Goal: Entertainment & Leisure: Browse casually

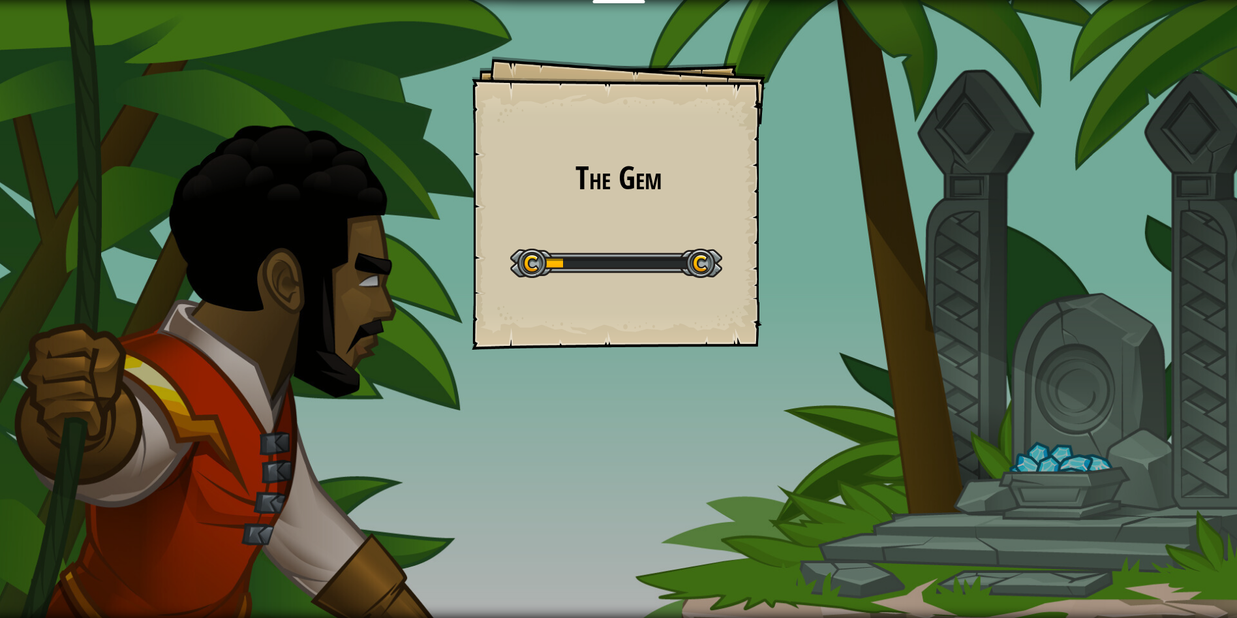
click at [955, 410] on div "The Gem Goals Start Level Yüklenemiyor Bu seviyeyi oynamak için bir aboneliğe i…" at bounding box center [618, 309] width 1237 height 618
drag, startPoint x: 1064, startPoint y: 405, endPoint x: 1082, endPoint y: 389, distance: 24.1
click at [1070, 396] on div "The Gem Goals Start Level Yüklenemiyor Bu seviyeyi oynamak için bir aboneliğe i…" at bounding box center [618, 309] width 1237 height 618
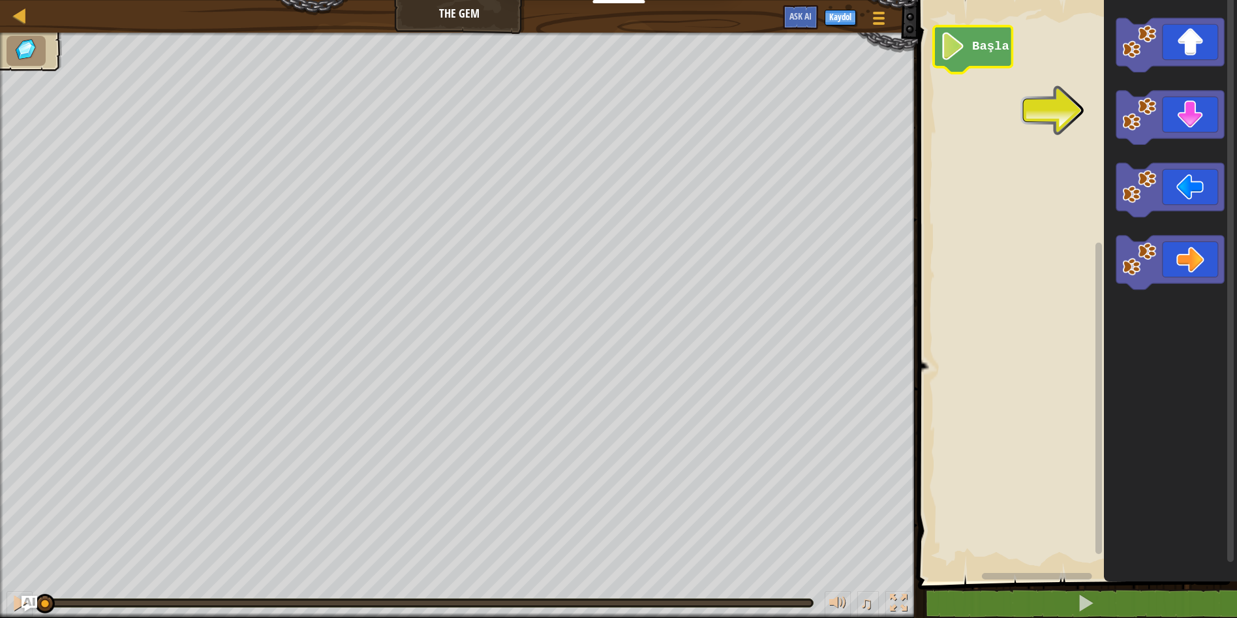
click at [941, 53] on image "Blockly Çalışma Alanı" at bounding box center [953, 46] width 26 height 28
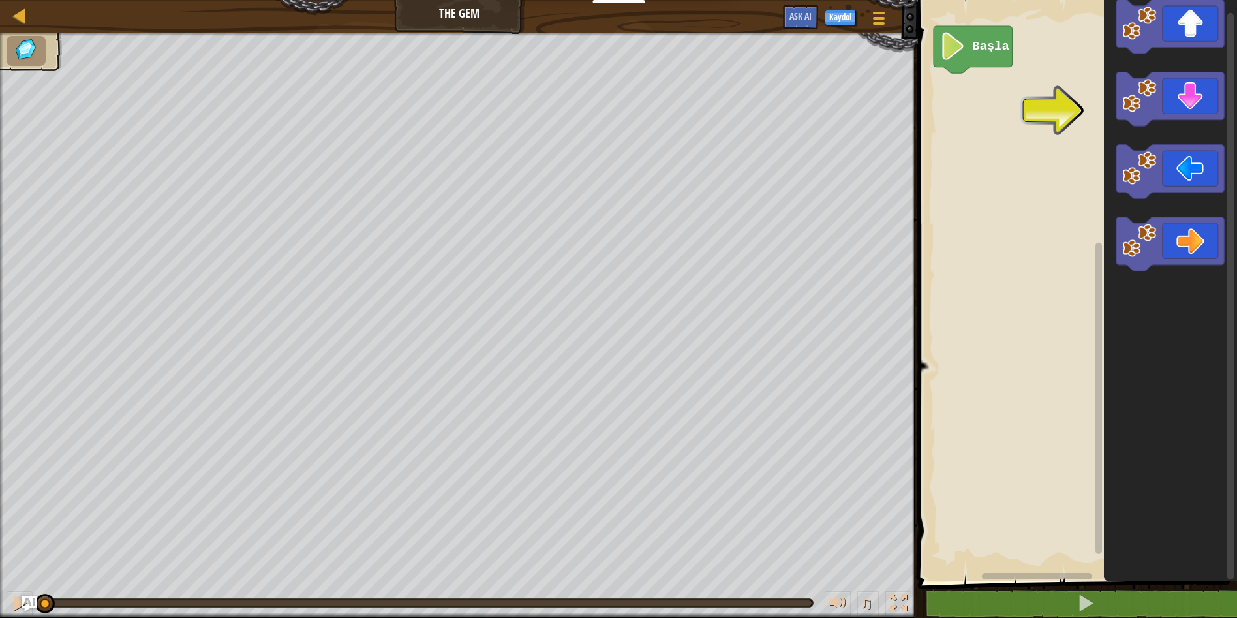
click at [1069, 204] on div "Başla" at bounding box center [1075, 287] width 323 height 588
click at [996, 128] on div "Başla" at bounding box center [1075, 287] width 323 height 588
drag, startPoint x: 53, startPoint y: 63, endPoint x: 337, endPoint y: 651, distance: 652.7
click at [962, 39] on image "Blockly Çalışma Alanı" at bounding box center [953, 46] width 26 height 28
click at [954, 47] on image "Blockly Çalışma Alanı" at bounding box center [953, 46] width 26 height 28
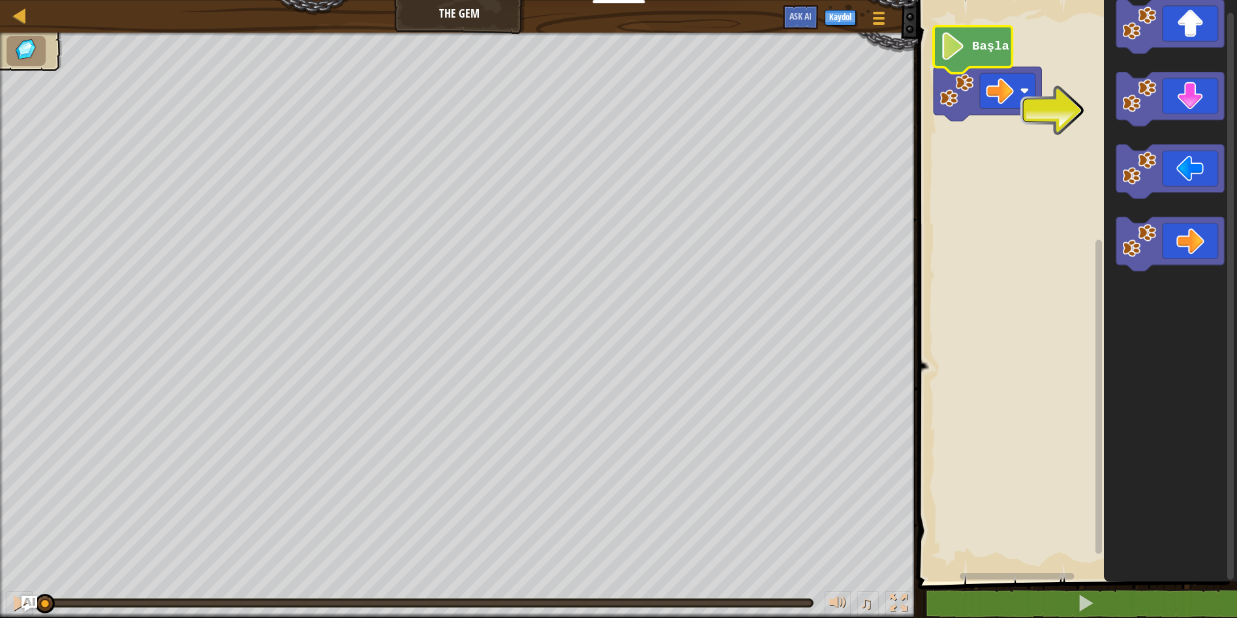
click at [954, 47] on image "Blockly Çalışma Alanı" at bounding box center [953, 46] width 26 height 28
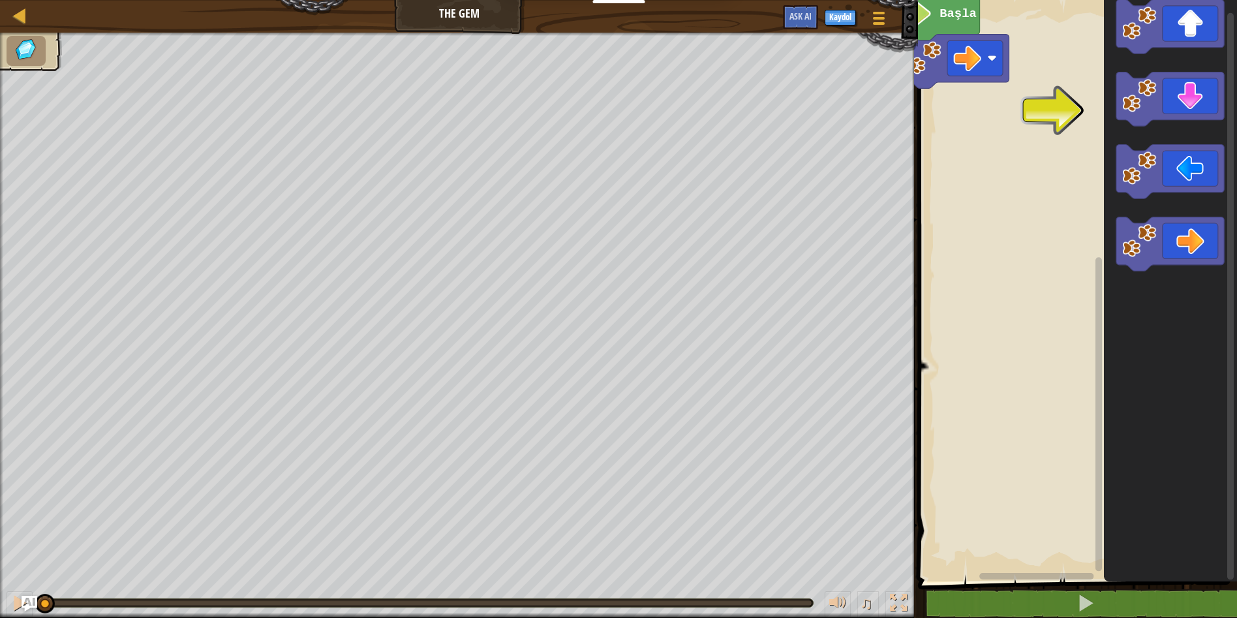
click at [827, 0] on html "Eğitimciler Ücretsiz Hesap Oluştur Okul ve İlçe Çözümleri Öğretmen Araç Seti Ön…" at bounding box center [618, 0] width 1237 height 0
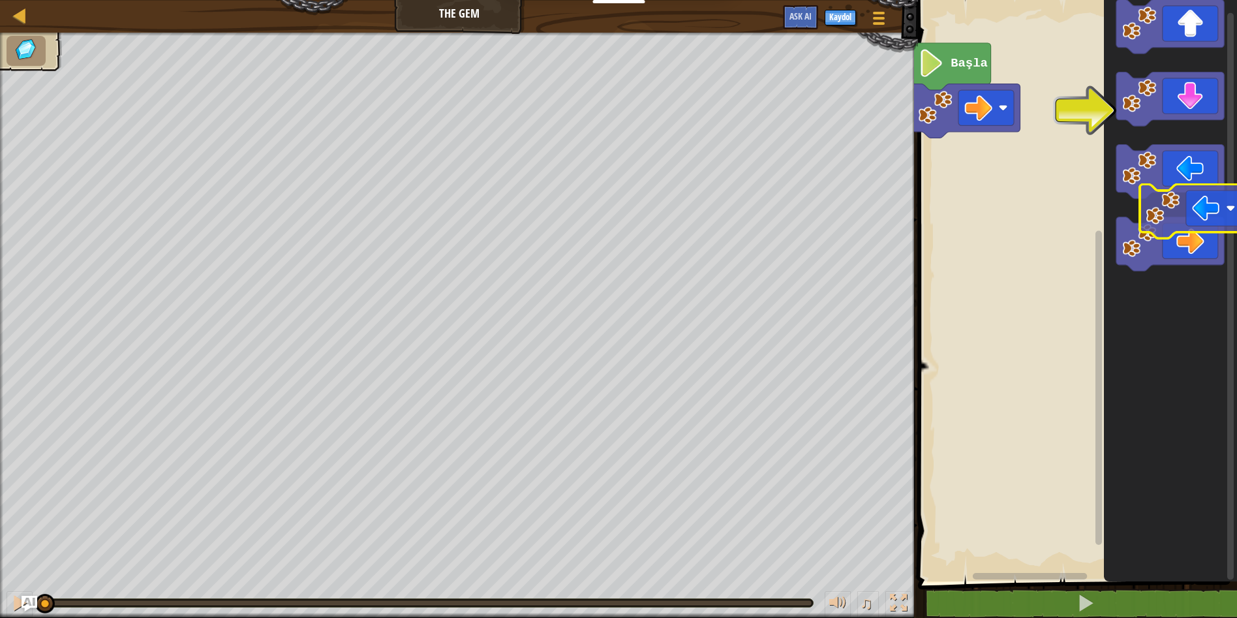
click at [1236, 0] on html "Eğitimciler Ücretsiz Hesap Oluştur Okul ve İlçe Çözümleri Öğretmen Araç Seti Ön…" at bounding box center [618, 0] width 1237 height 0
click at [1219, 166] on div "Harita The Gem Oyun Menüsü Kaydol Ask AI 1 הההההההההההההההההההההההההההההההההההה…" at bounding box center [618, 309] width 1237 height 618
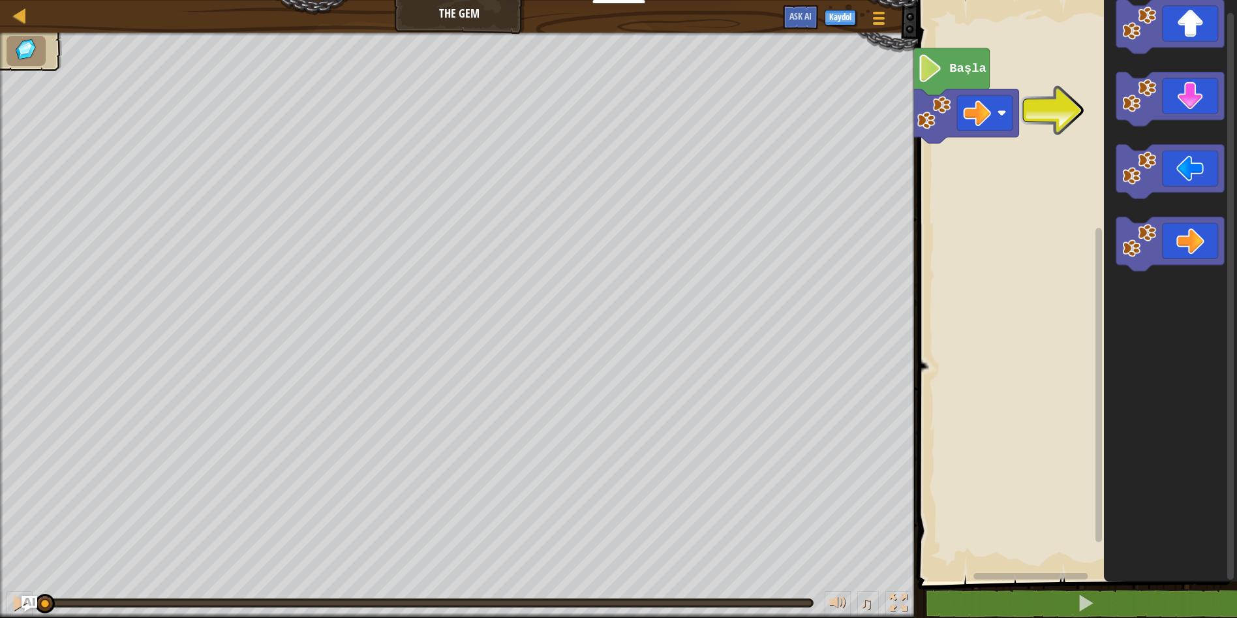
click at [1050, 110] on rect "Blockly Çalışma Alanı" at bounding box center [1075, 287] width 323 height 588
click at [1048, 112] on rect "Blockly Çalışma Alanı" at bounding box center [1075, 287] width 323 height 588
click at [986, 162] on div "Başla" at bounding box center [1075, 287] width 323 height 588
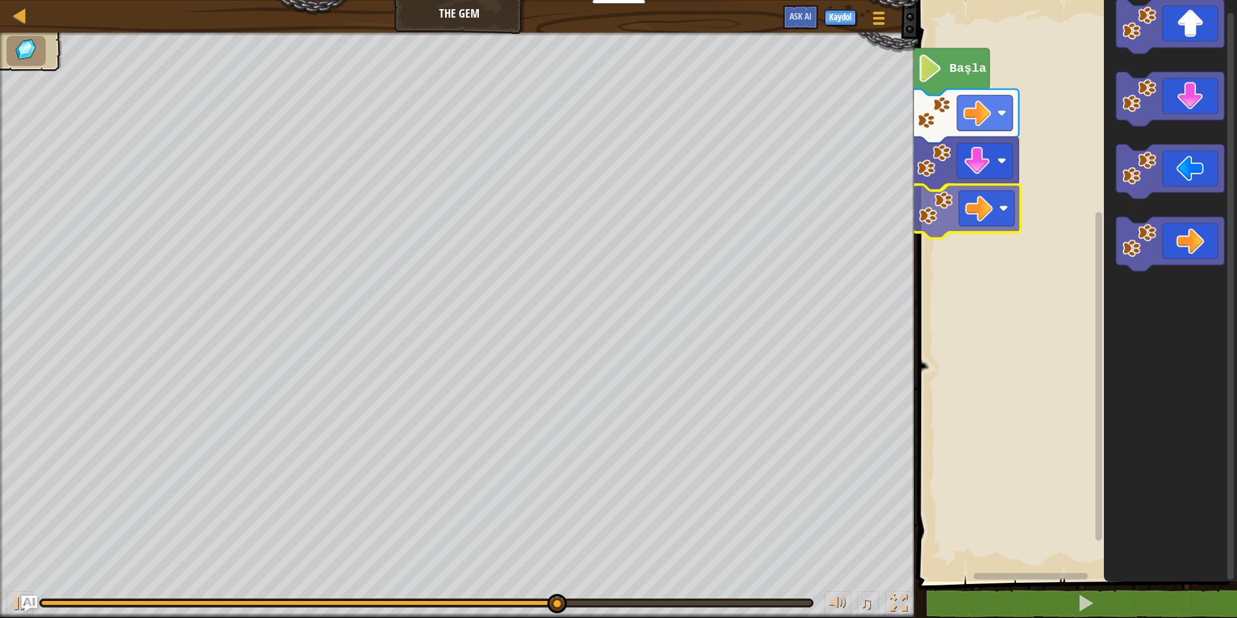
click at [964, 217] on div "Başla" at bounding box center [1075, 287] width 323 height 588
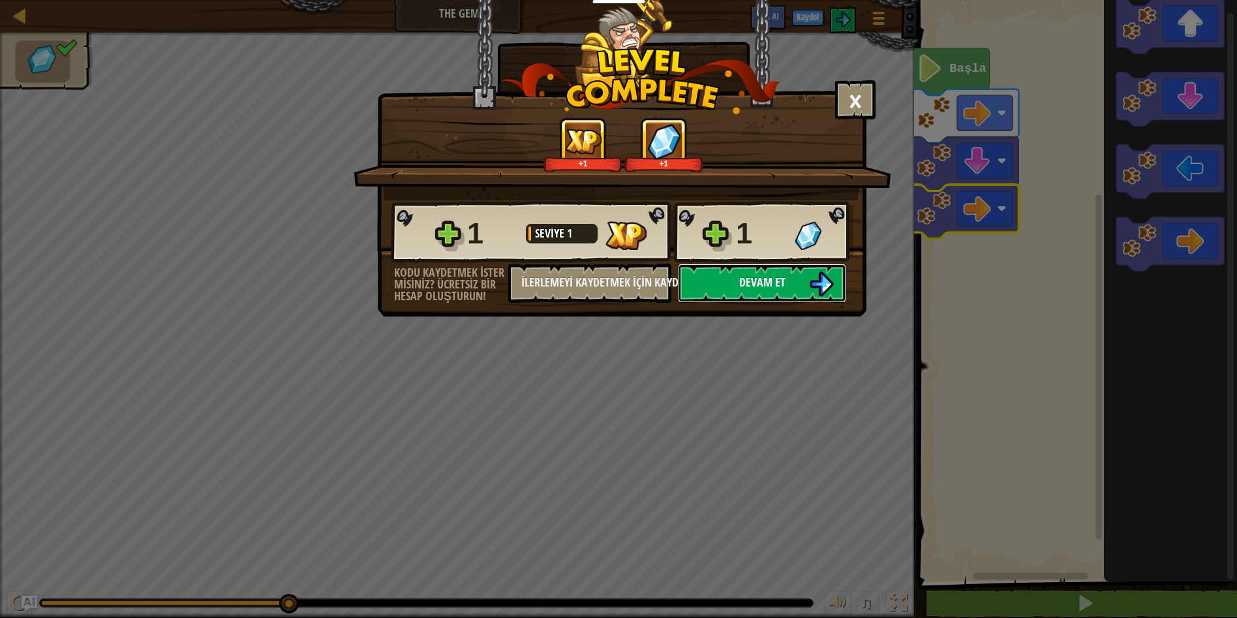
click at [805, 280] on button "Devam et" at bounding box center [762, 283] width 168 height 39
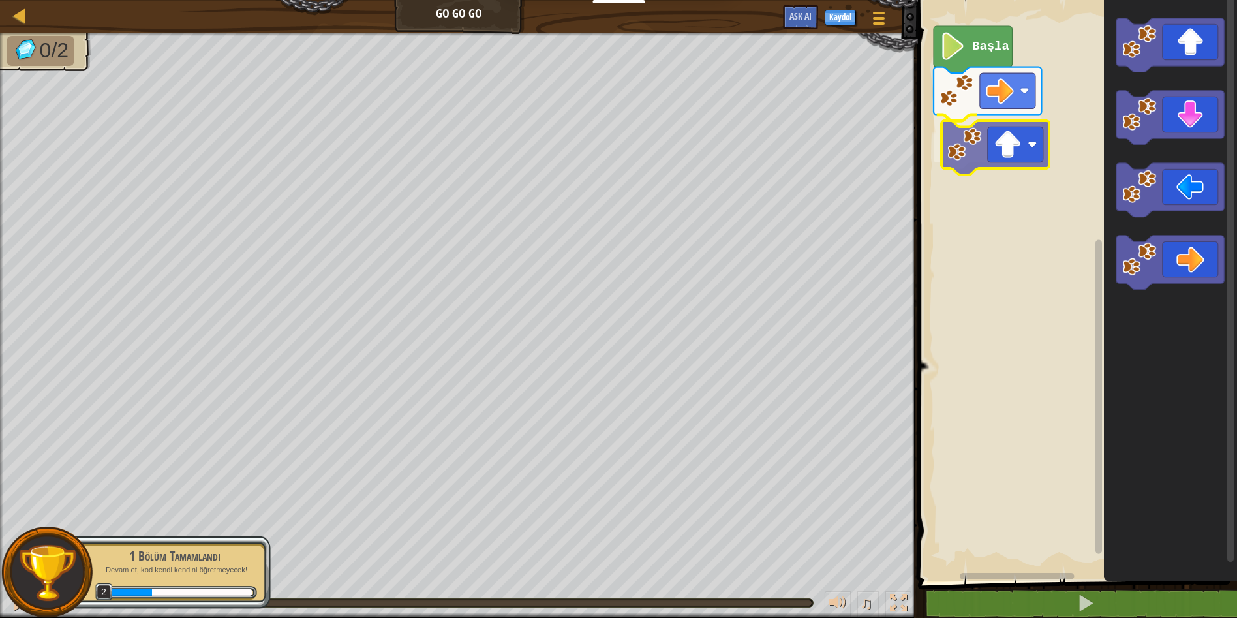
click at [997, 166] on div "Başla" at bounding box center [1075, 287] width 323 height 588
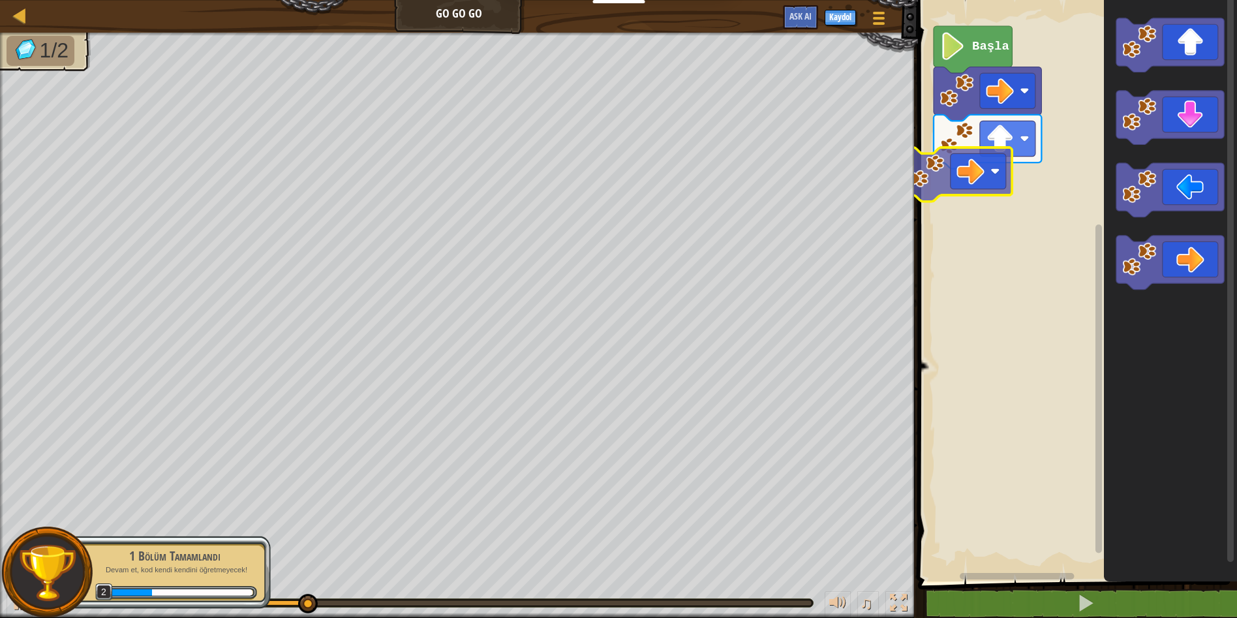
click at [977, 182] on div "Başla" at bounding box center [1075, 287] width 323 height 588
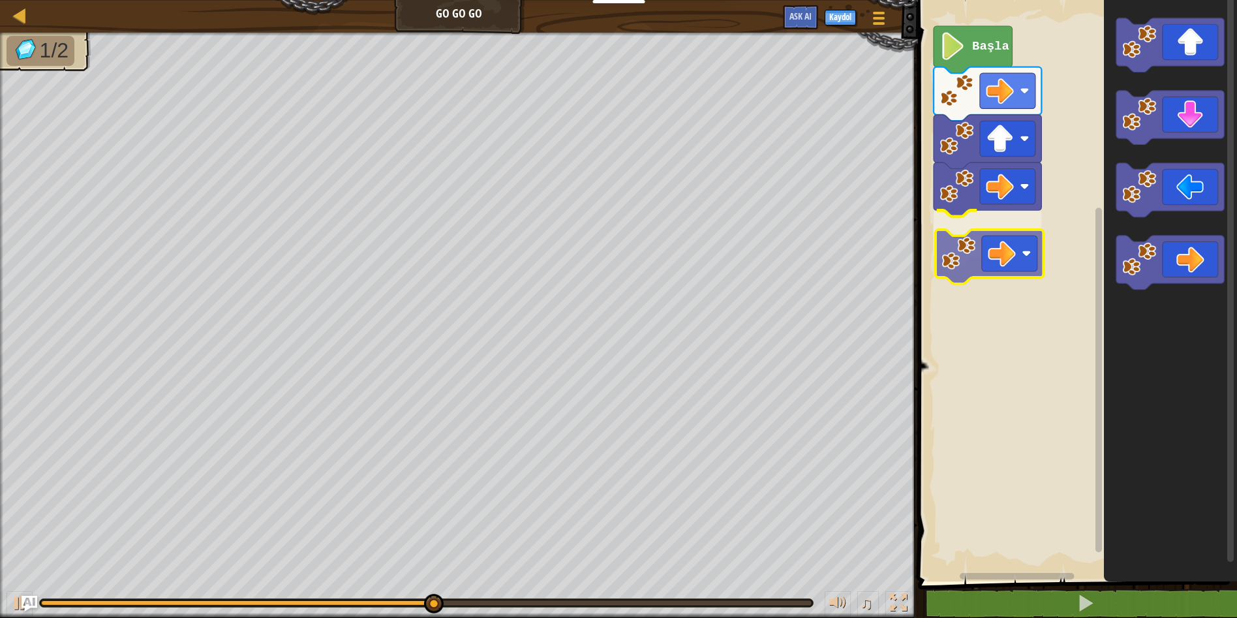
click at [1002, 270] on div "Başla" at bounding box center [1075, 287] width 323 height 588
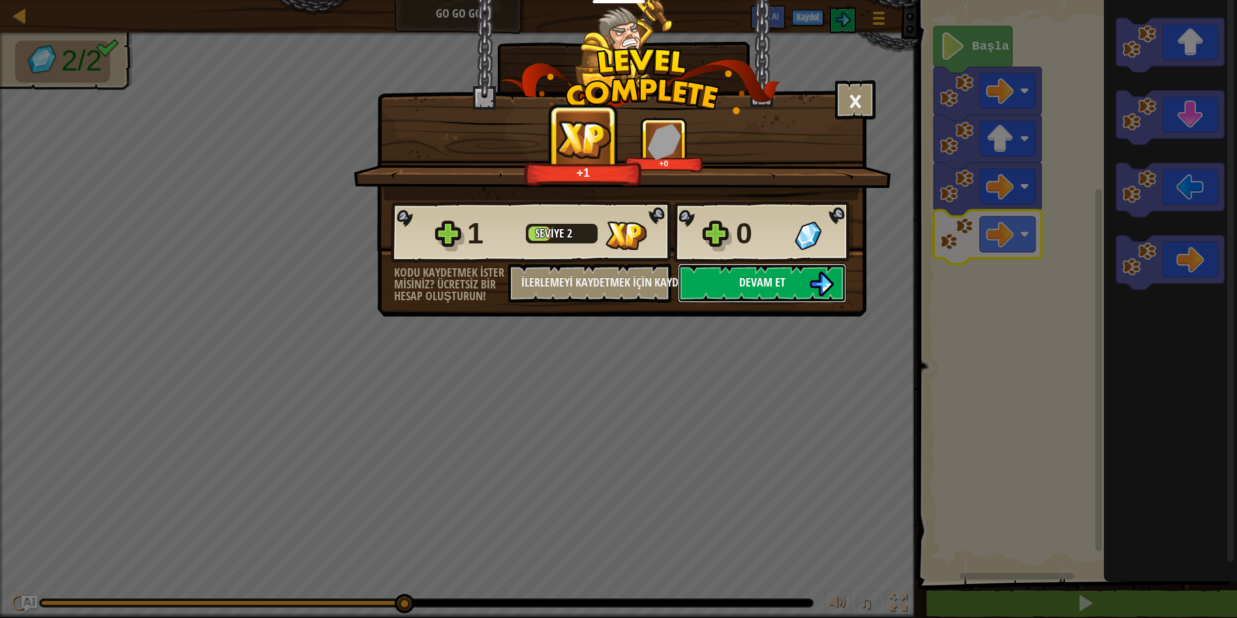
click at [741, 288] on span "Devam et" at bounding box center [762, 282] width 46 height 16
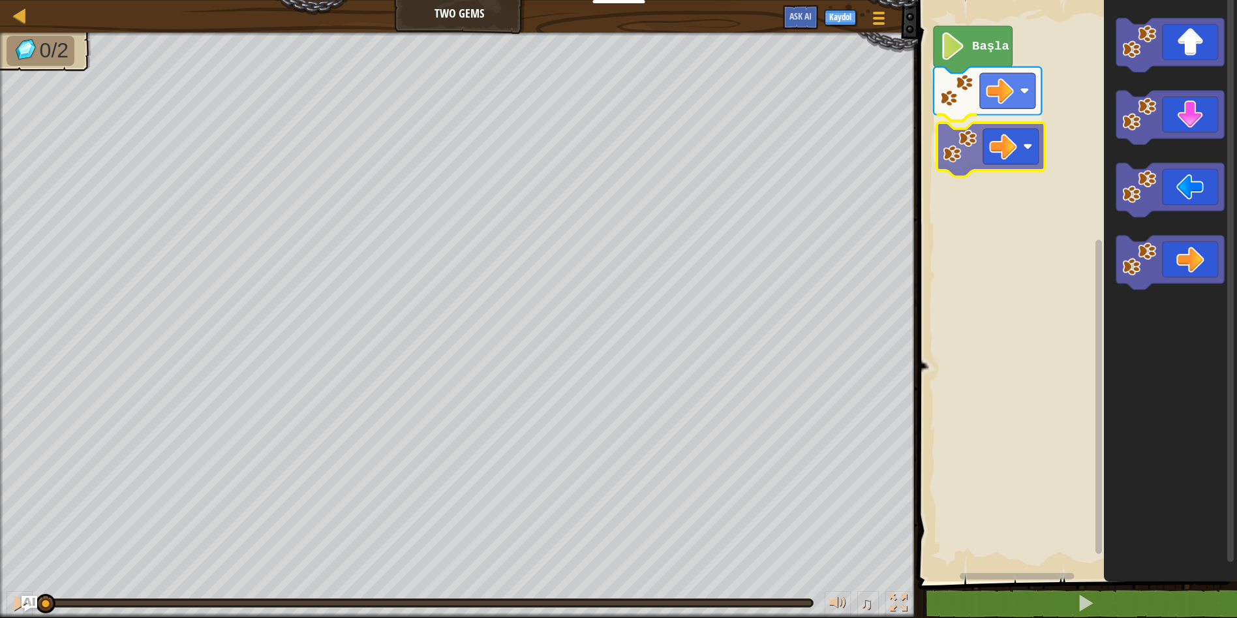
click at [984, 145] on div "Başla" at bounding box center [1075, 287] width 323 height 588
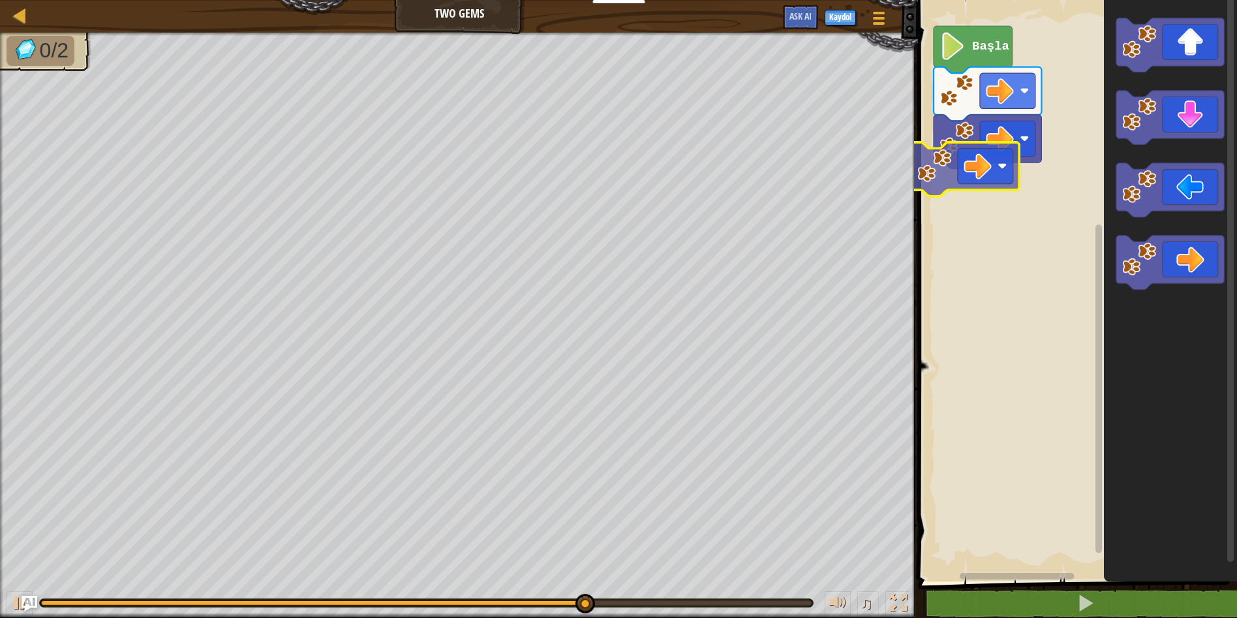
click at [949, 155] on div "Başla" at bounding box center [1075, 287] width 323 height 588
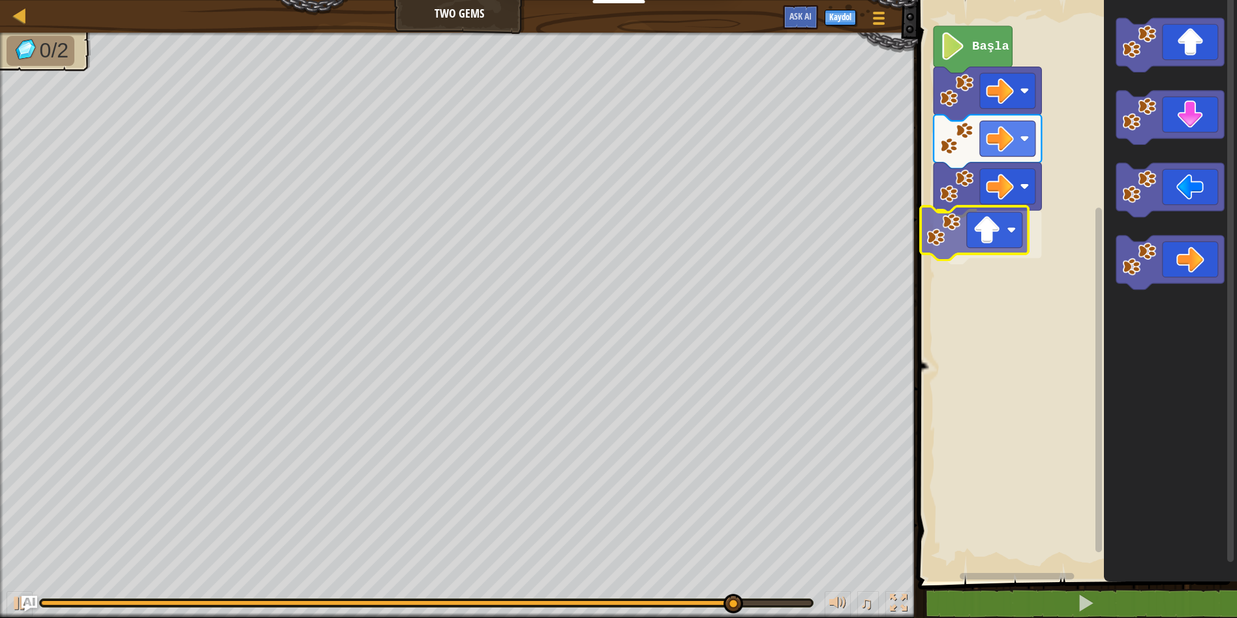
click at [980, 235] on div "Başla" at bounding box center [1075, 287] width 323 height 588
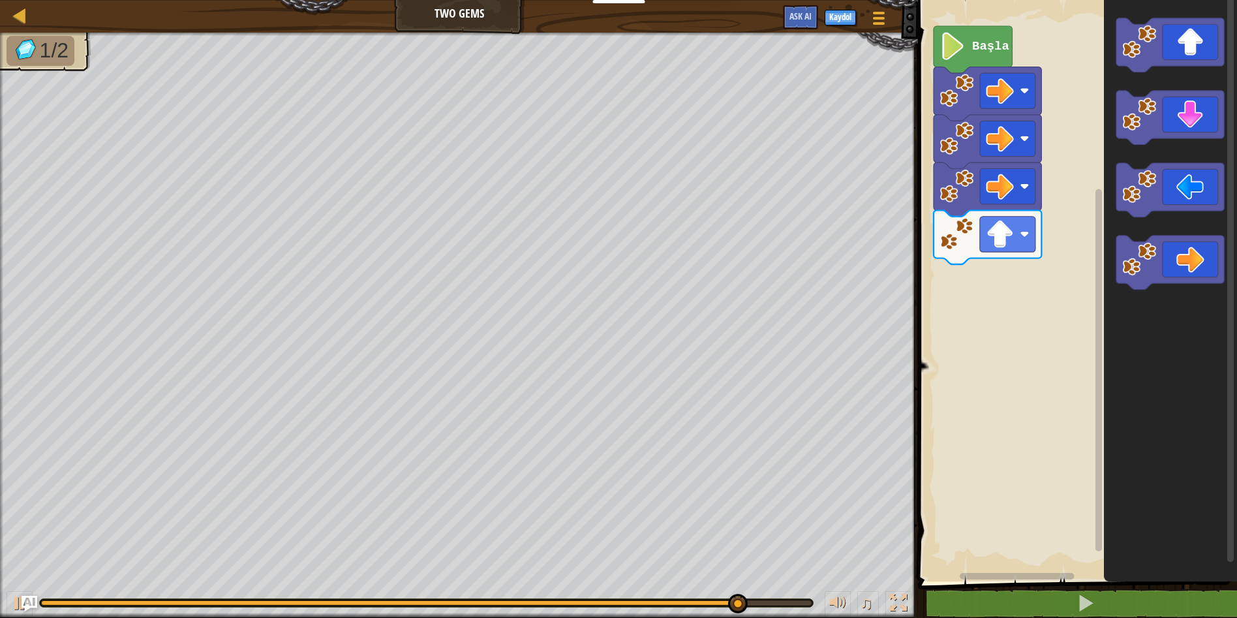
click at [1005, 299] on div "Başla" at bounding box center [1075, 287] width 323 height 588
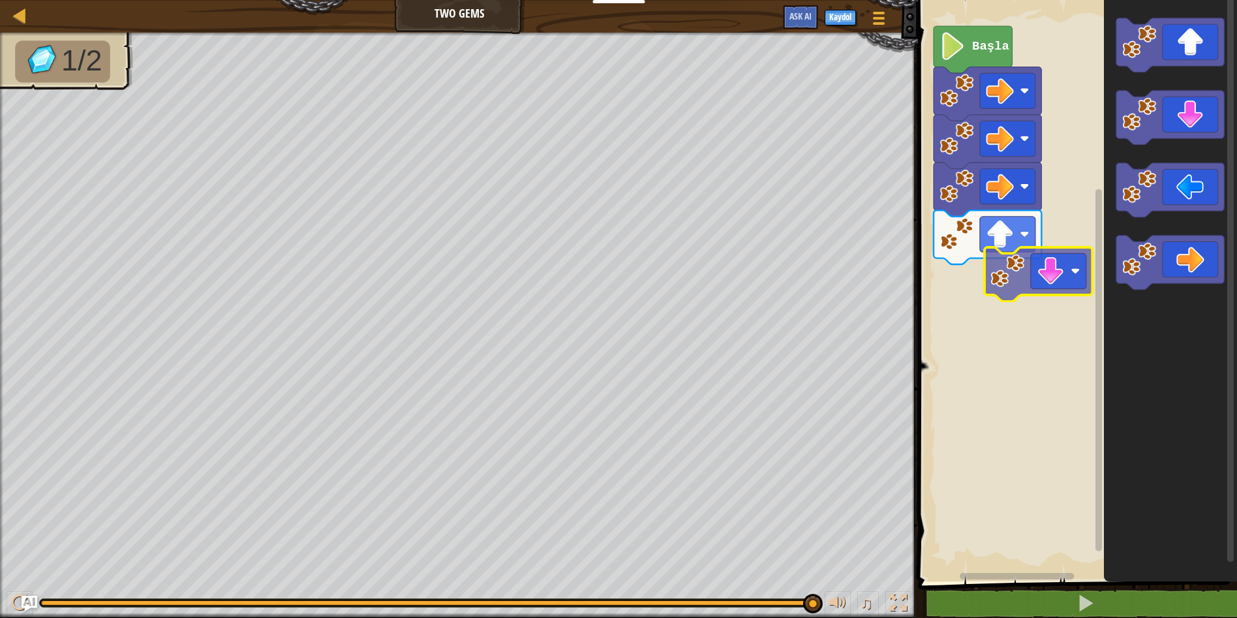
click at [1003, 299] on div "Başla" at bounding box center [1075, 287] width 323 height 588
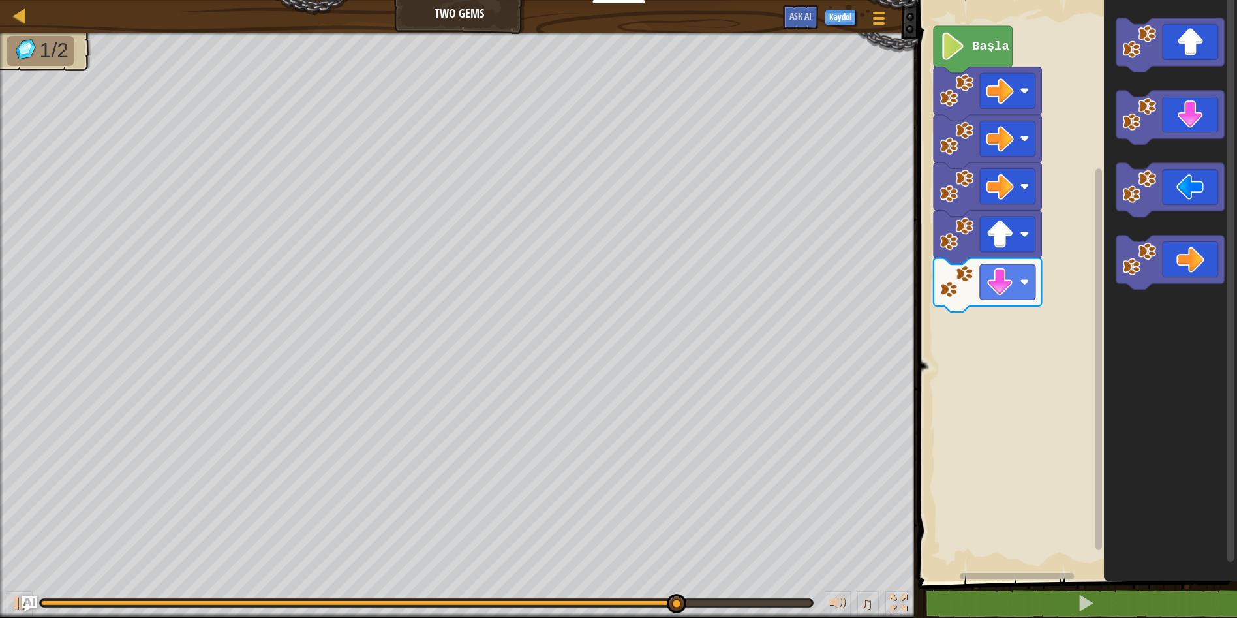
click at [848, 382] on div "Harita Two Gems Oyun Menüsü Kaydol Ask AI 1 ההההההההההההההההההההההההההההההההההה…" at bounding box center [618, 309] width 1237 height 618
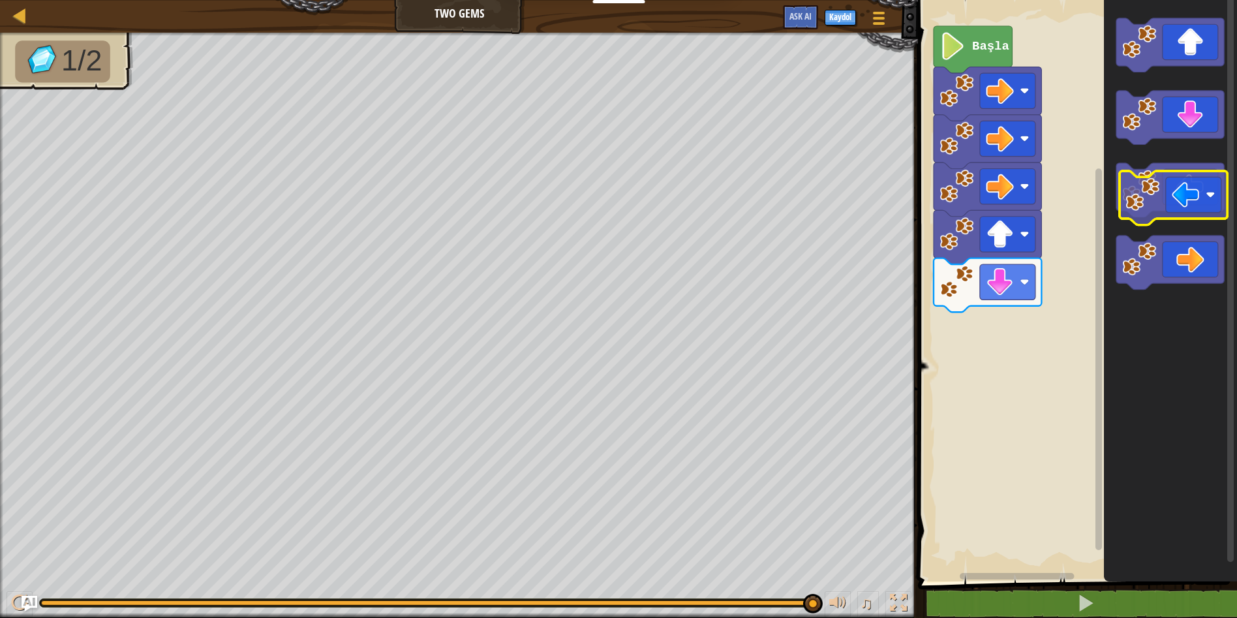
click at [1206, 182] on icon "Blockly Çalışma Alanı" at bounding box center [1170, 190] width 108 height 54
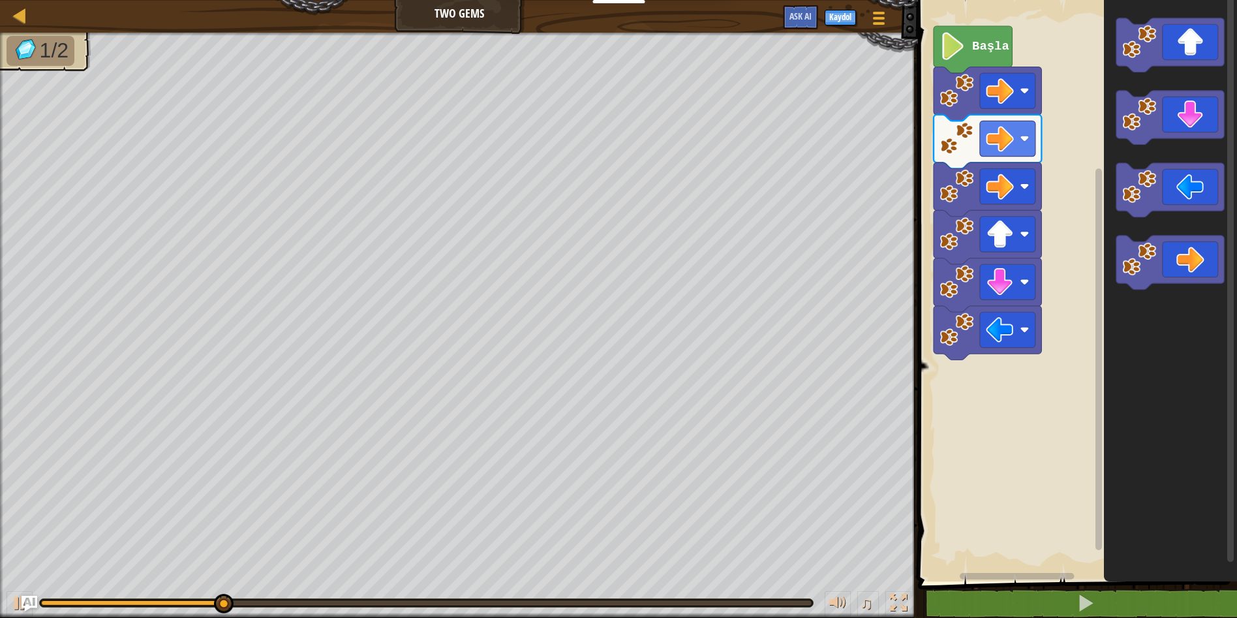
click at [1091, 189] on div "Başla" at bounding box center [1075, 287] width 323 height 588
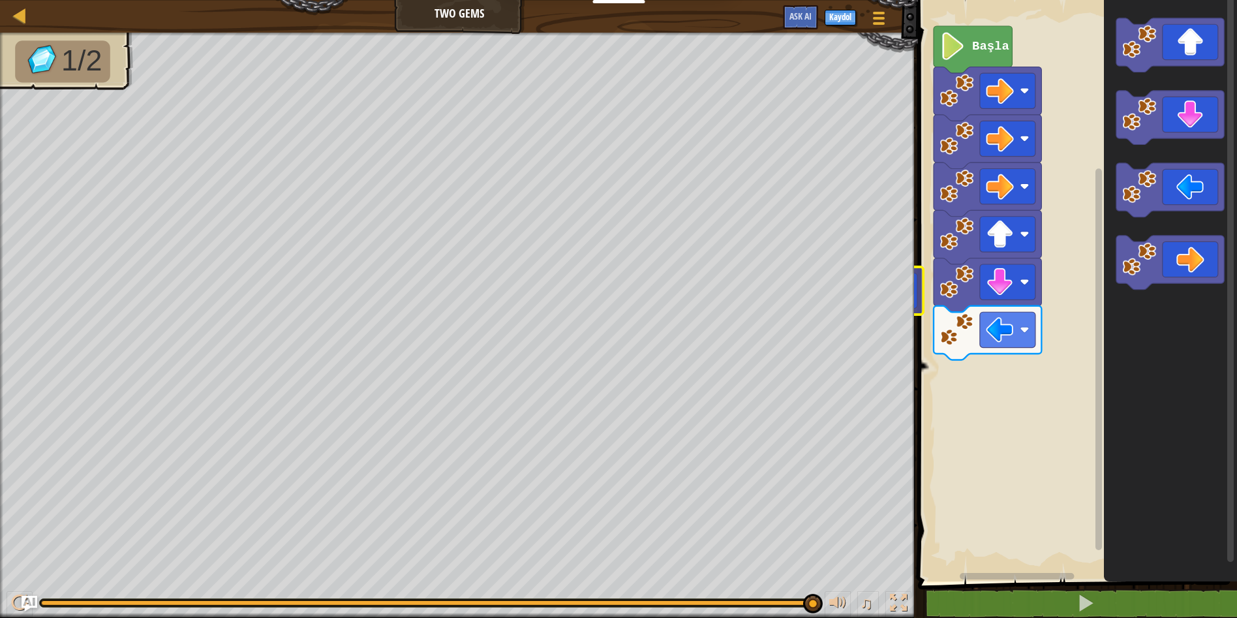
click at [909, 309] on div "Harita Two Gems Oyun Menüsü Kaydol Ask AI 1 ההההההההההההההההההההההההההההההההההה…" at bounding box center [618, 309] width 1237 height 618
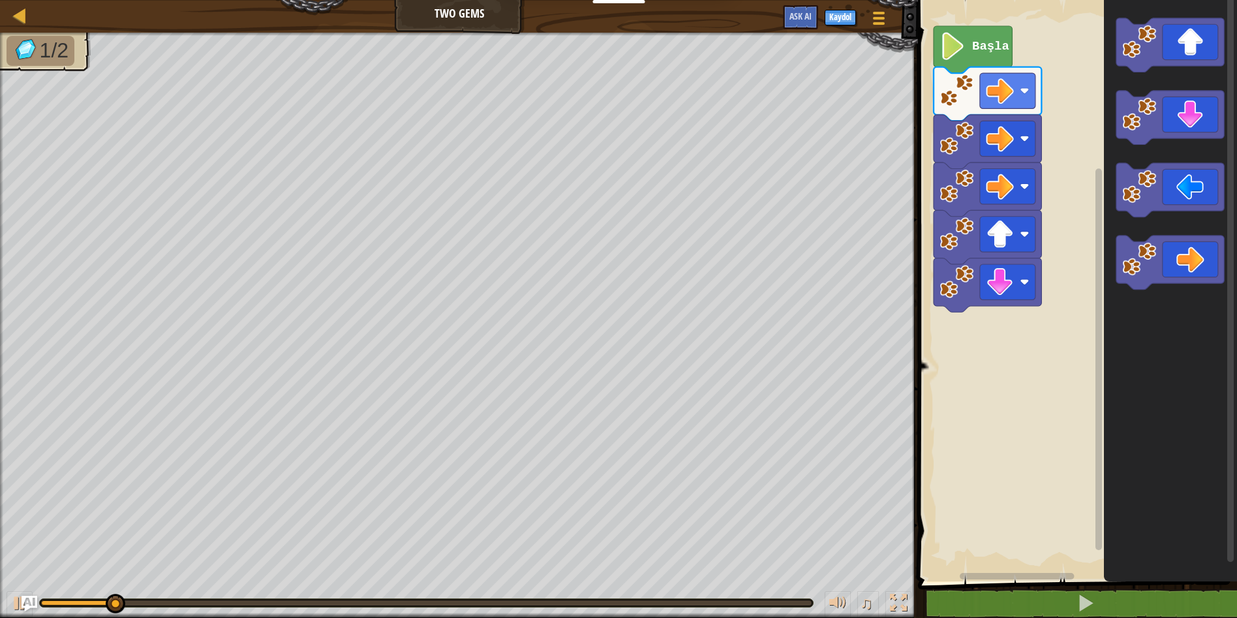
click at [1076, 317] on div "Başla" at bounding box center [1075, 287] width 323 height 588
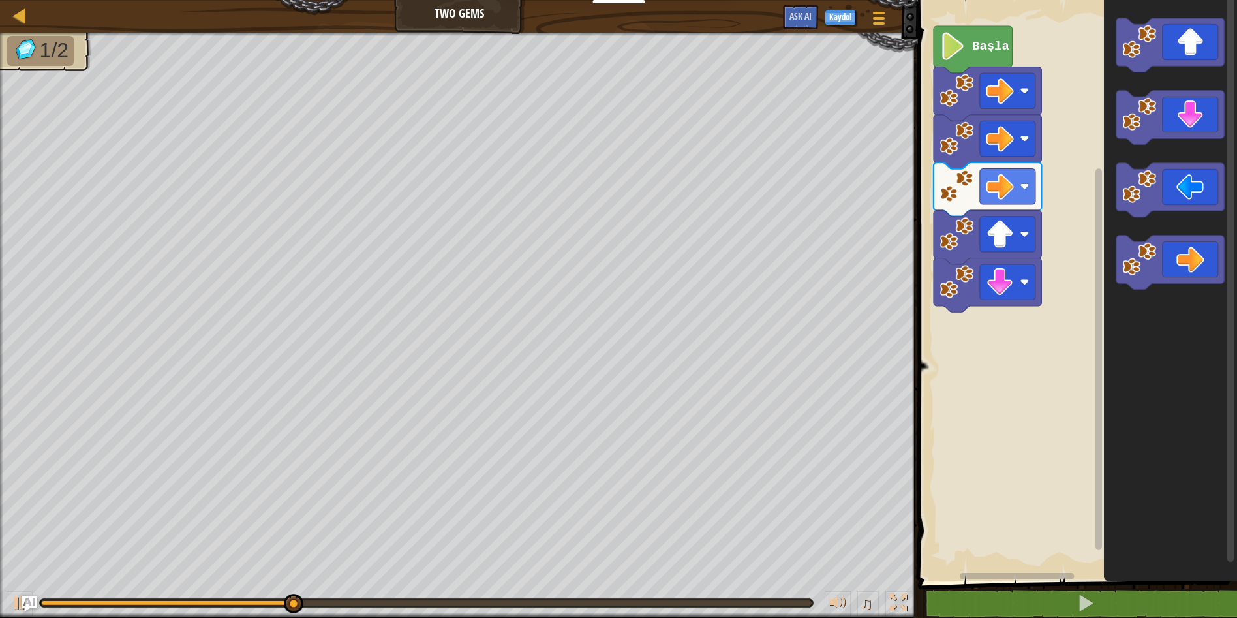
click at [730, 411] on div "Harita Two Gems Oyun Menüsü Kaydol Ask AI 1 ההההההההההההההההההההההההההההההההההה…" at bounding box center [618, 309] width 1237 height 618
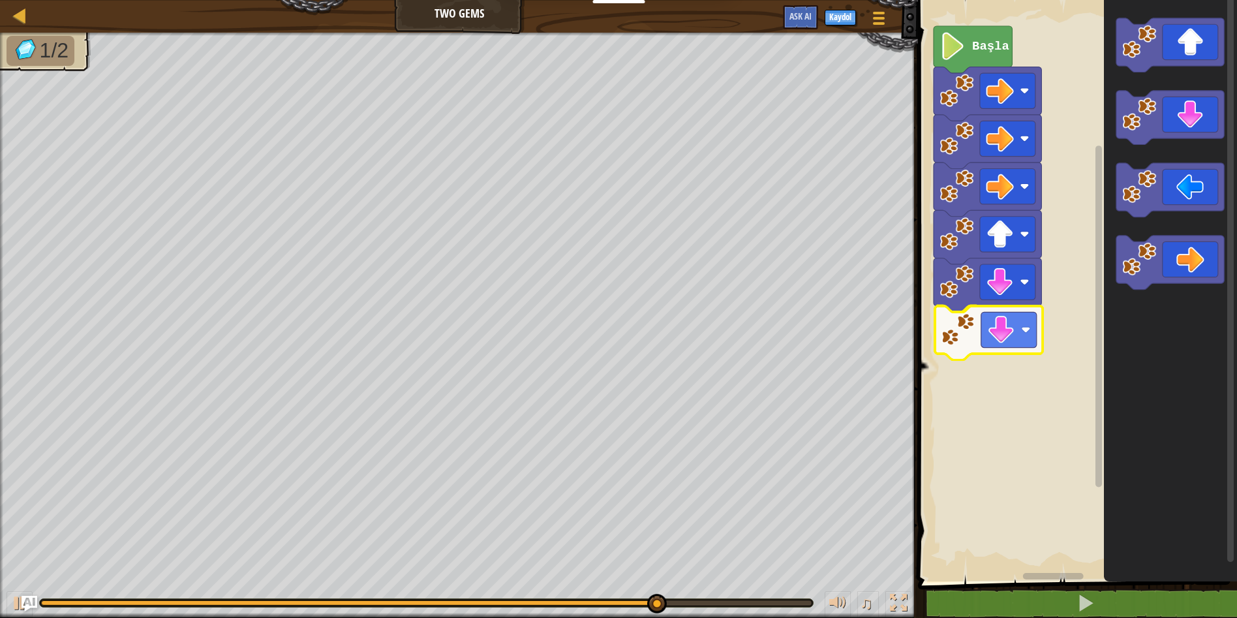
click at [1018, 322] on div "Başla" at bounding box center [1075, 287] width 323 height 588
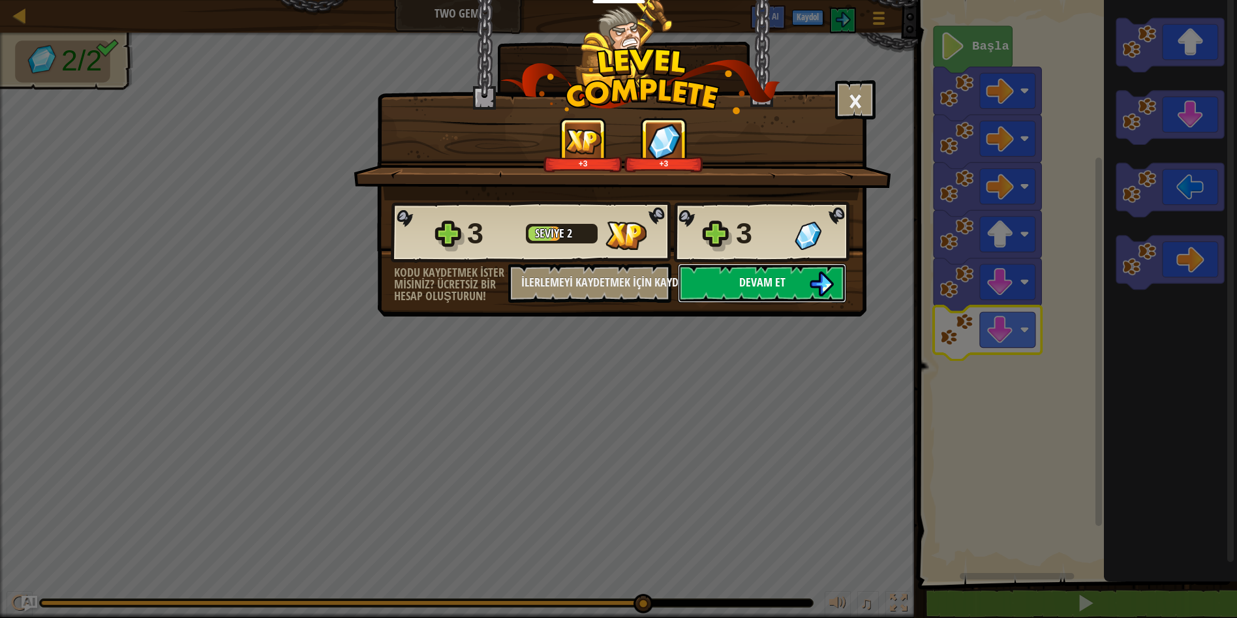
click at [785, 282] on button "Devam et" at bounding box center [762, 283] width 168 height 39
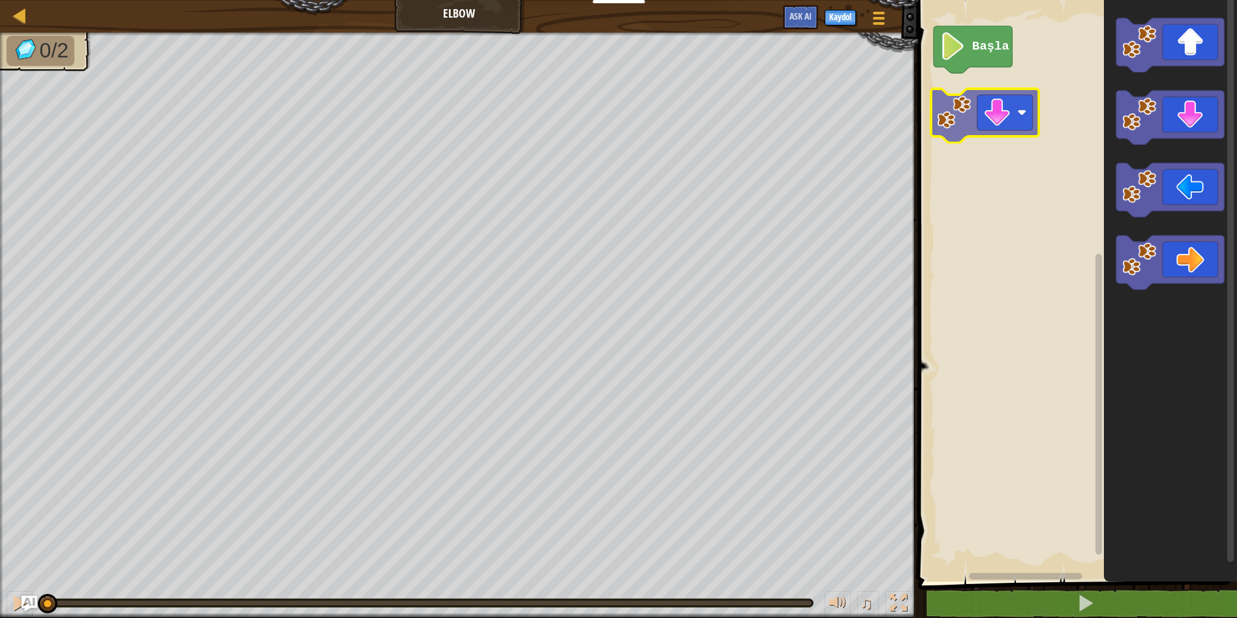
click at [990, 93] on div "Başla" at bounding box center [1075, 287] width 323 height 588
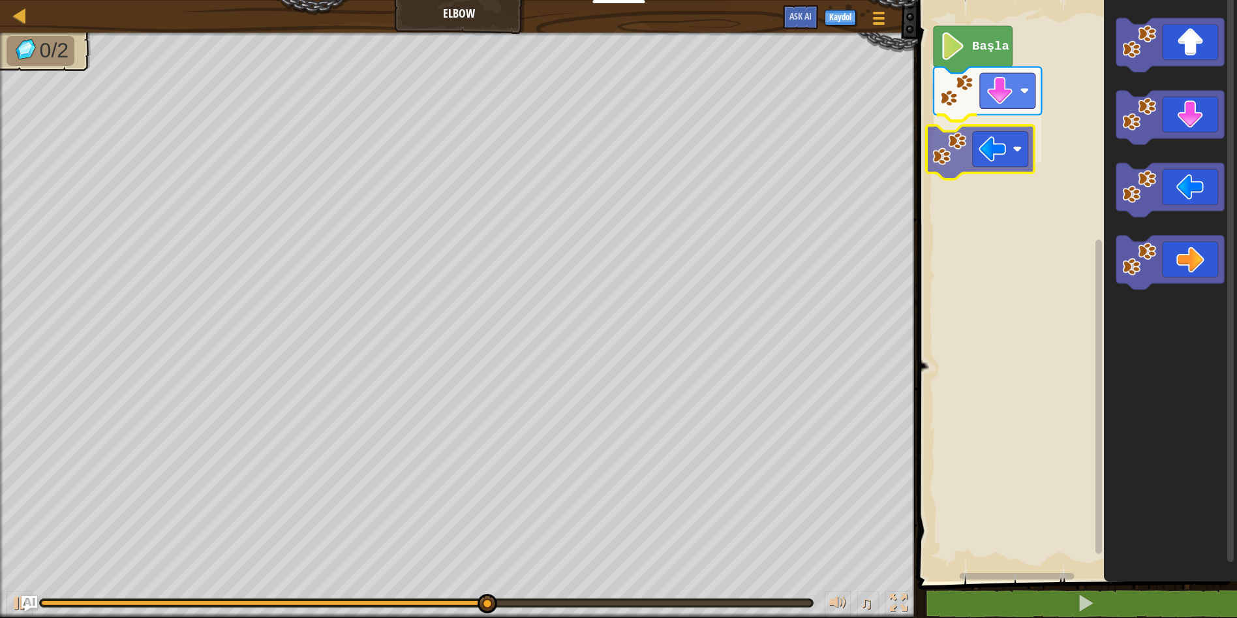
click at [992, 162] on div "Başla" at bounding box center [1075, 287] width 323 height 588
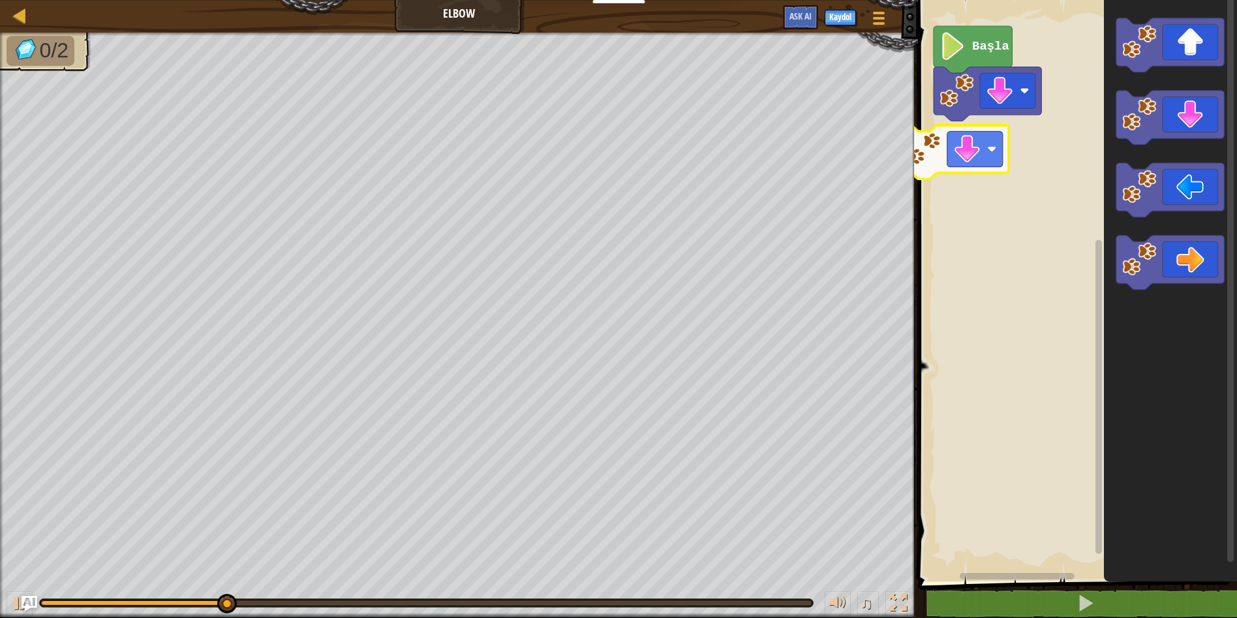
click at [979, 154] on div "Başla" at bounding box center [1075, 287] width 323 height 588
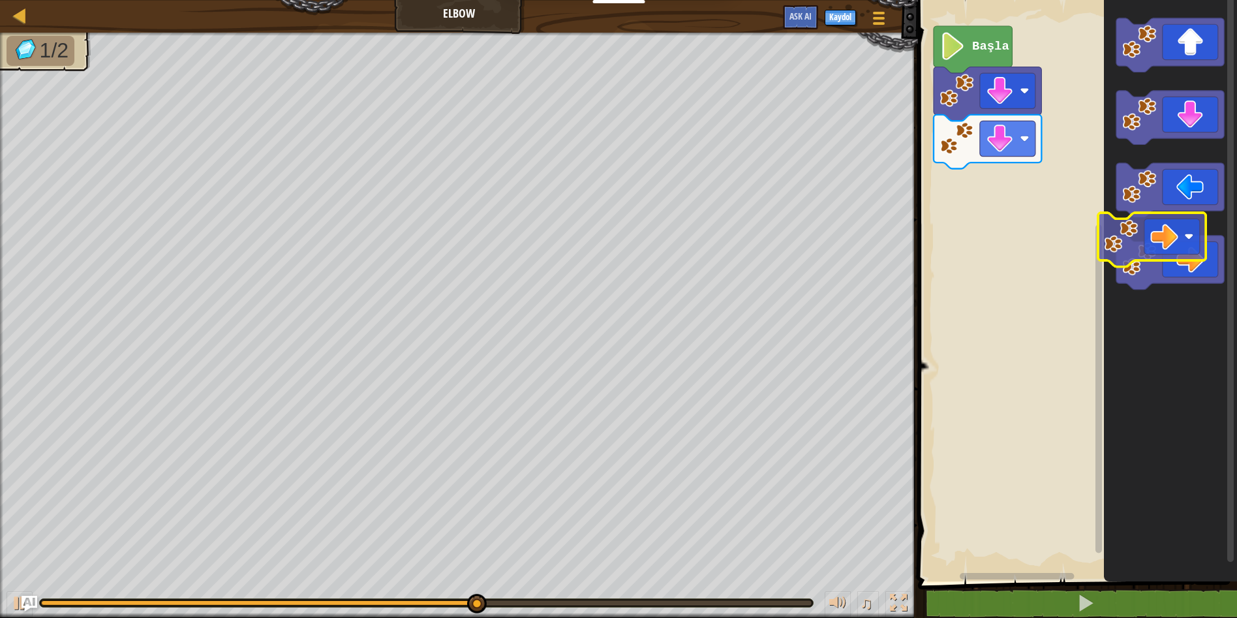
click at [1172, 249] on icon "Blockly Çalışma Alanı" at bounding box center [1170, 262] width 108 height 54
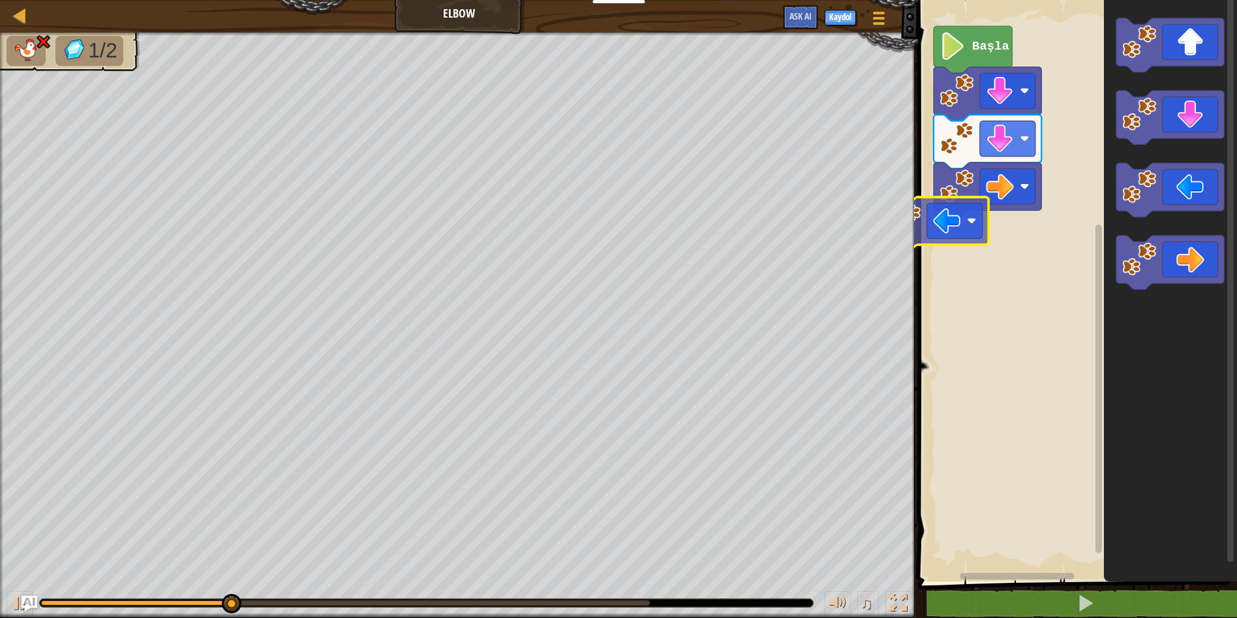
click at [962, 217] on div "Başla" at bounding box center [1075, 287] width 323 height 588
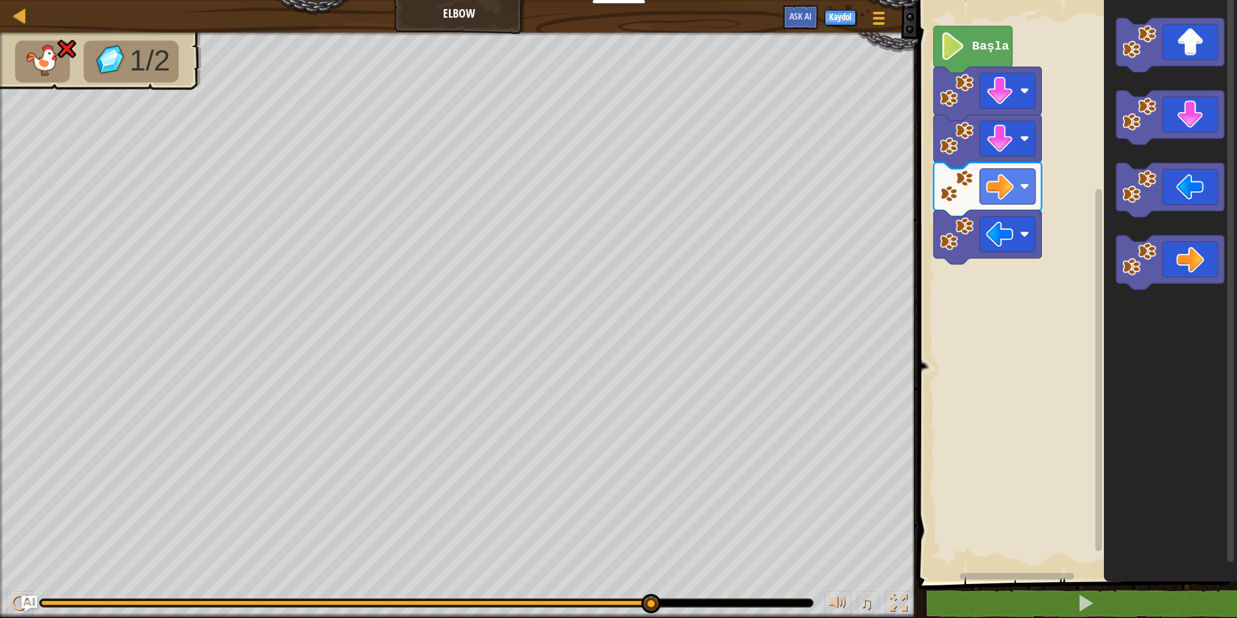
click at [1048, 375] on rect "Blockly Çalışma Alanı" at bounding box center [1075, 287] width 323 height 588
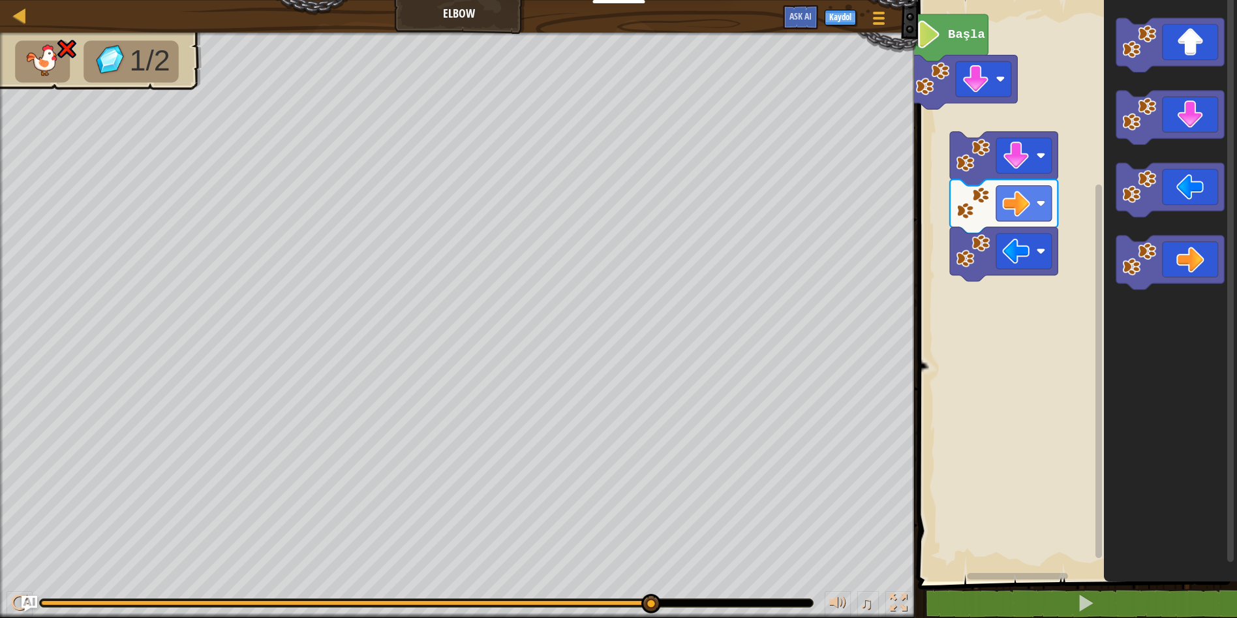
click at [939, 195] on rect "Blockly Çalışma Alanı" at bounding box center [1075, 287] width 323 height 588
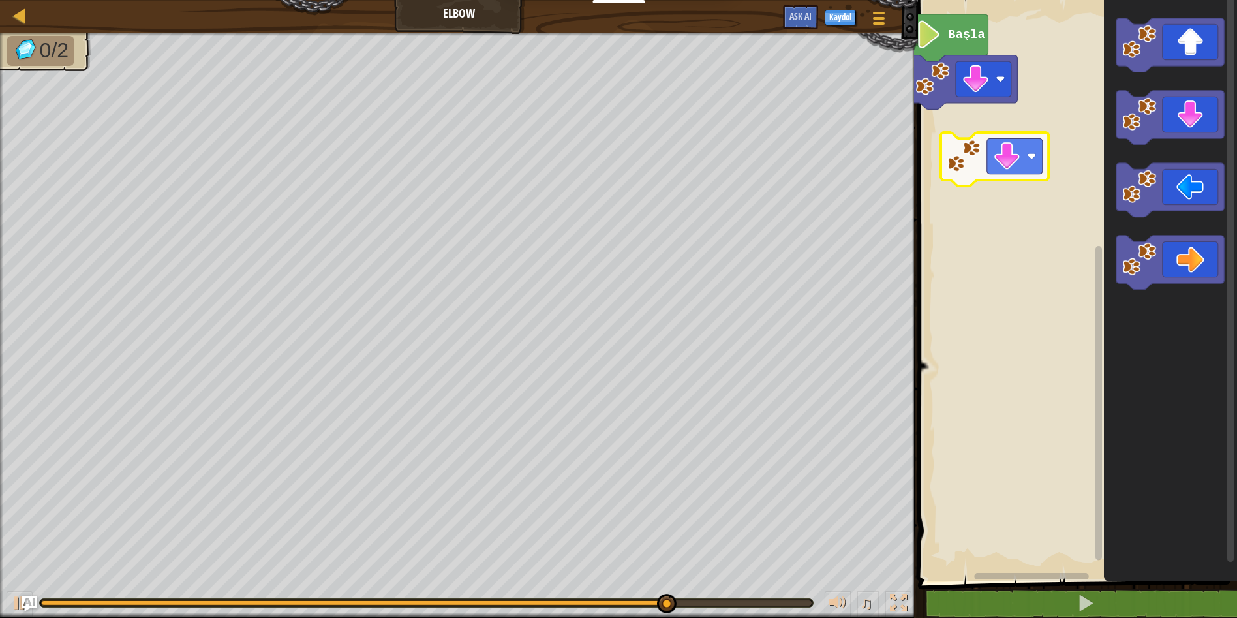
click at [992, 119] on div "Başla" at bounding box center [1075, 287] width 323 height 588
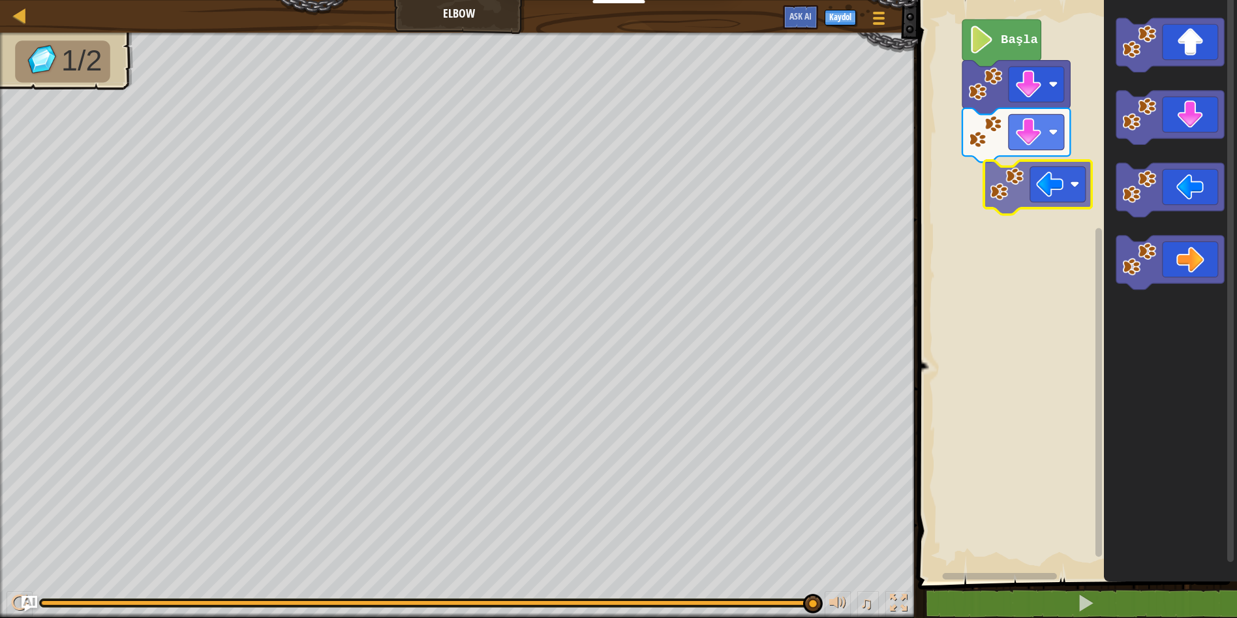
click at [1054, 190] on div "Başla" at bounding box center [1075, 287] width 323 height 588
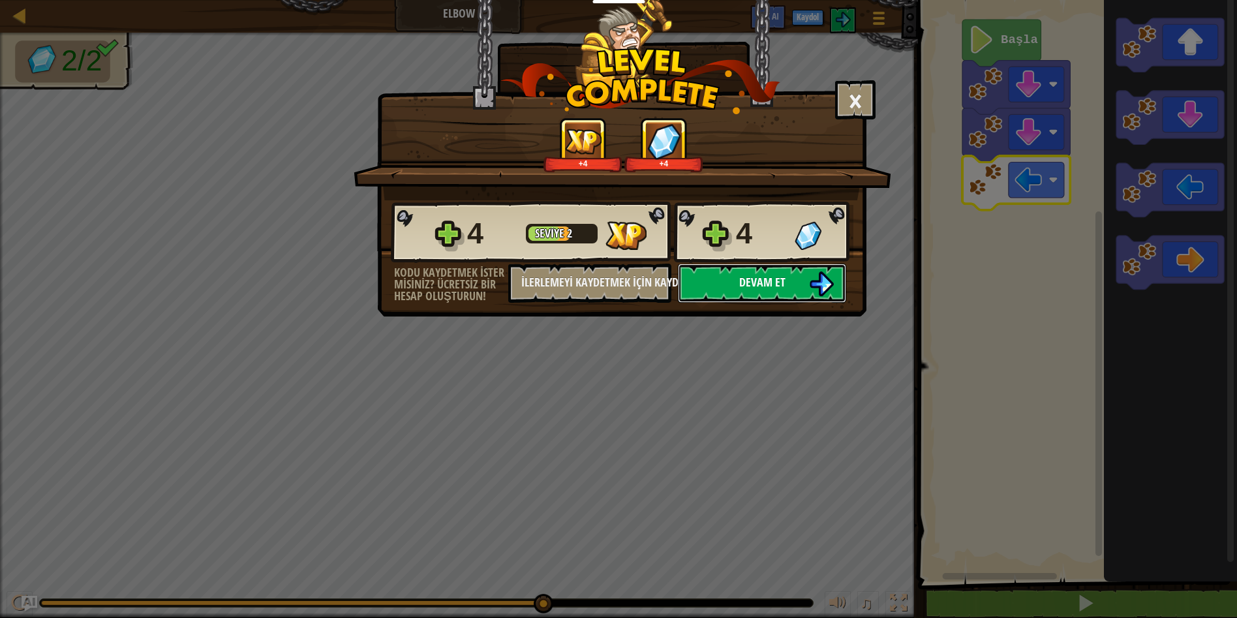
click at [793, 273] on button "Devam et" at bounding box center [762, 283] width 168 height 39
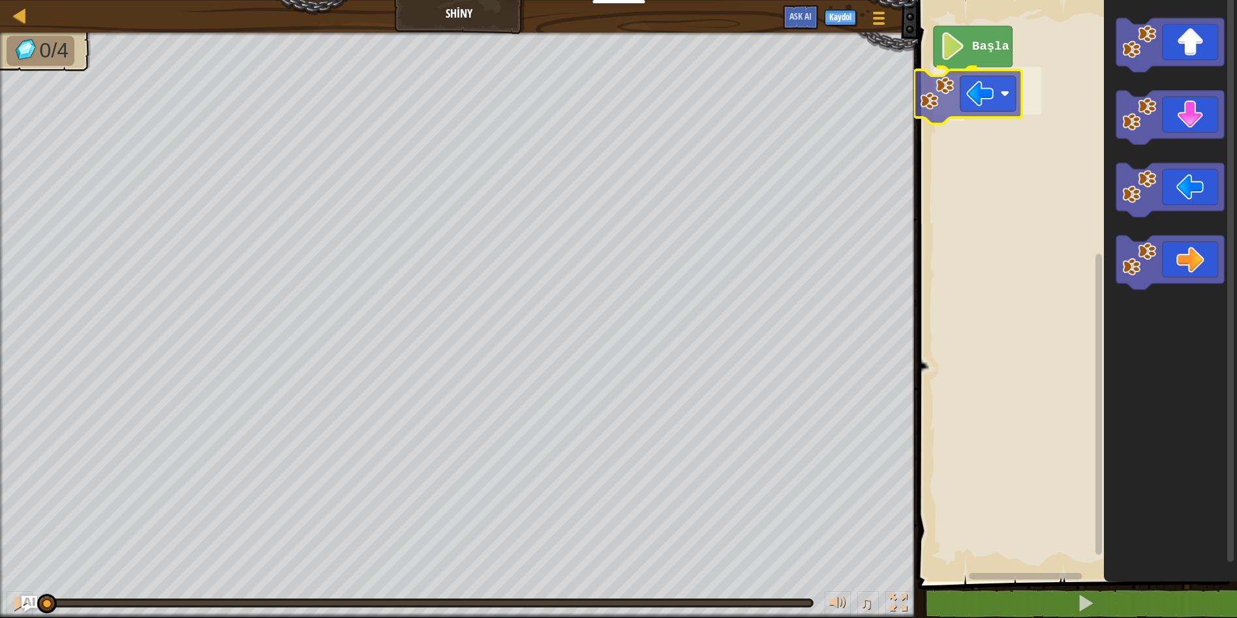
click at [958, 102] on div "Başla" at bounding box center [1075, 287] width 323 height 588
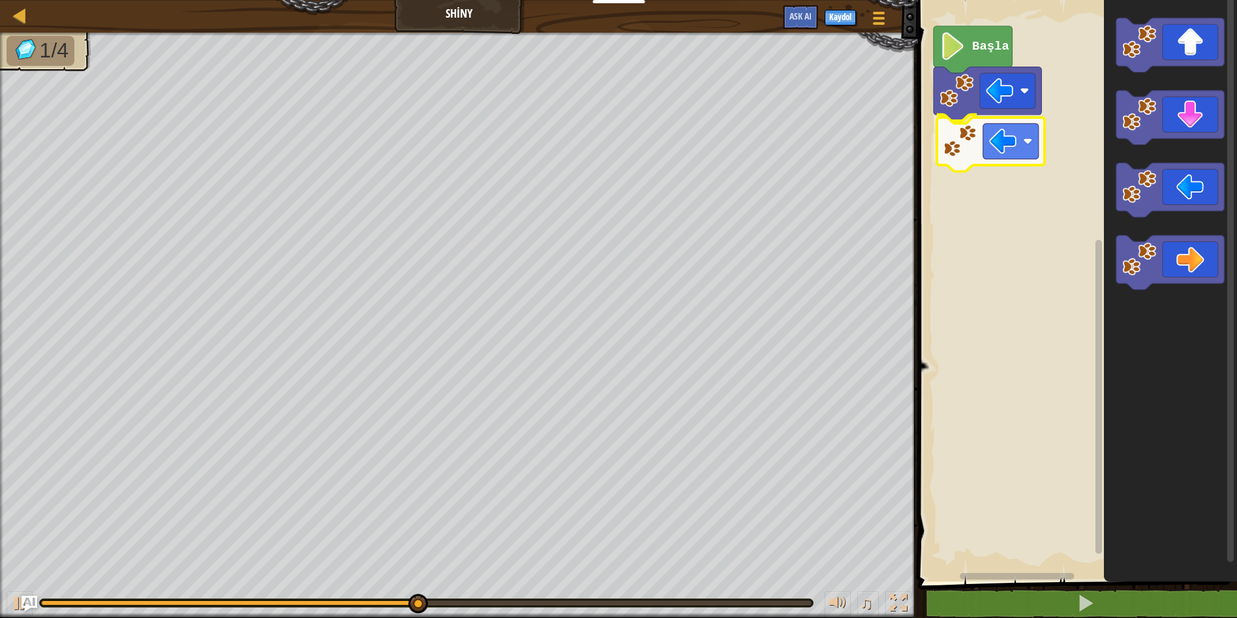
click at [1004, 137] on div "Başla" at bounding box center [1075, 287] width 323 height 588
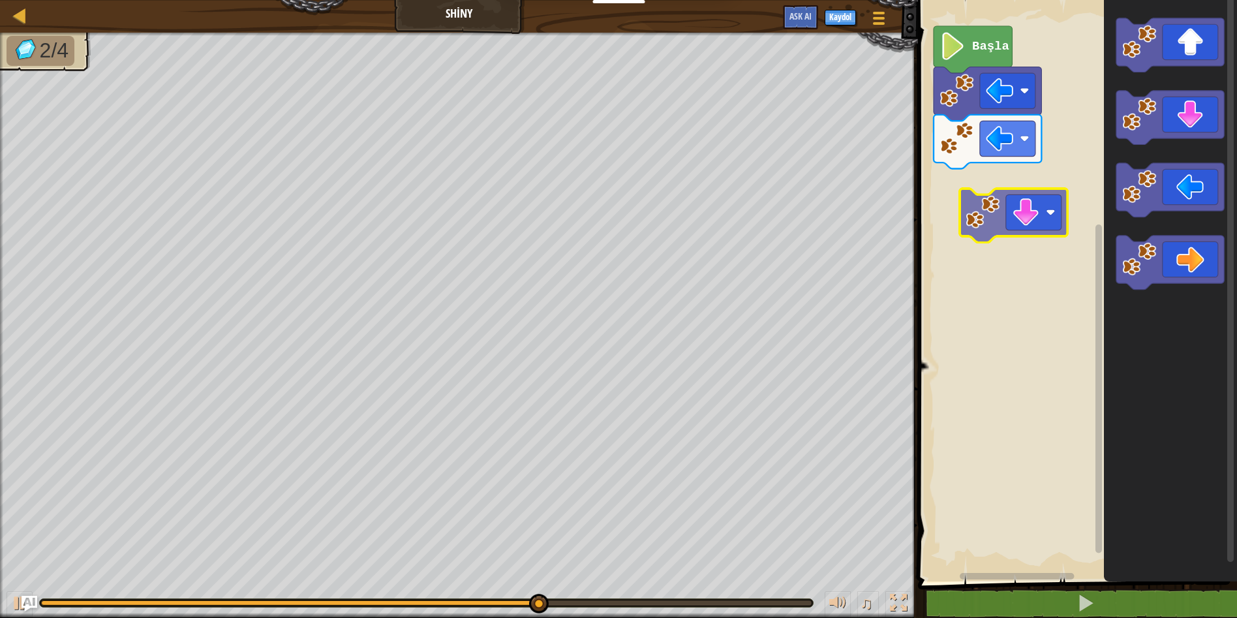
click at [994, 211] on div "Başla" at bounding box center [1075, 287] width 323 height 588
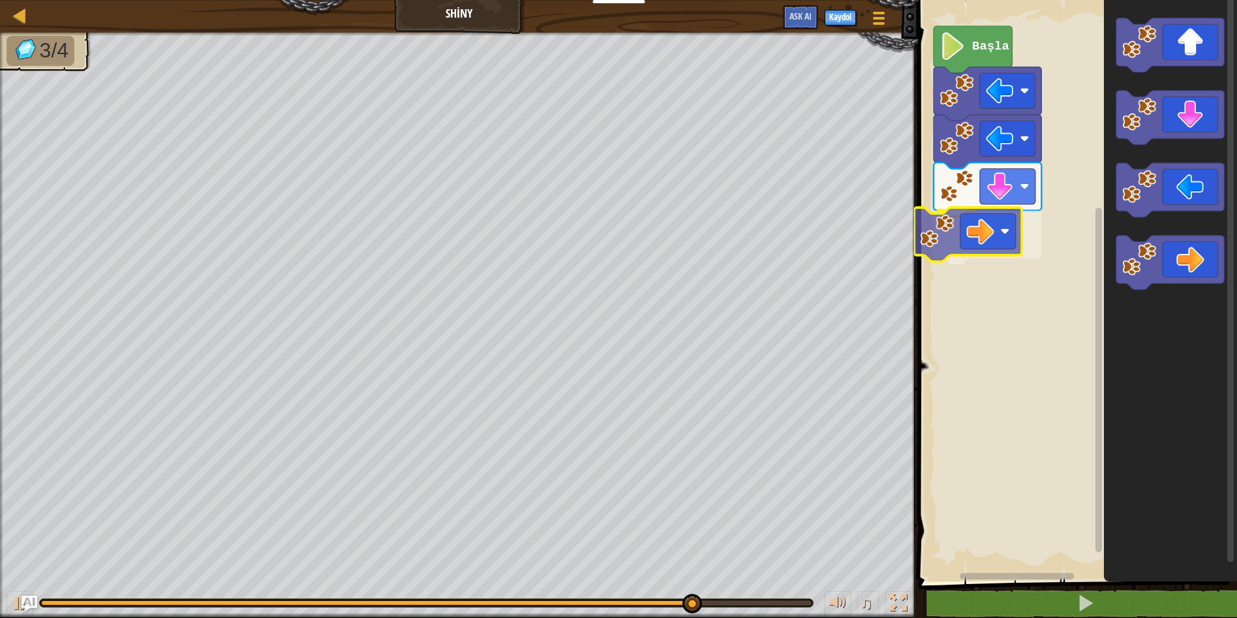
click at [982, 247] on div "Başla" at bounding box center [1075, 287] width 323 height 588
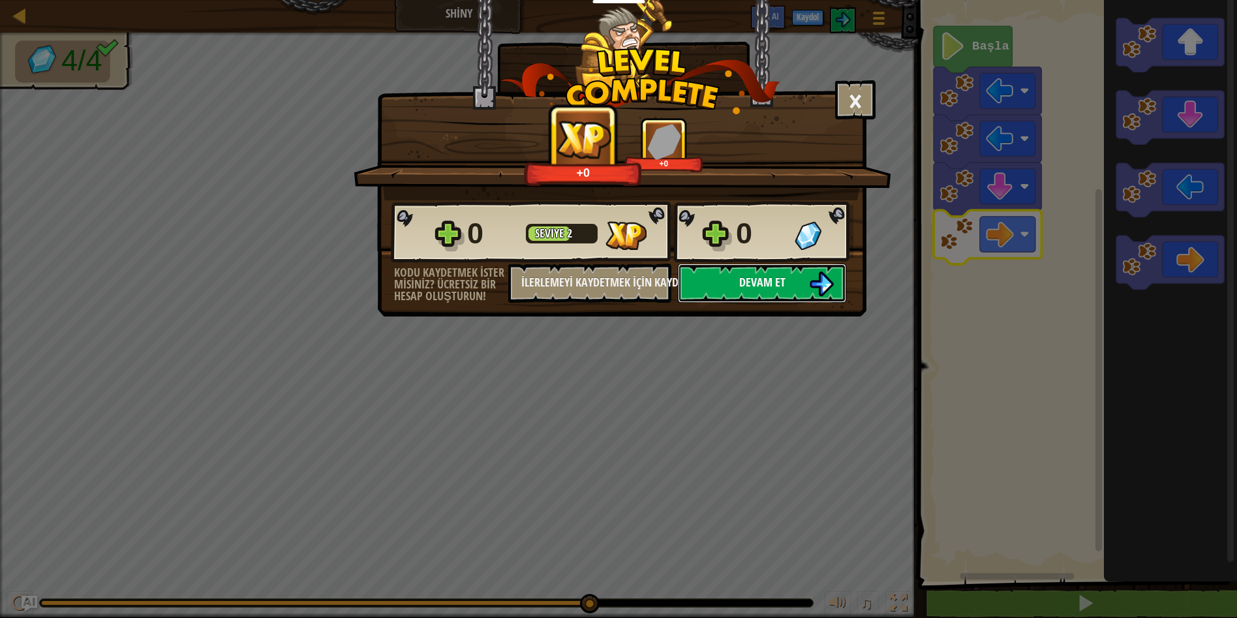
click at [823, 282] on img at bounding box center [821, 283] width 25 height 25
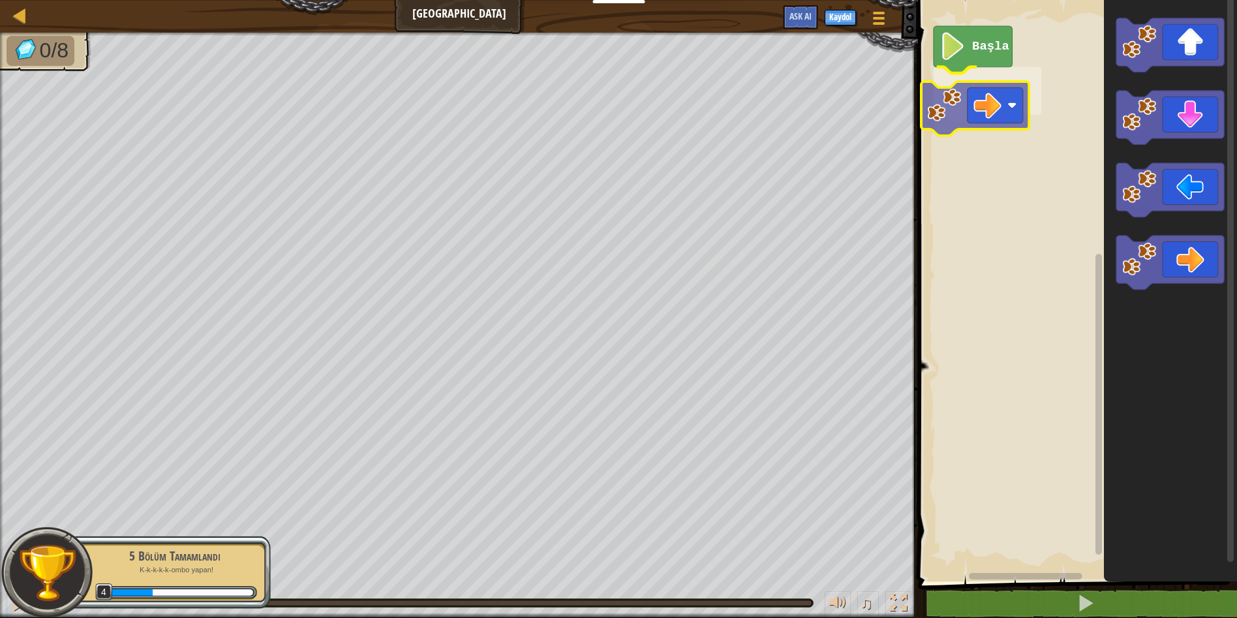
click at [956, 106] on div "Başla" at bounding box center [1075, 287] width 323 height 588
click at [1055, 166] on div "Başla" at bounding box center [1075, 287] width 323 height 588
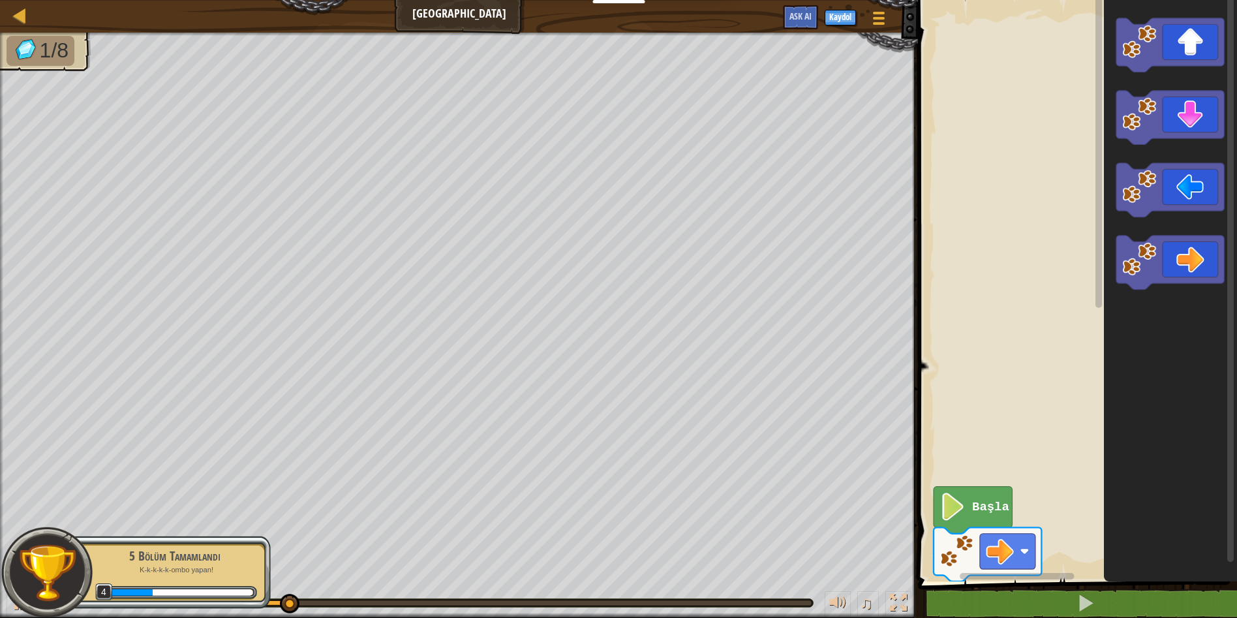
click at [1040, 163] on div "Başla" at bounding box center [1075, 287] width 323 height 588
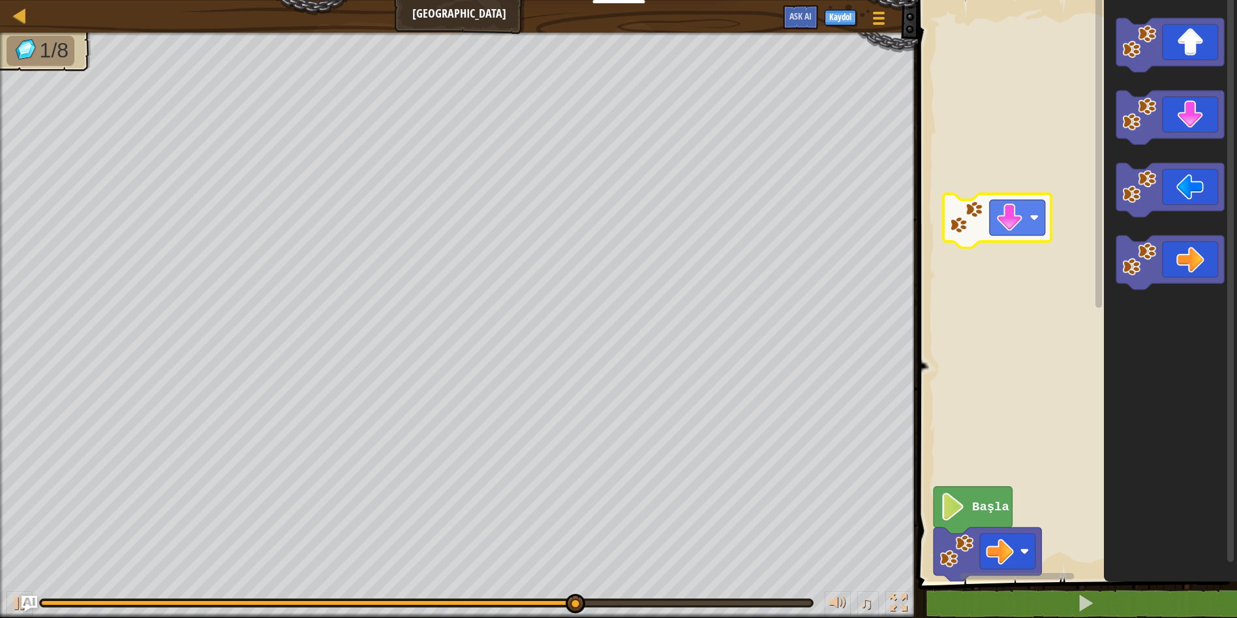
click at [1014, 220] on div "Başla" at bounding box center [1075, 287] width 323 height 588
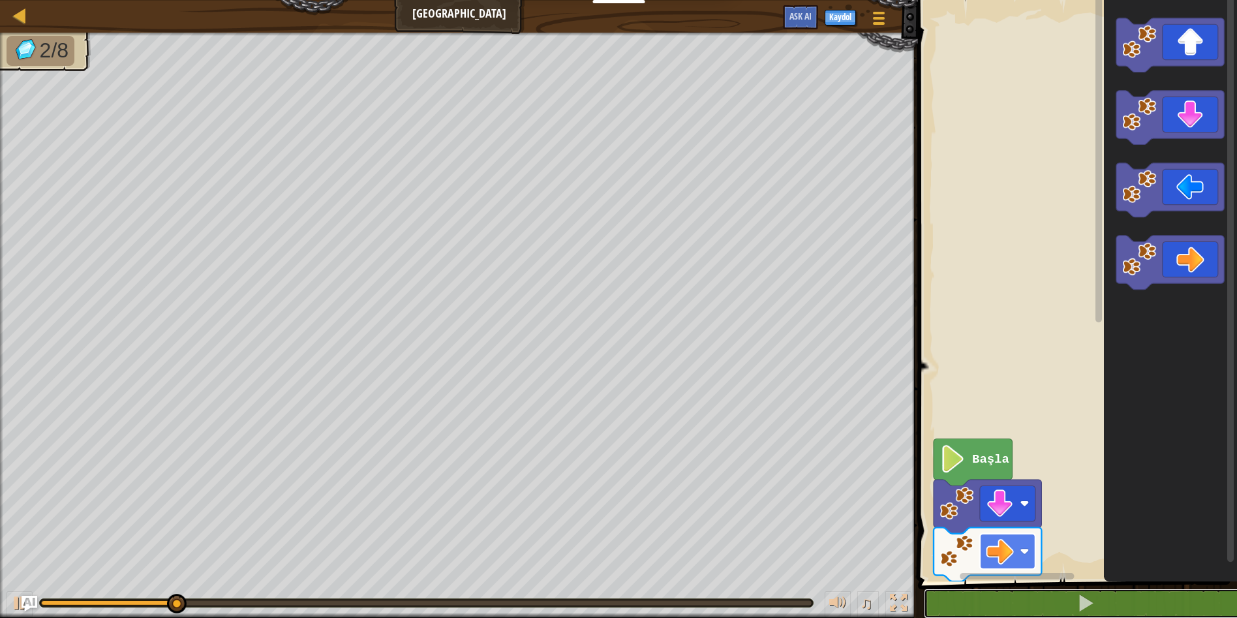
drag, startPoint x: 1011, startPoint y: 568, endPoint x: 1011, endPoint y: 542, distance: 25.4
click at [1011, 542] on div "1 ההההההההההההההההההההההההההההההההההההההההההההההההההההההההההההההההההההההההההההה…" at bounding box center [1075, 315] width 323 height 616
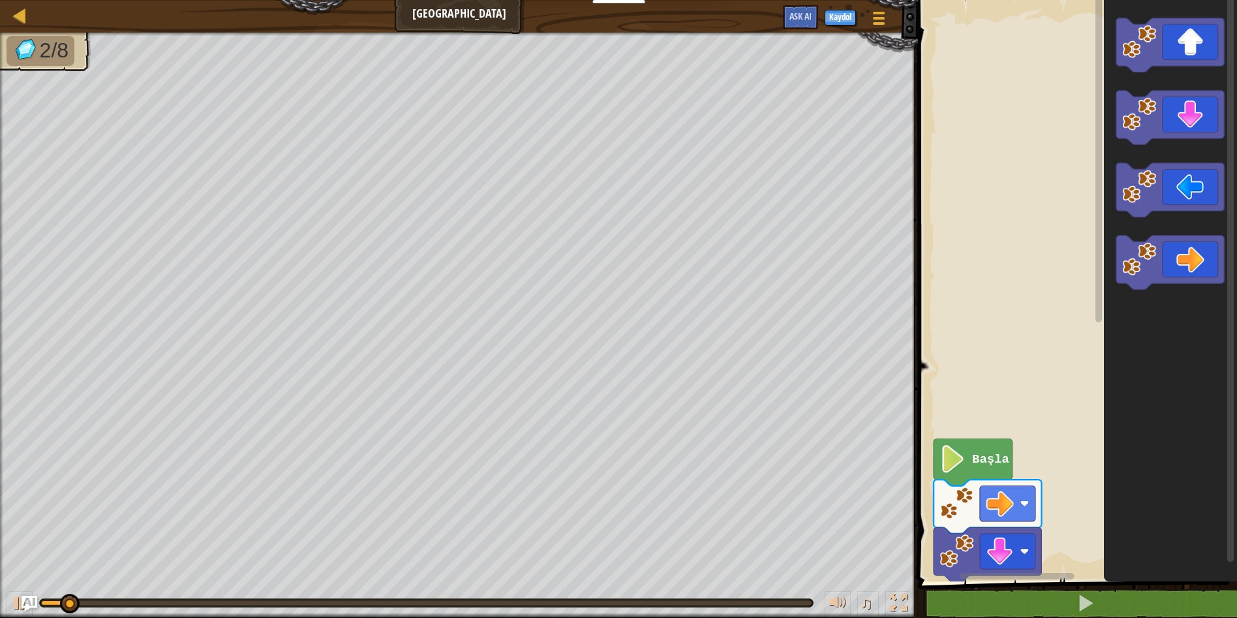
click at [1012, 68] on rect "Blockly Çalışma Alanı" at bounding box center [1075, 287] width 323 height 588
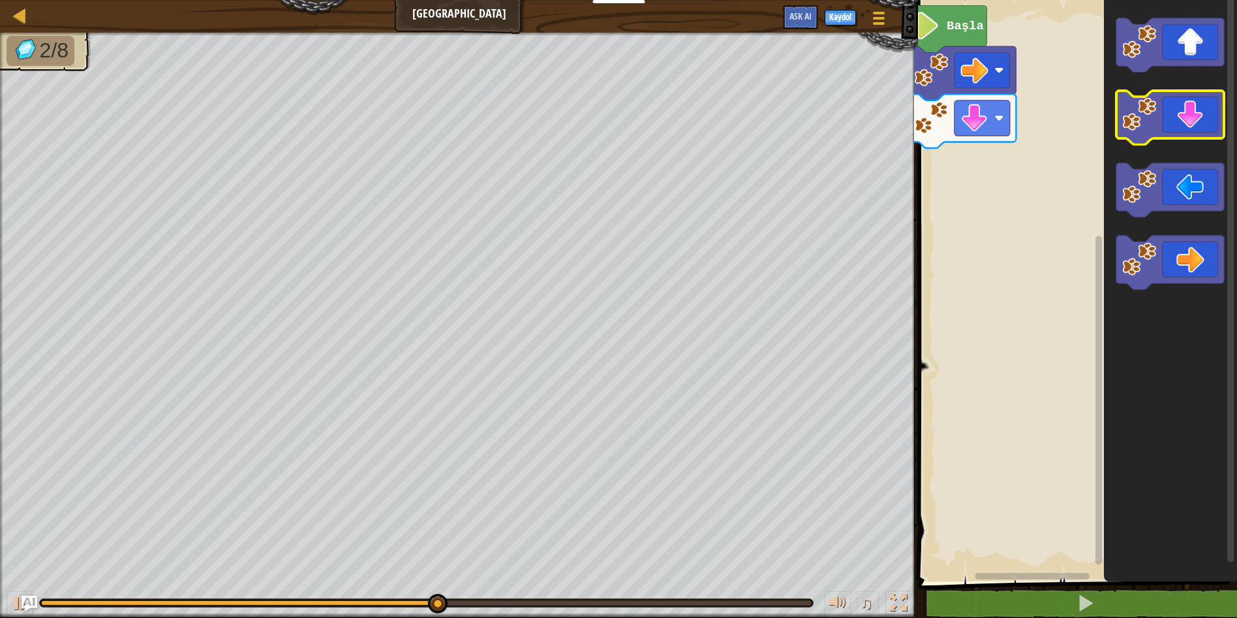
click at [1189, 121] on icon "Blockly Çalışma Alanı" at bounding box center [1170, 118] width 108 height 54
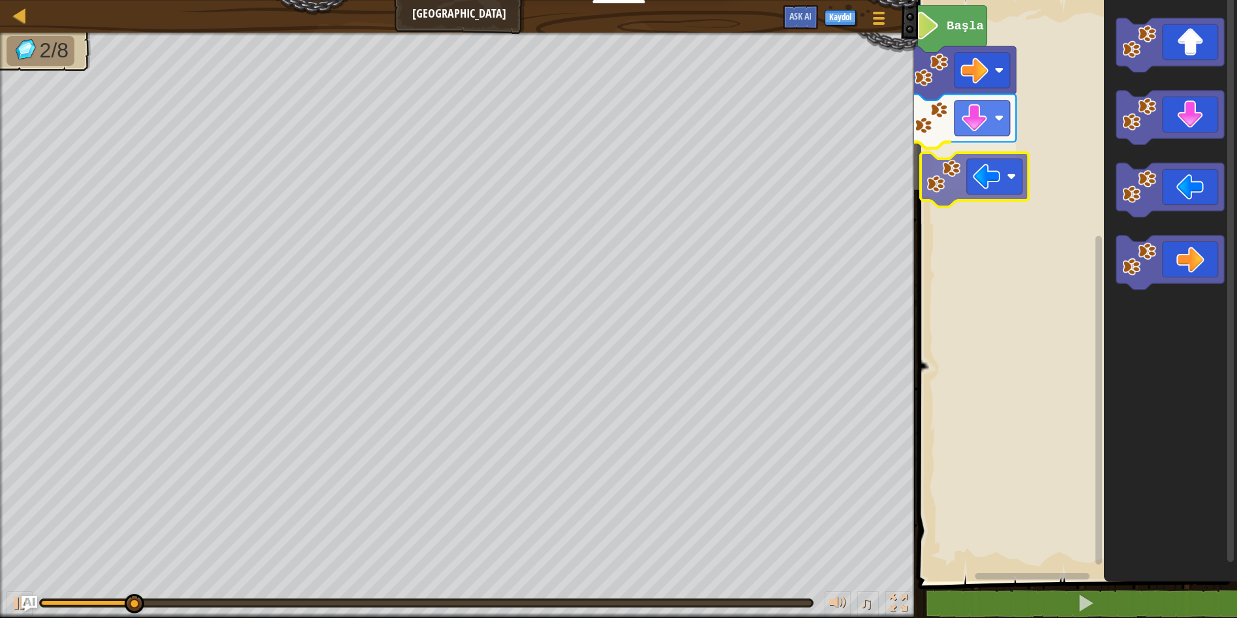
click at [1010, 188] on div "Başla" at bounding box center [1075, 287] width 323 height 588
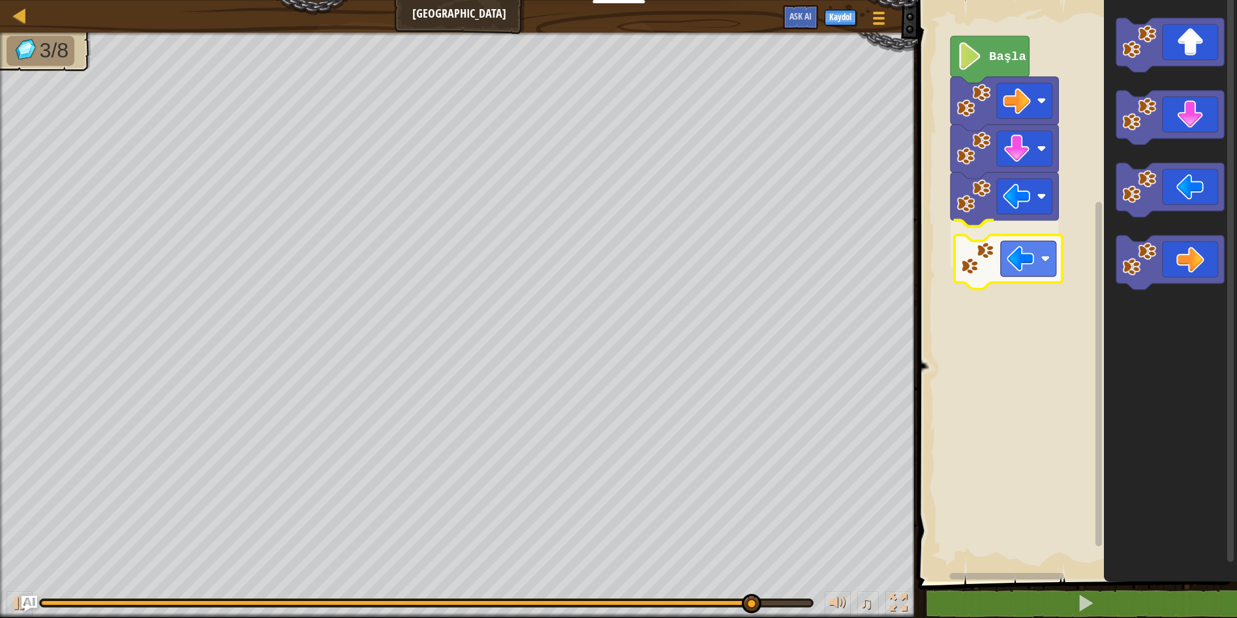
click at [1004, 263] on div "Başla" at bounding box center [1075, 287] width 323 height 588
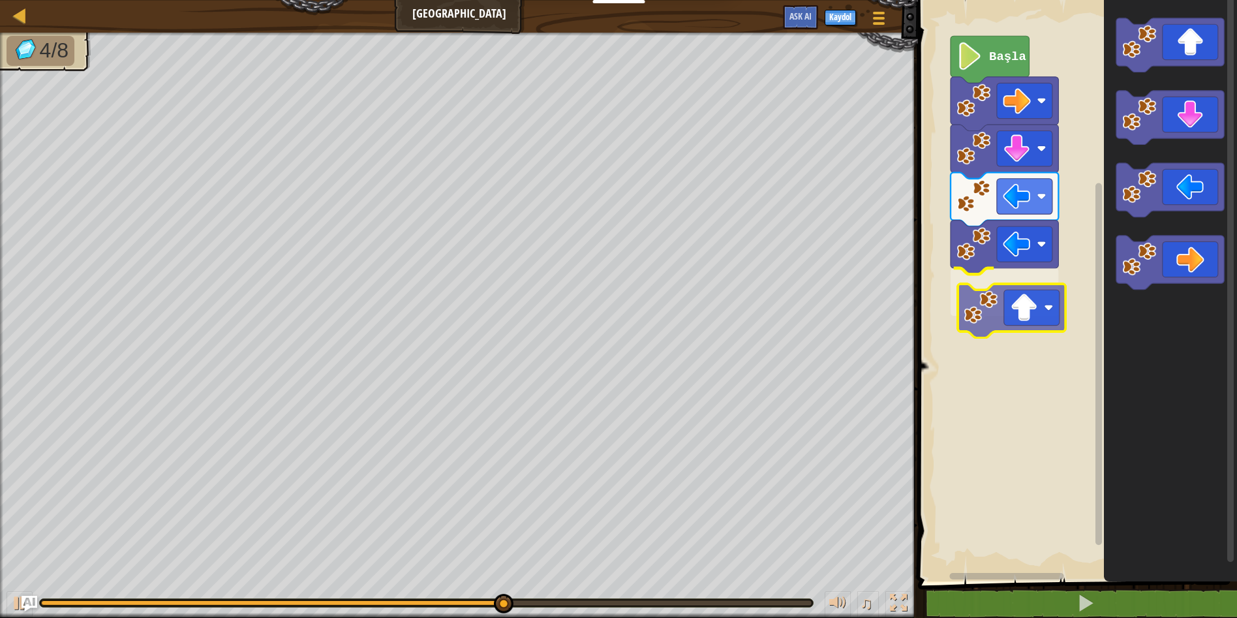
click at [1027, 303] on div "Başla" at bounding box center [1075, 287] width 323 height 588
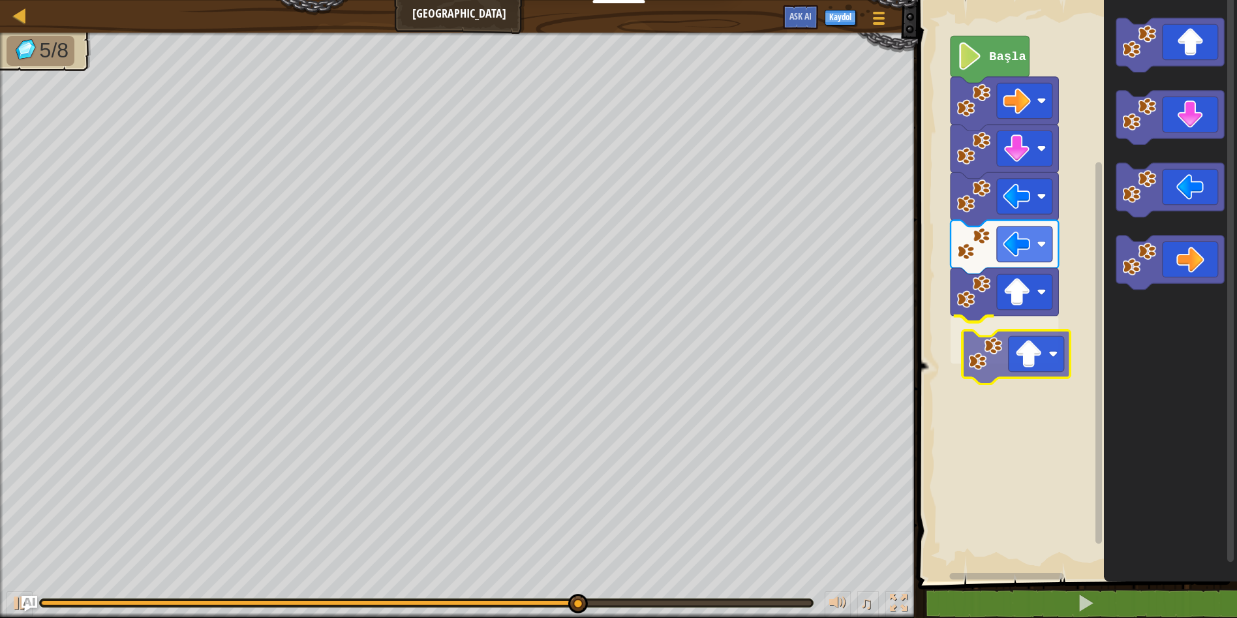
click at [995, 357] on div "Başla" at bounding box center [1075, 287] width 323 height 588
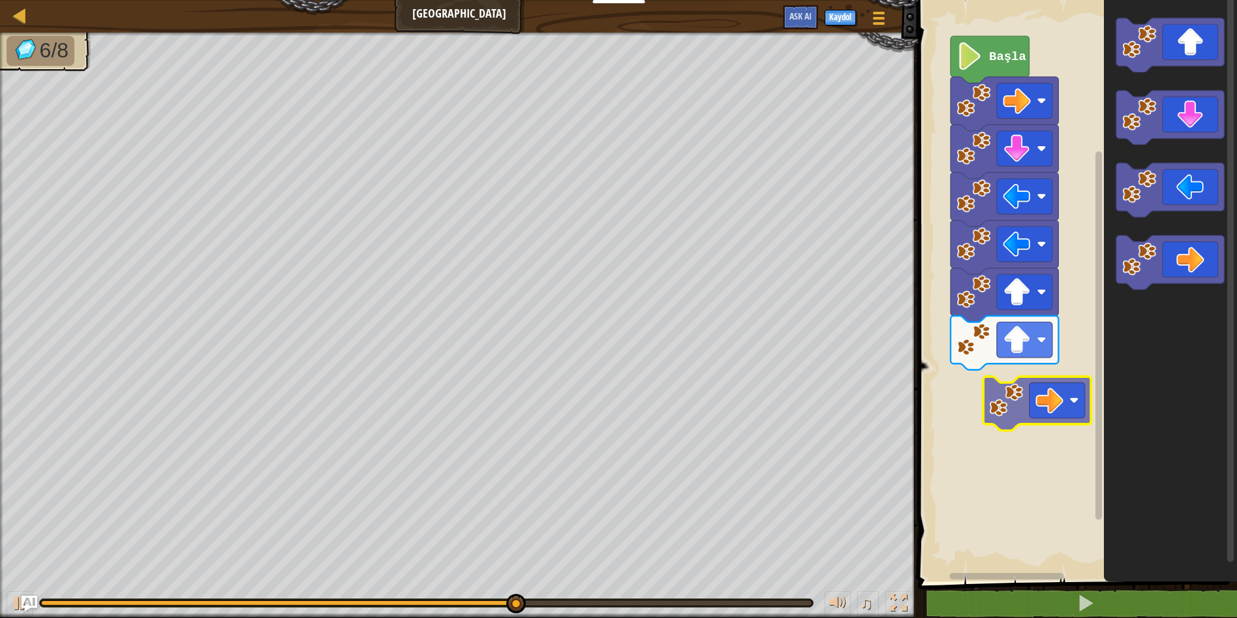
click at [1053, 401] on div "Başla" at bounding box center [1075, 287] width 323 height 588
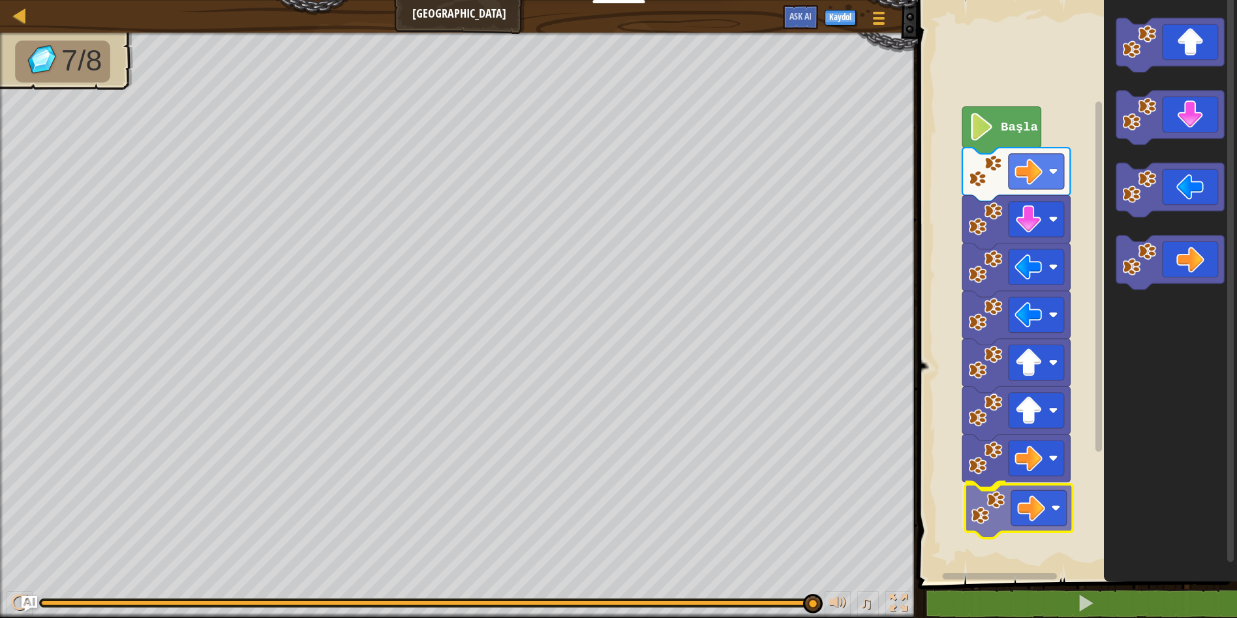
click at [1013, 514] on div "Başla" at bounding box center [1075, 287] width 323 height 588
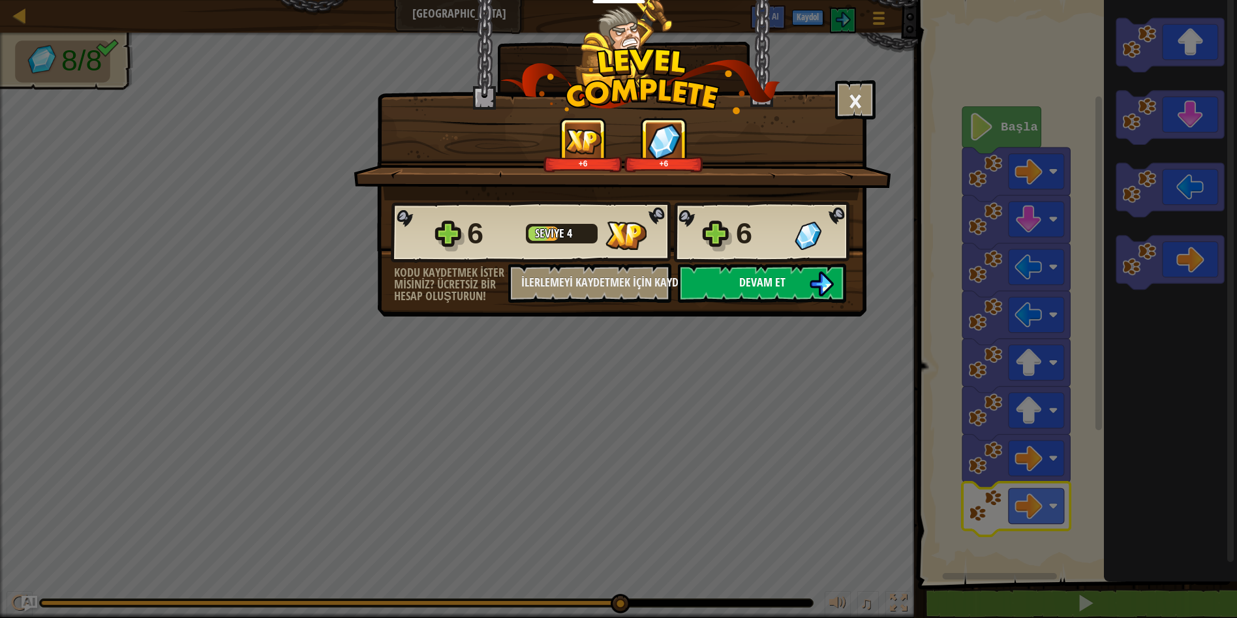
click at [802, 282] on button "Devam et" at bounding box center [762, 283] width 168 height 39
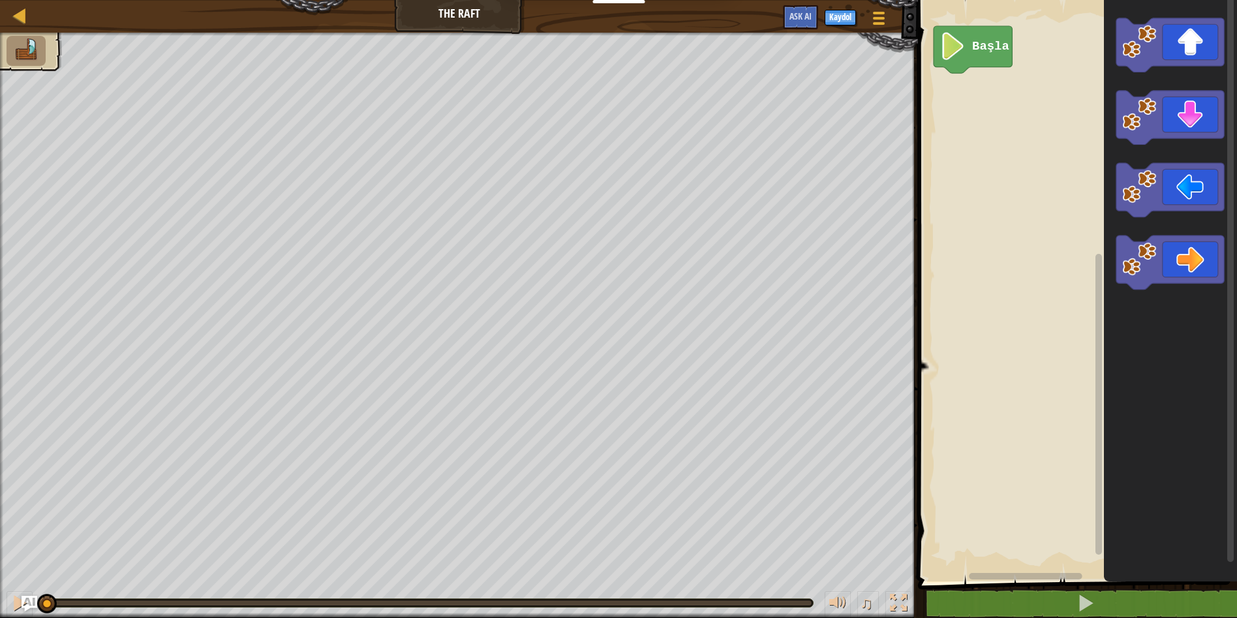
click at [1025, 88] on div "Başla" at bounding box center [1075, 287] width 323 height 588
click at [1011, 109] on div "Başla" at bounding box center [1075, 287] width 323 height 588
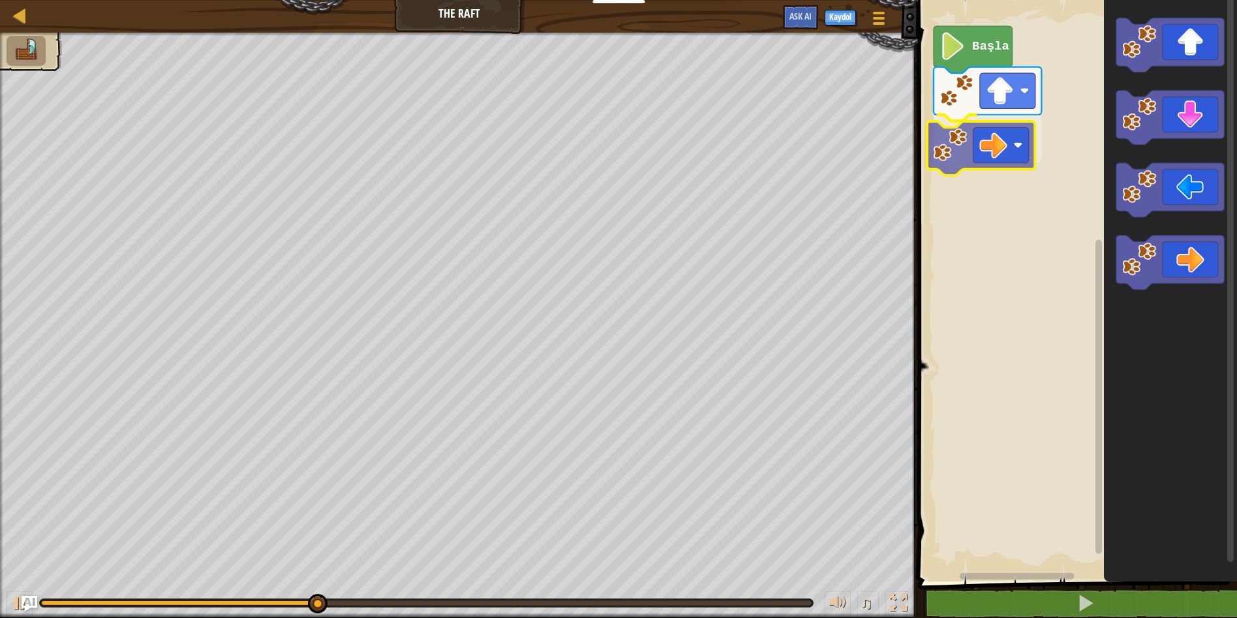
click at [1021, 144] on div "Başla" at bounding box center [1075, 287] width 323 height 588
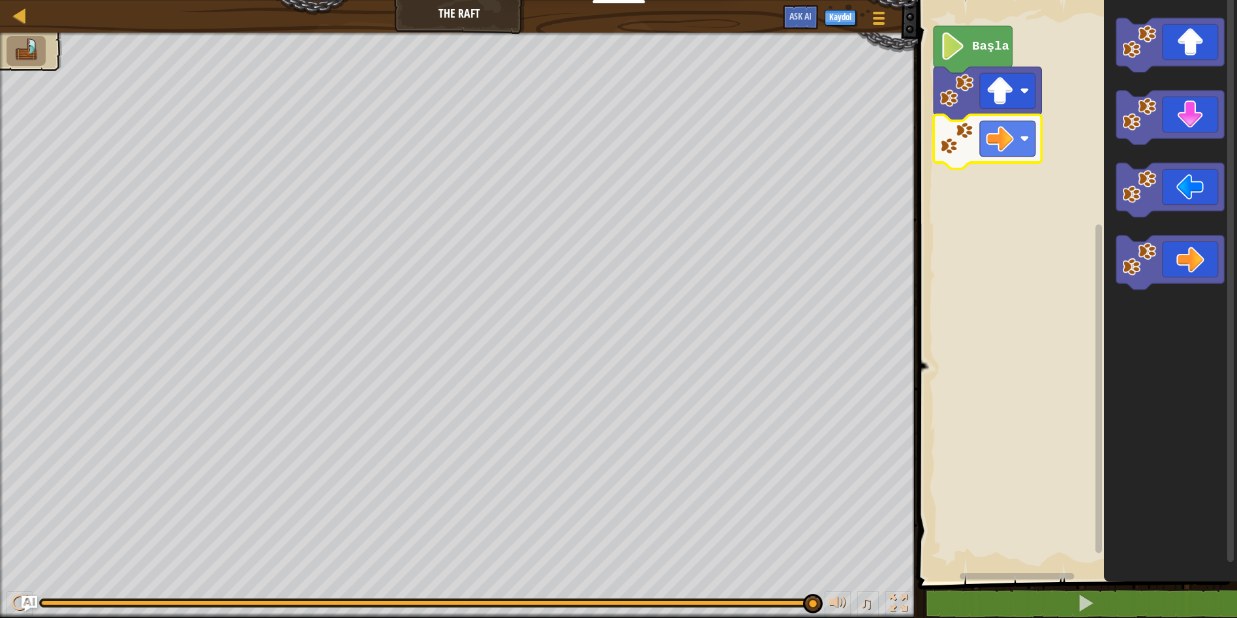
click at [12, 50] on img at bounding box center [25, 49] width 27 height 23
click at [16, 46] on img at bounding box center [25, 49] width 27 height 23
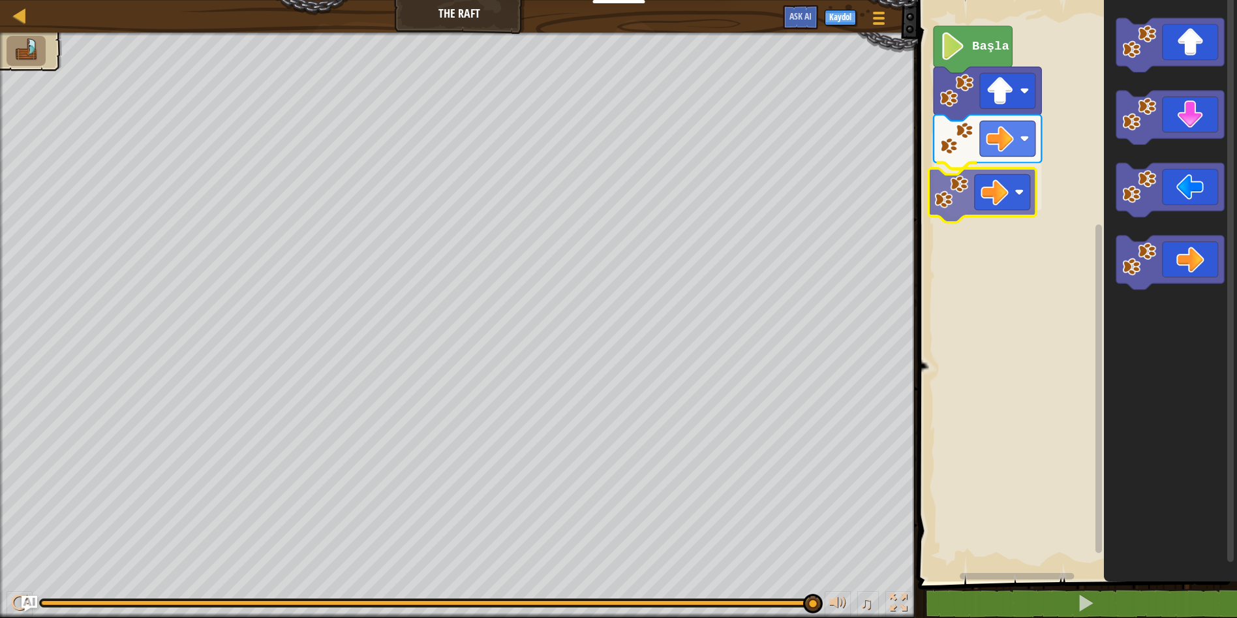
click at [1021, 205] on div "Başla" at bounding box center [1075, 287] width 323 height 588
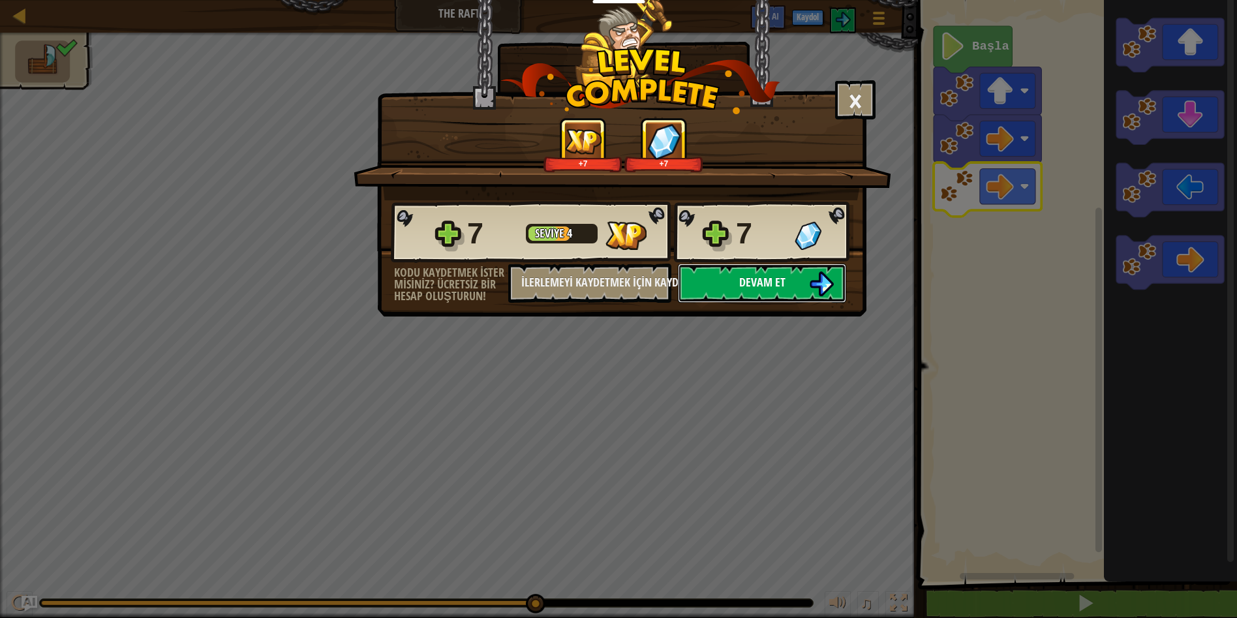
click at [734, 275] on button "Devam et" at bounding box center [762, 283] width 168 height 39
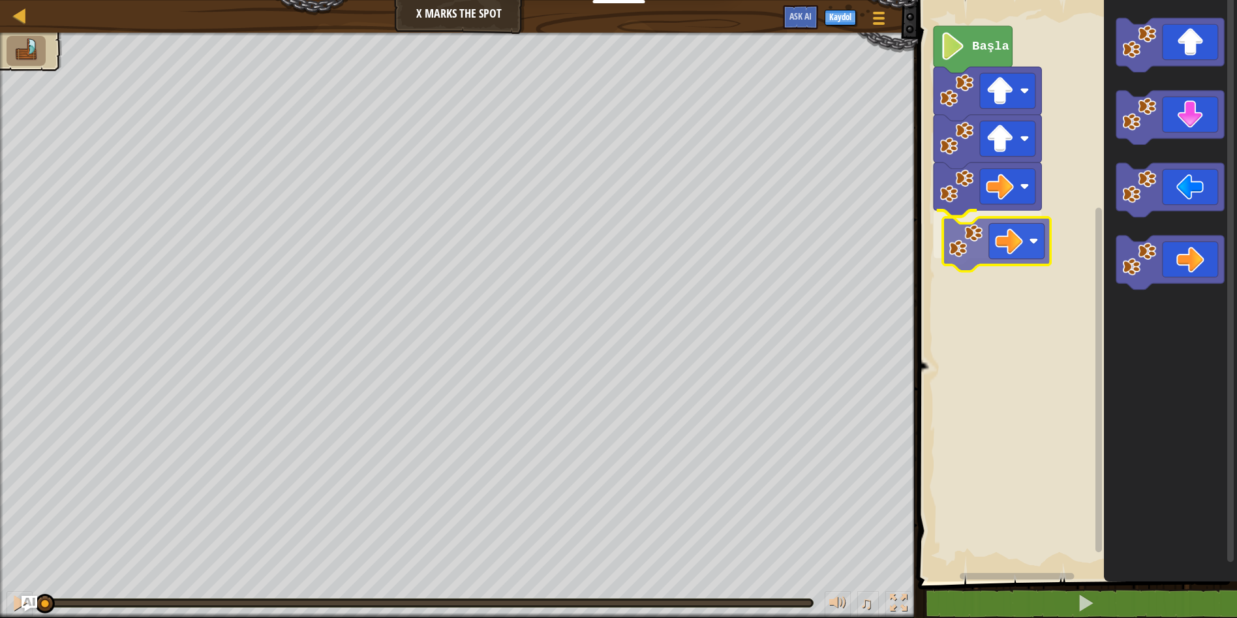
click at [1024, 256] on div "Başla" at bounding box center [1075, 287] width 323 height 588
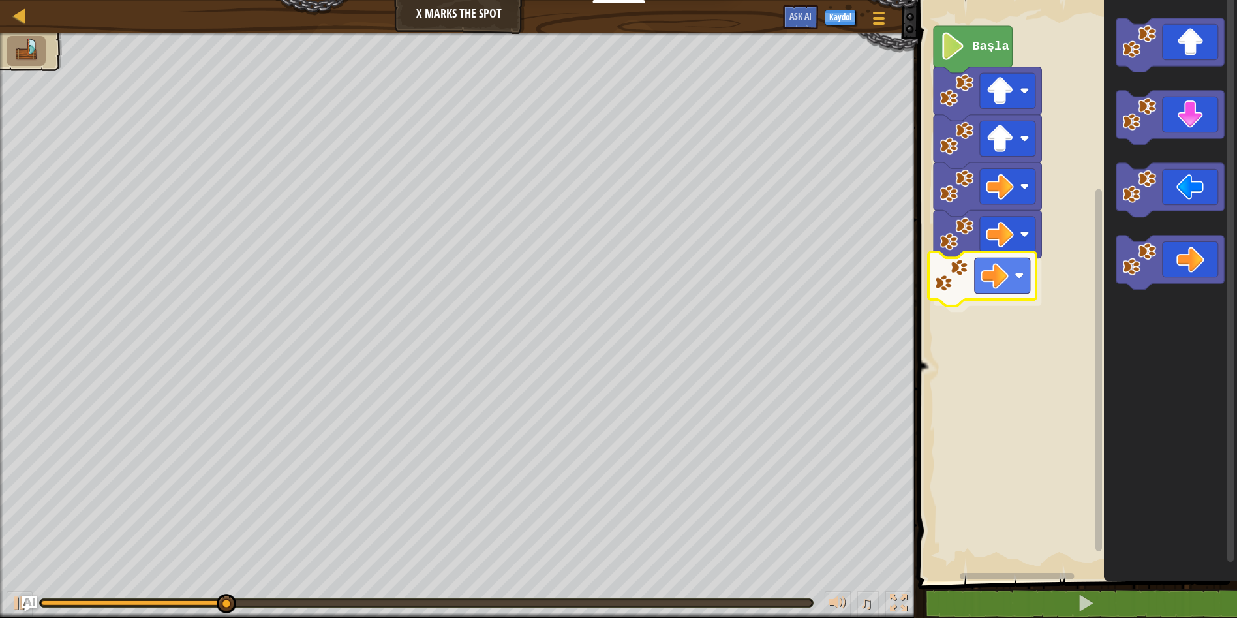
click at [983, 267] on div "Başla" at bounding box center [1075, 287] width 323 height 588
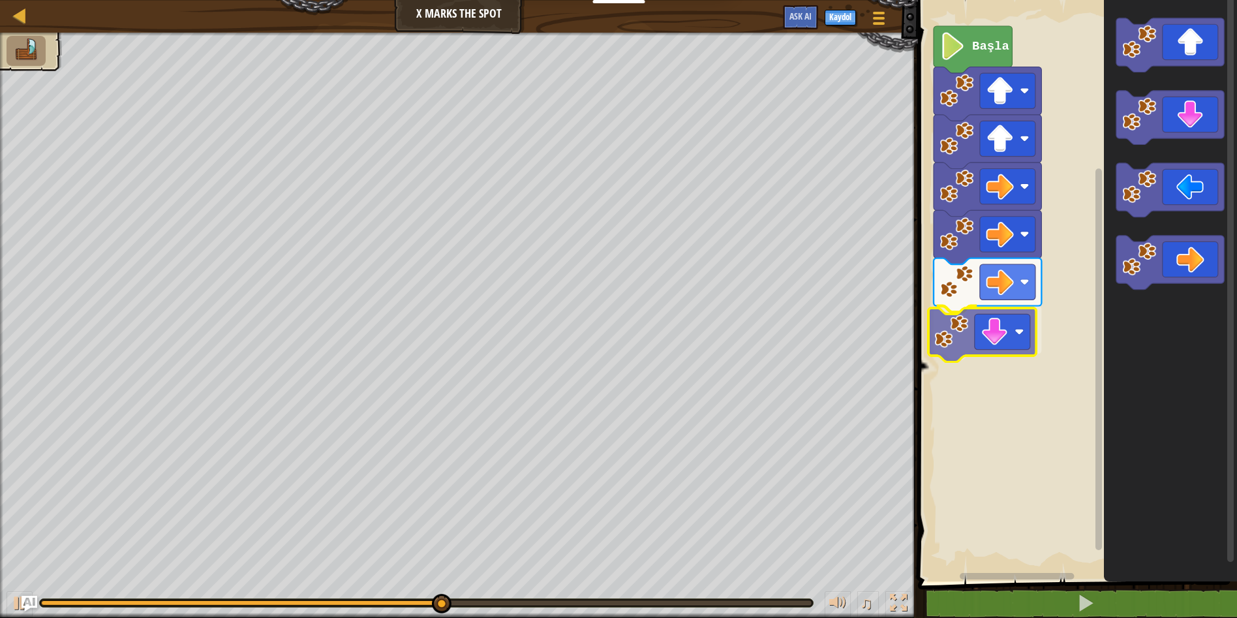
click at [992, 356] on div "Başla" at bounding box center [1075, 287] width 323 height 588
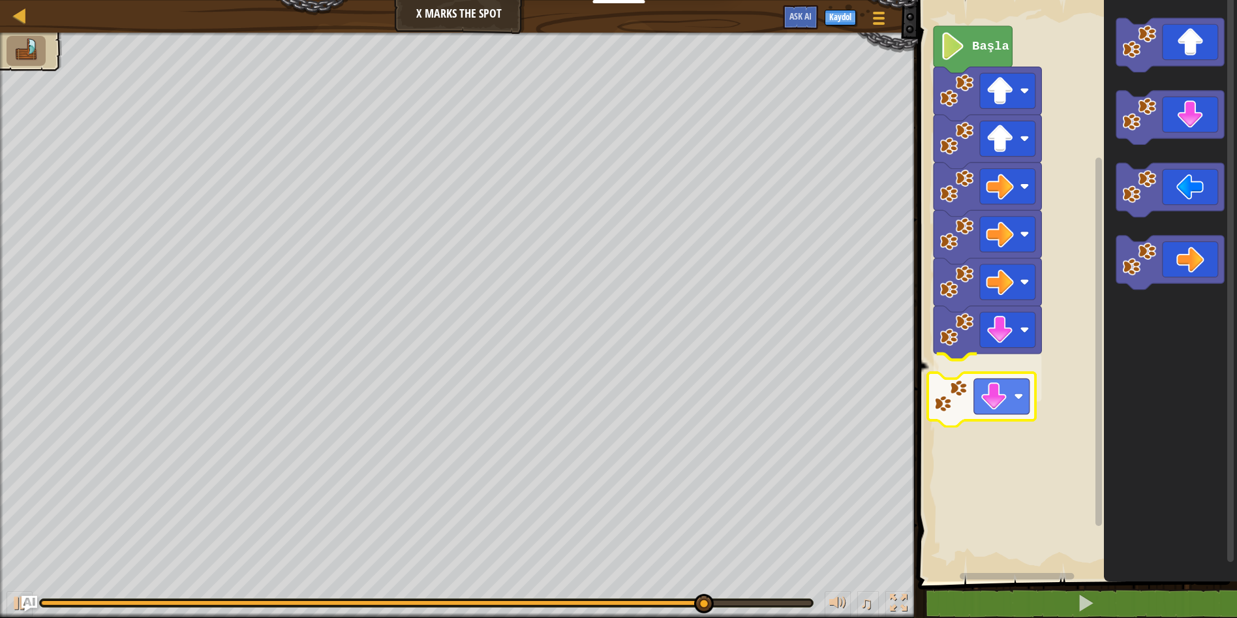
click at [1013, 398] on div "Başla" at bounding box center [1075, 287] width 323 height 588
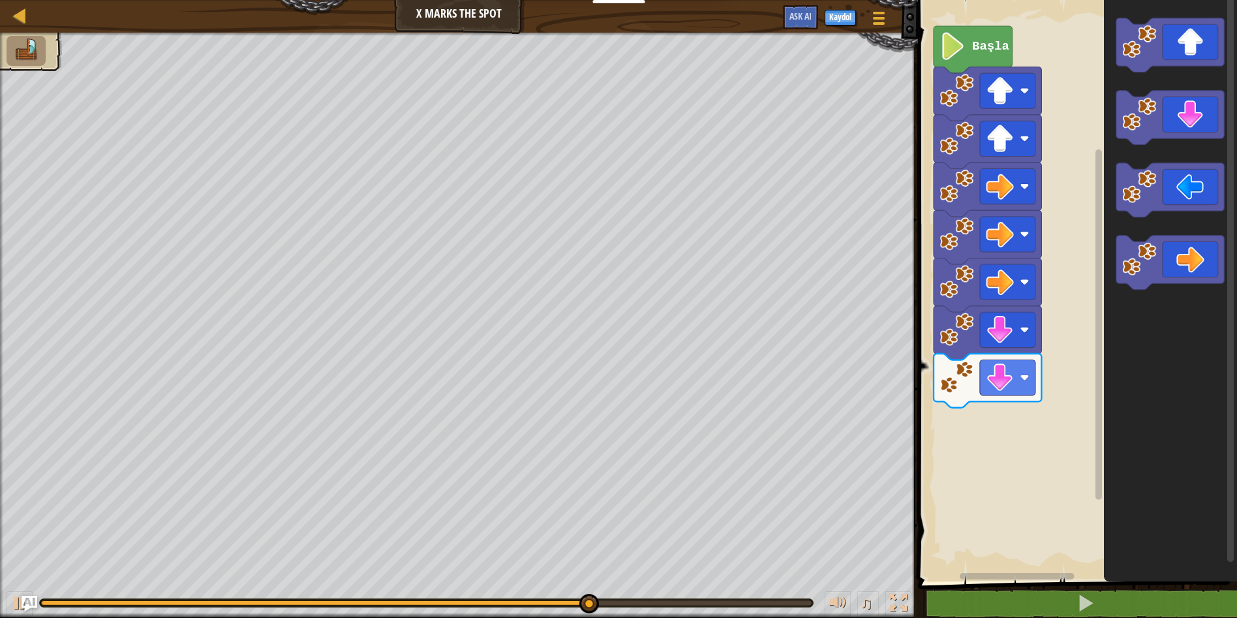
click at [995, 399] on div "Başla" at bounding box center [1075, 287] width 323 height 588
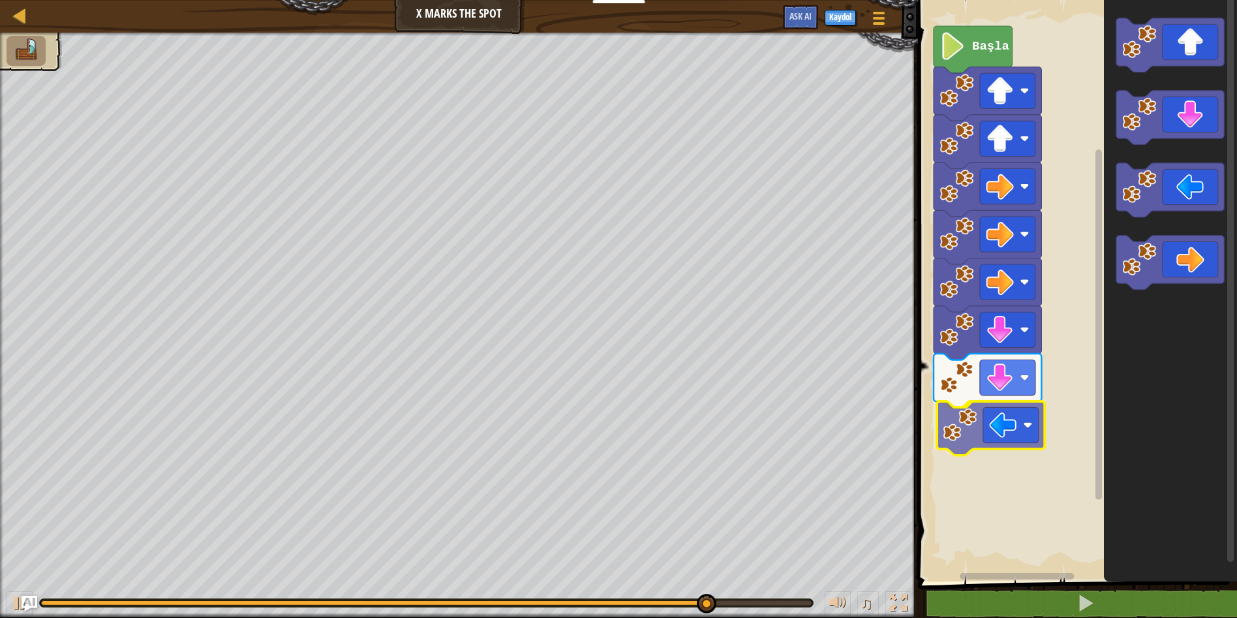
click at [1016, 423] on div "Başla" at bounding box center [1075, 287] width 323 height 588
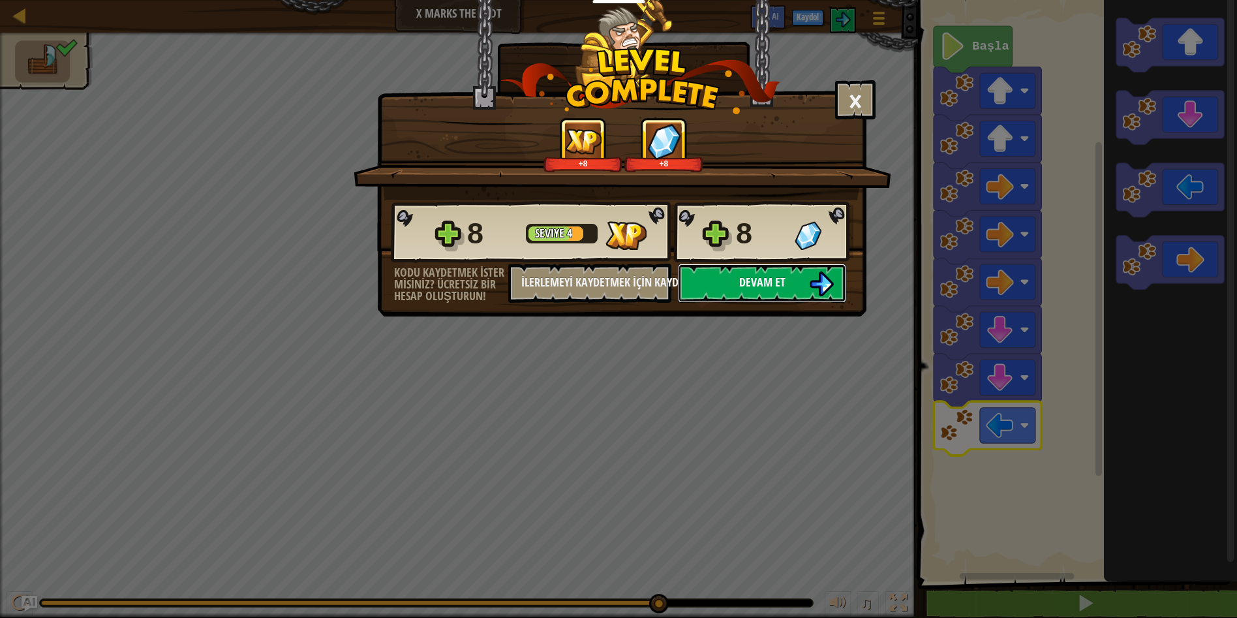
click at [716, 271] on button "Devam et" at bounding box center [762, 283] width 168 height 39
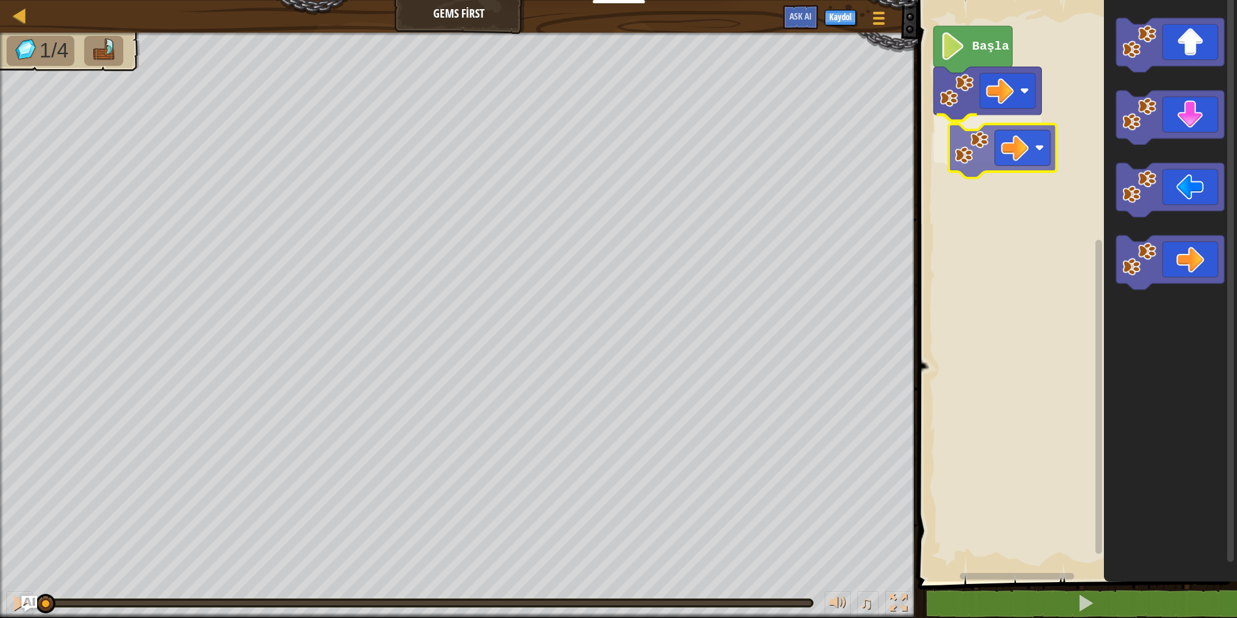
click at [939, 153] on div "Başla" at bounding box center [1075, 287] width 323 height 588
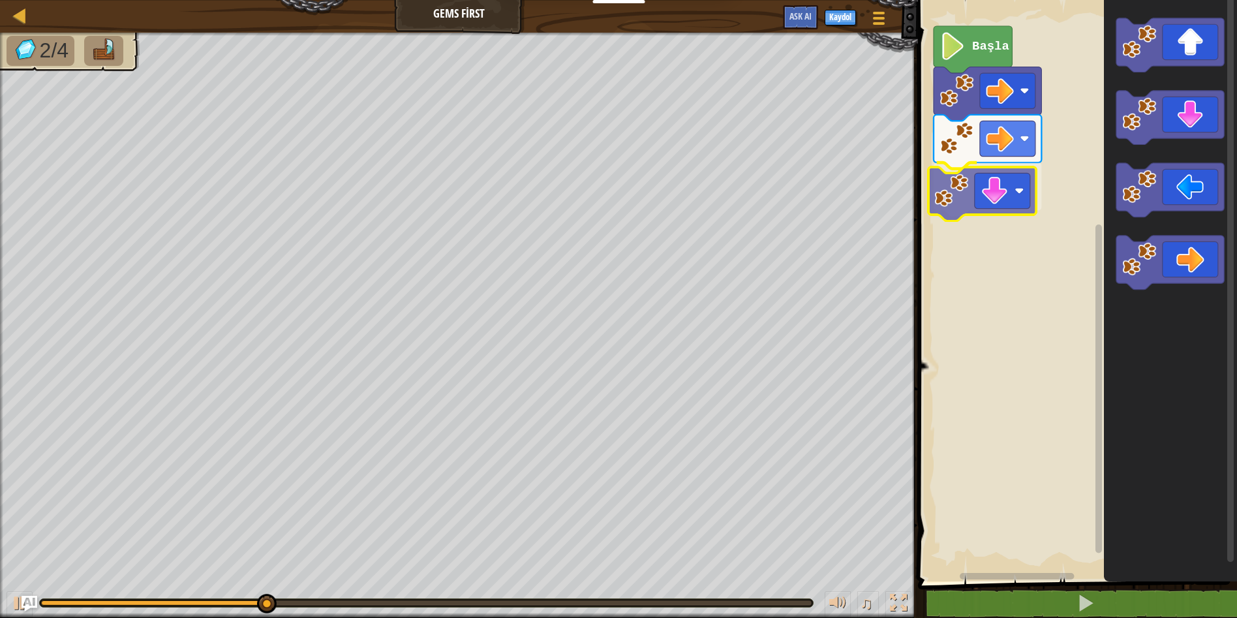
click at [999, 202] on div "Başla" at bounding box center [1075, 287] width 323 height 588
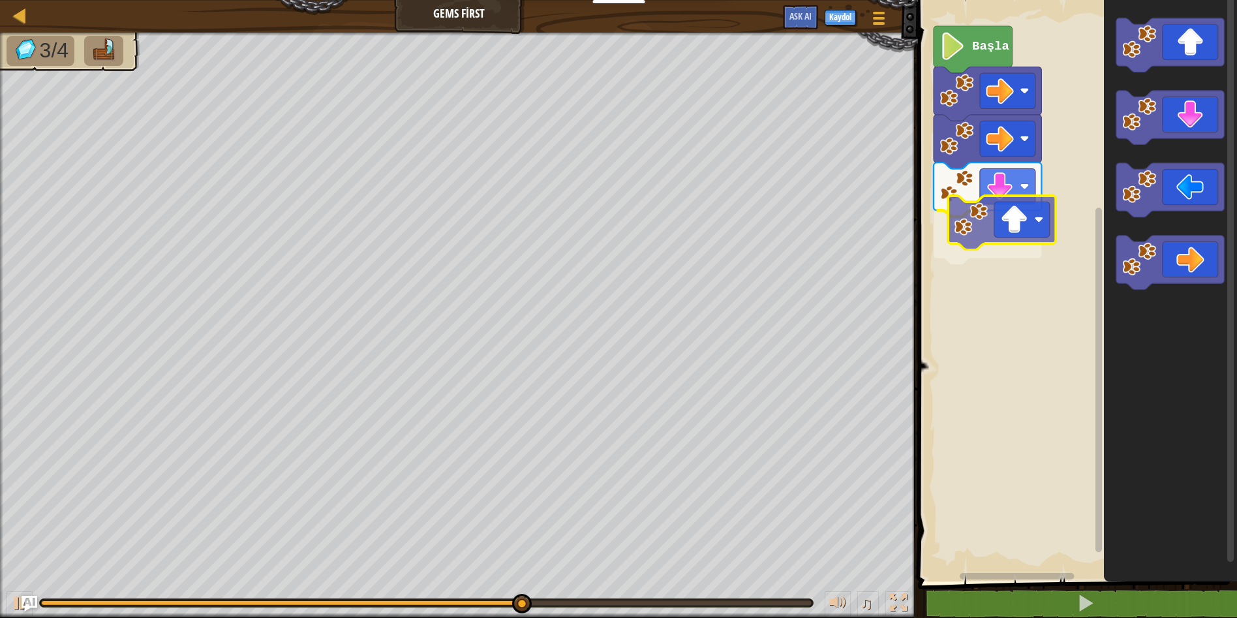
click at [1017, 217] on div "Başla" at bounding box center [1075, 287] width 323 height 588
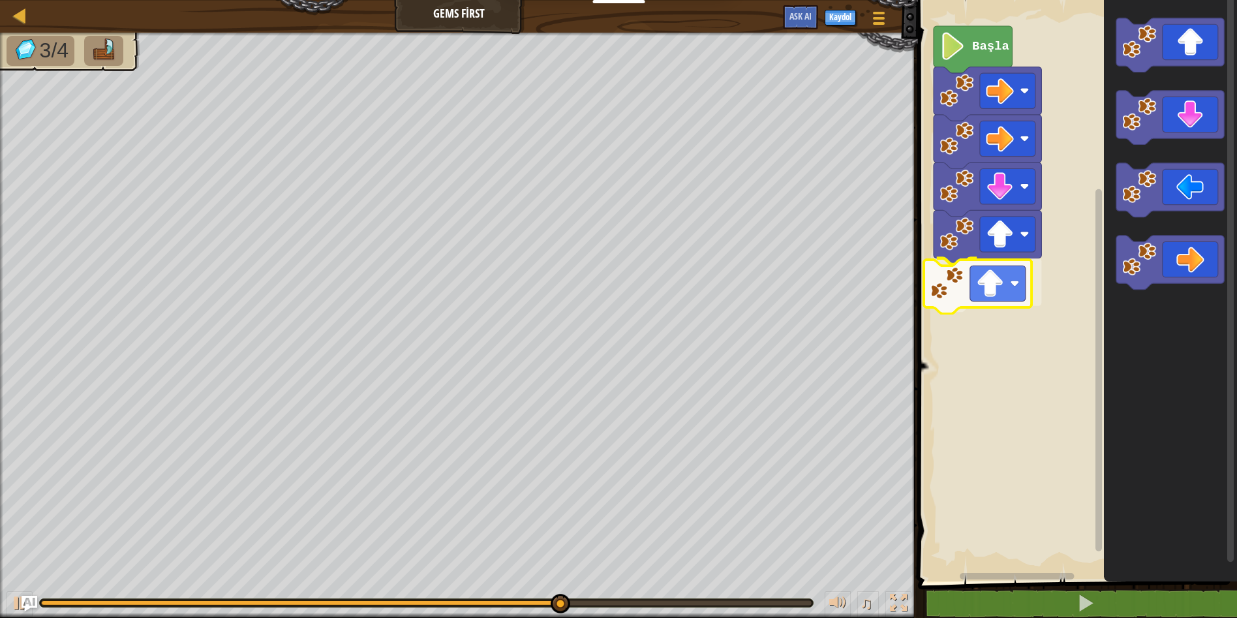
click at [1016, 286] on div "Başla" at bounding box center [1075, 287] width 323 height 588
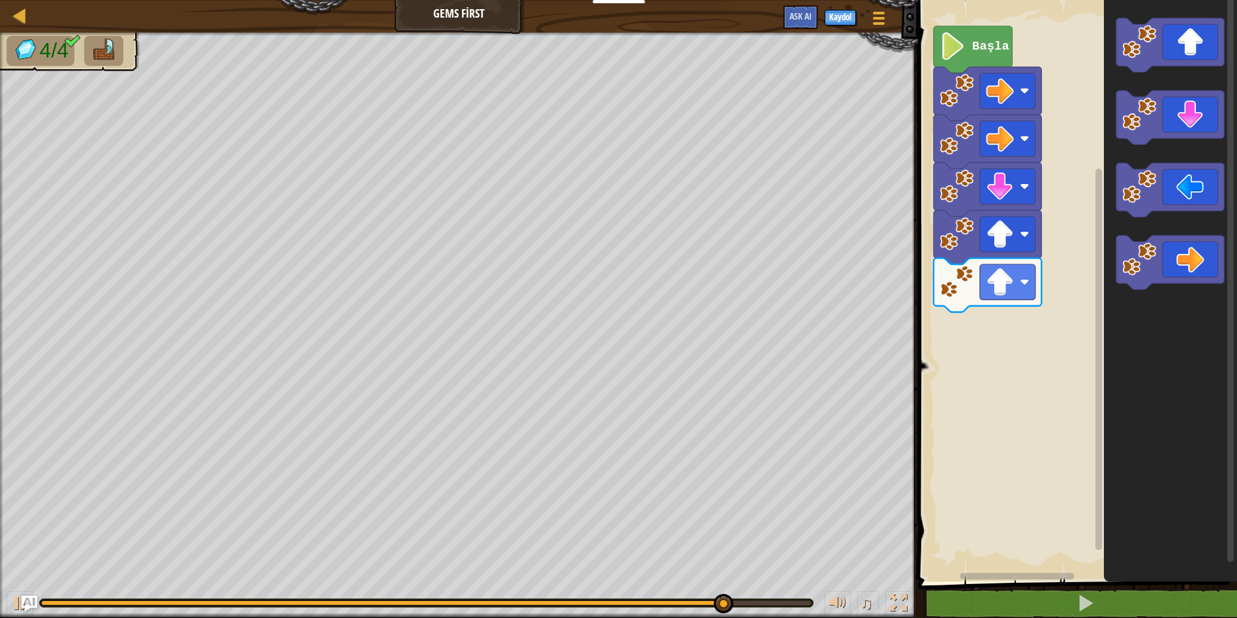
click at [1057, 304] on div "Başla" at bounding box center [1075, 287] width 323 height 588
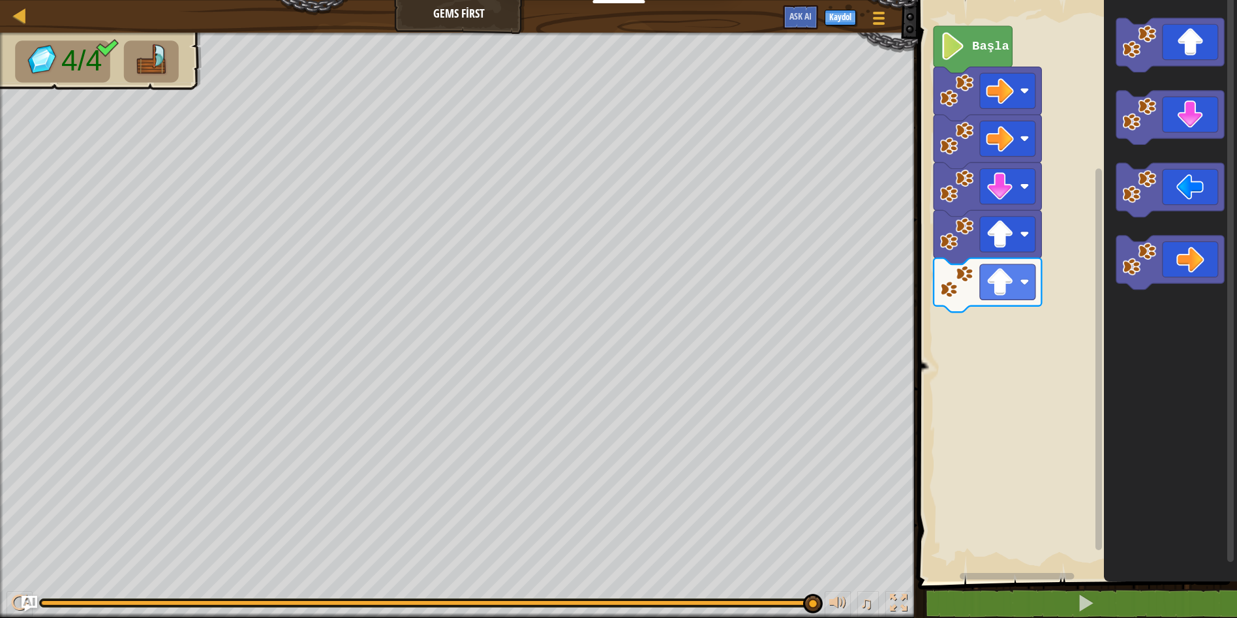
click at [1074, 311] on div "Başla" at bounding box center [1075, 287] width 323 height 588
click at [984, 343] on div "Başla" at bounding box center [1075, 287] width 323 height 588
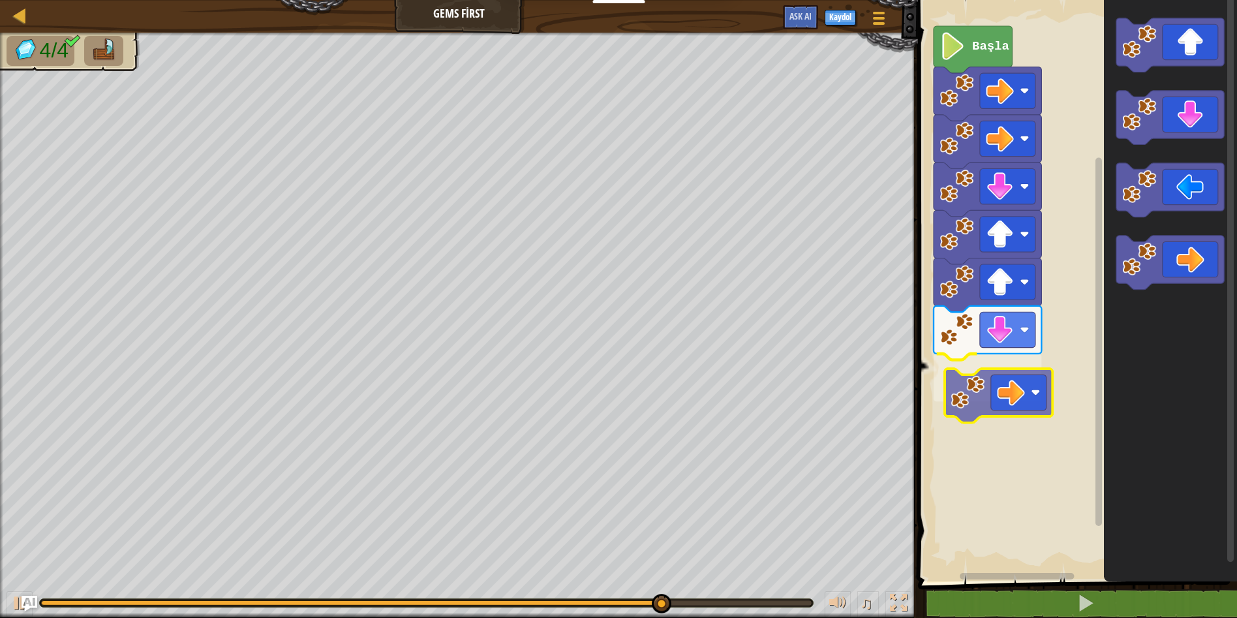
click at [1030, 389] on div "Başla" at bounding box center [1075, 287] width 323 height 588
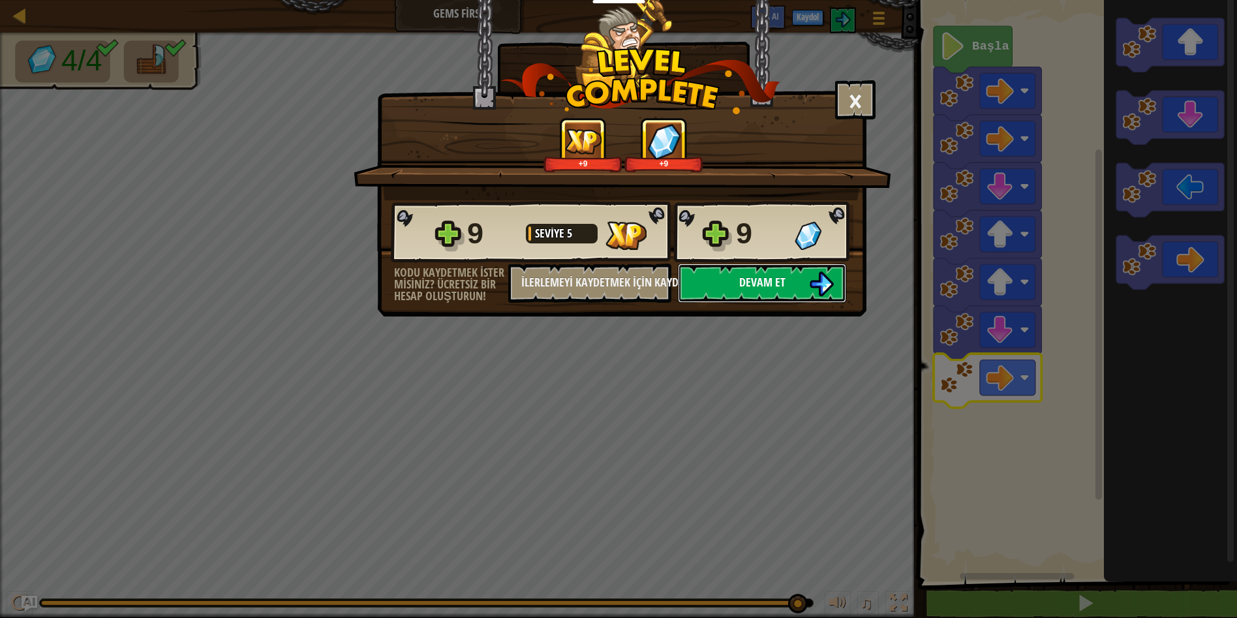
click at [739, 284] on span "Devam et" at bounding box center [762, 282] width 46 height 16
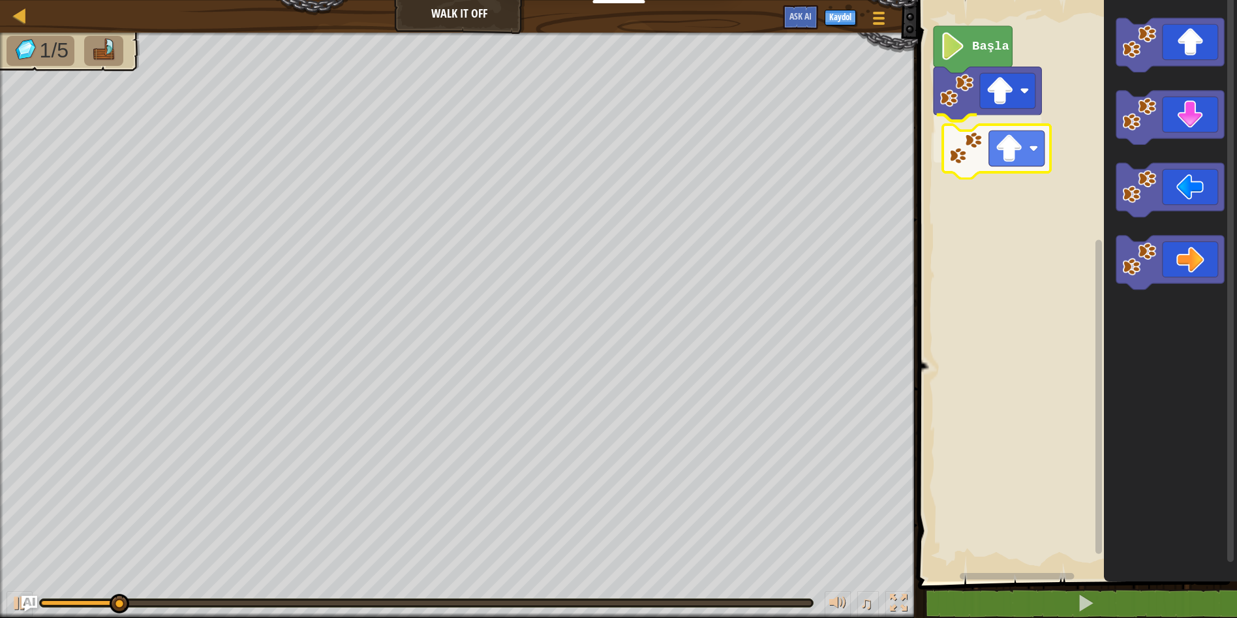
click at [984, 153] on div "Başla" at bounding box center [1075, 287] width 323 height 588
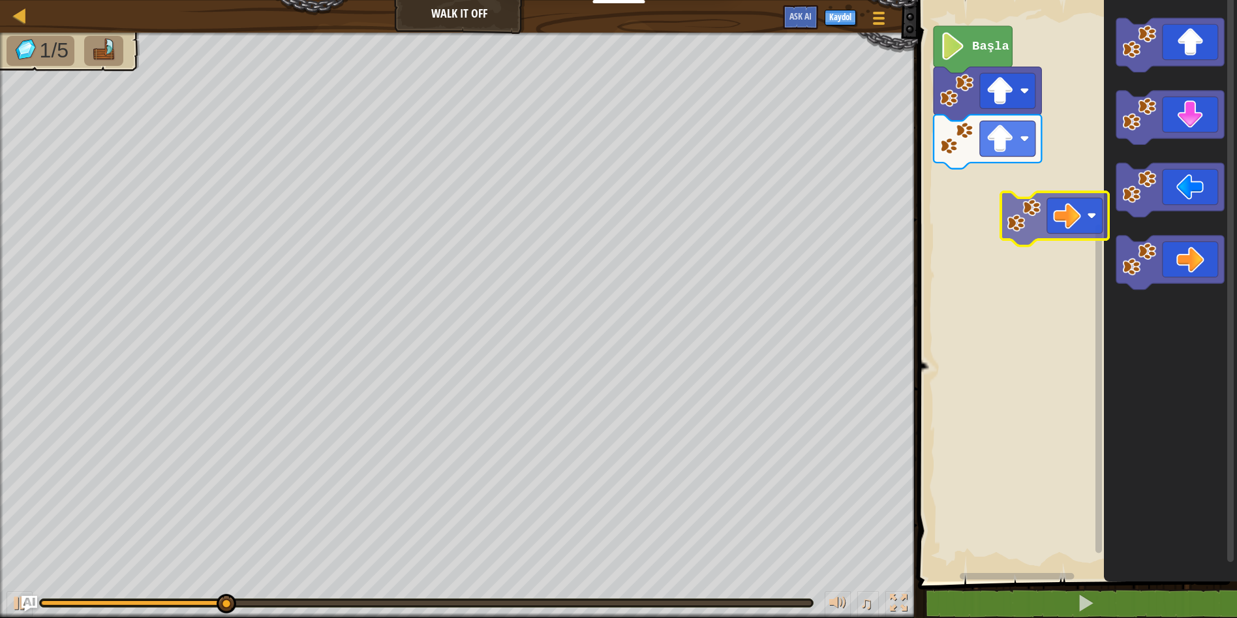
click at [1001, 213] on div "Başla" at bounding box center [1075, 287] width 323 height 588
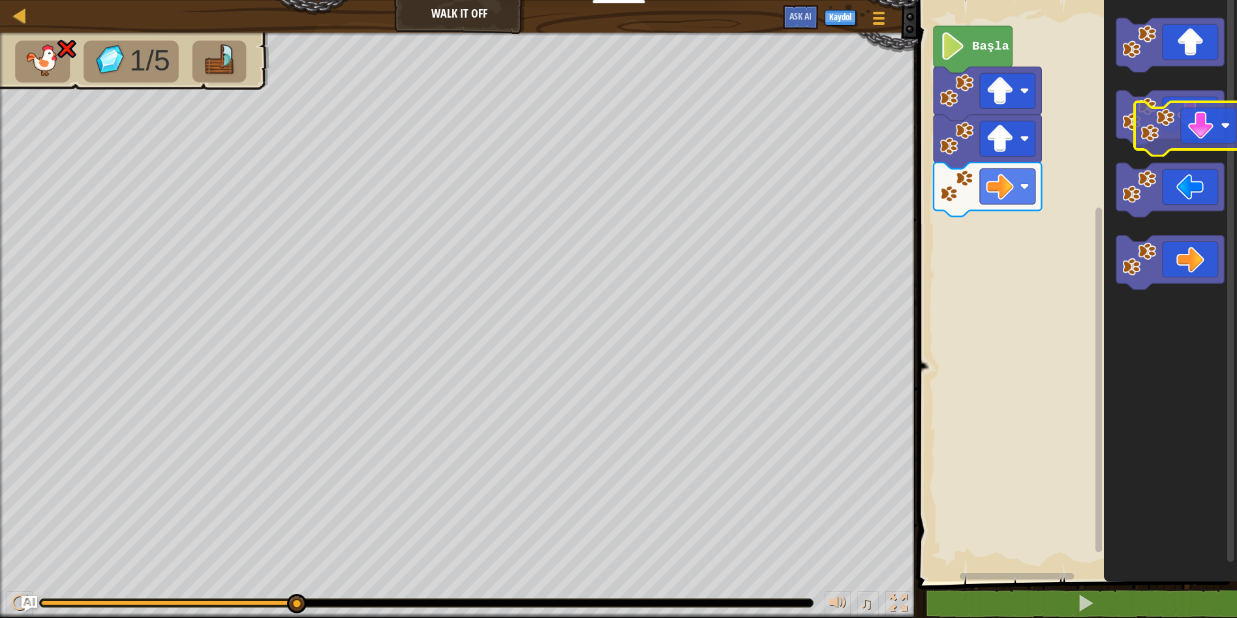
click at [1206, 116] on icon "Blockly Çalışma Alanı" at bounding box center [1170, 118] width 108 height 54
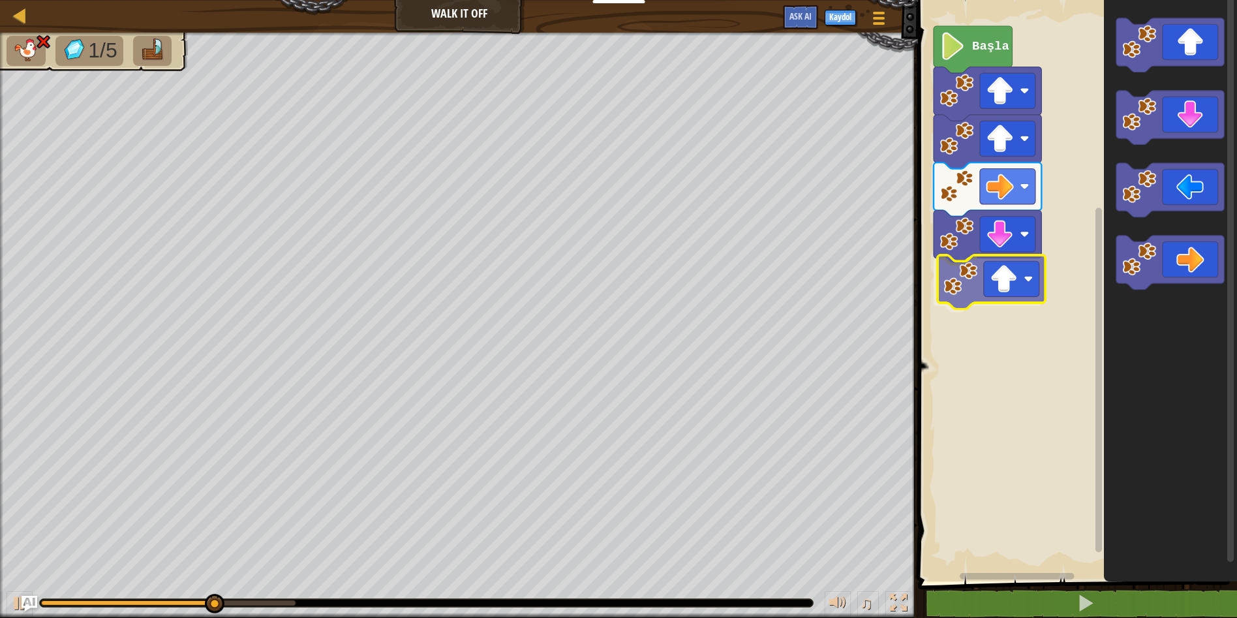
click at [1020, 276] on div "Başla" at bounding box center [1075, 287] width 323 height 588
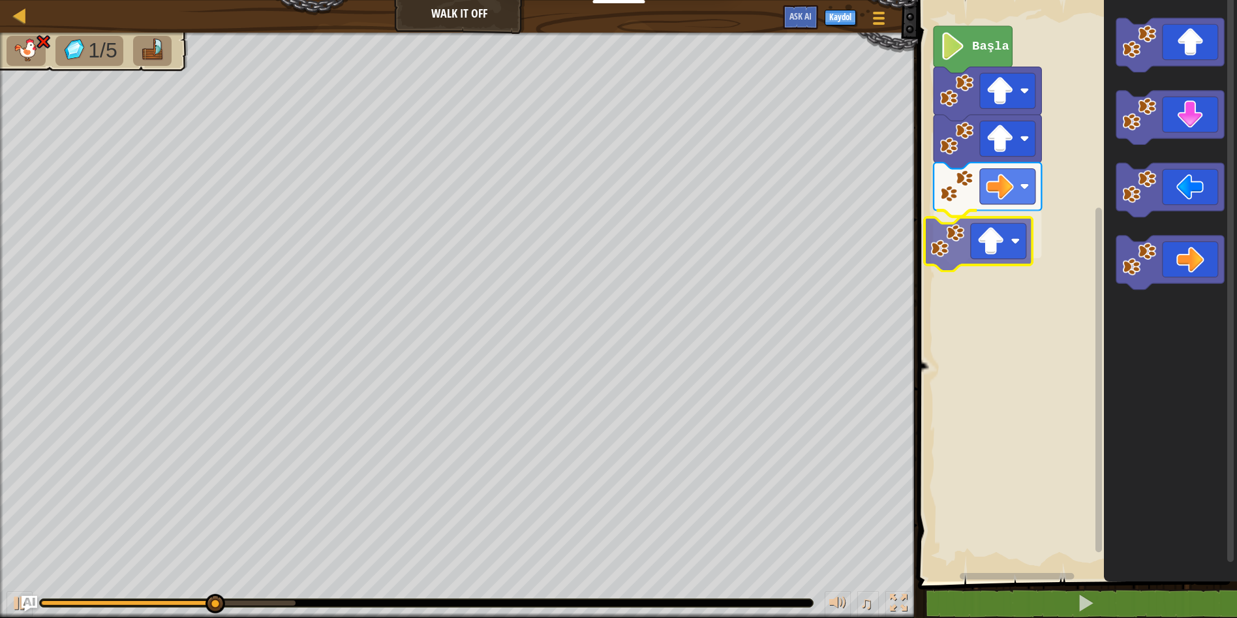
click at [1009, 248] on div "Başla" at bounding box center [1075, 287] width 323 height 588
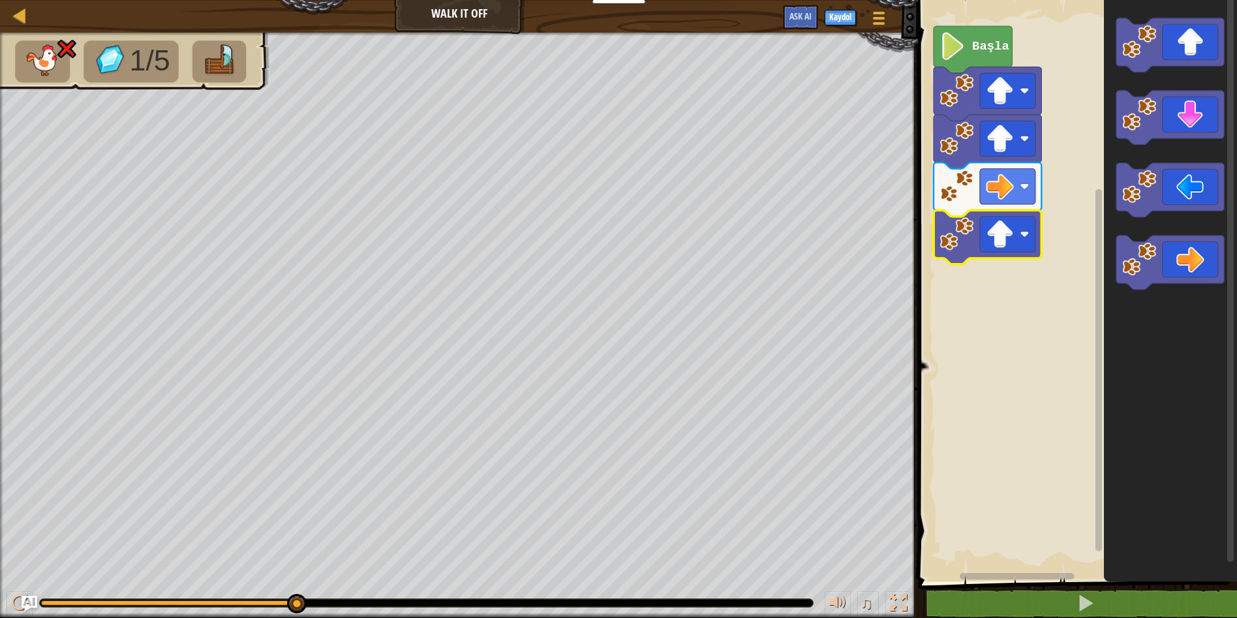
click at [1063, 360] on rect "Blockly Çalışma Alanı" at bounding box center [1075, 287] width 323 height 588
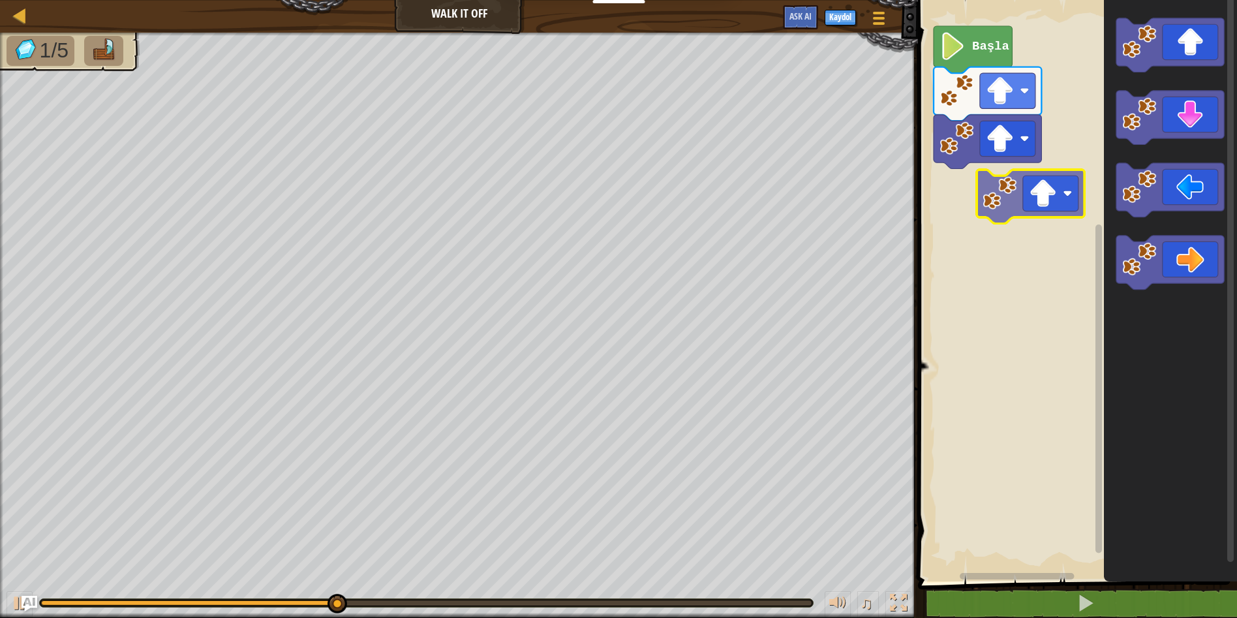
click at [1037, 203] on div "Başla" at bounding box center [1075, 287] width 323 height 588
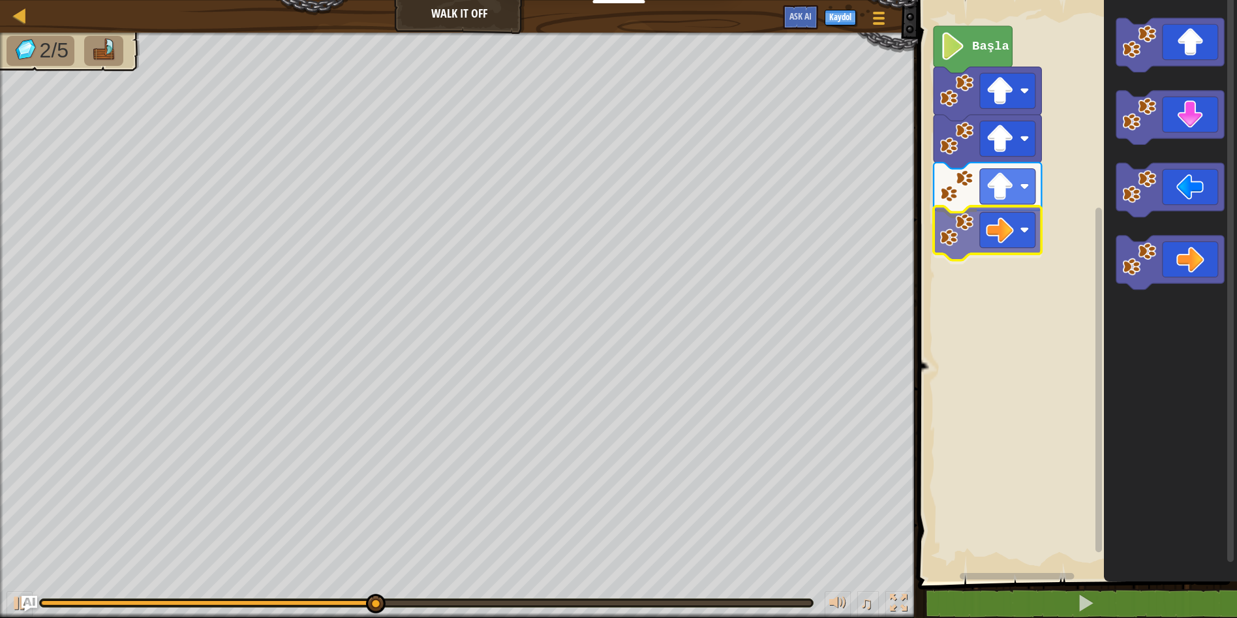
click at [997, 234] on div "Başla" at bounding box center [1075, 287] width 323 height 588
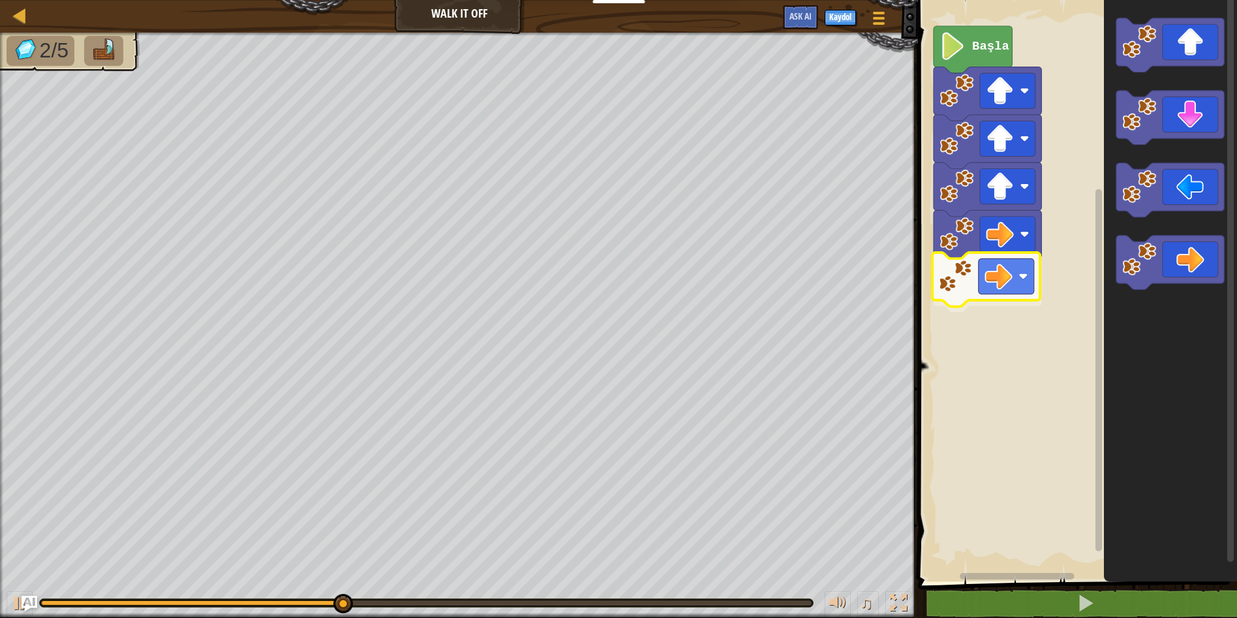
click at [994, 303] on div "Başla" at bounding box center [1075, 287] width 323 height 588
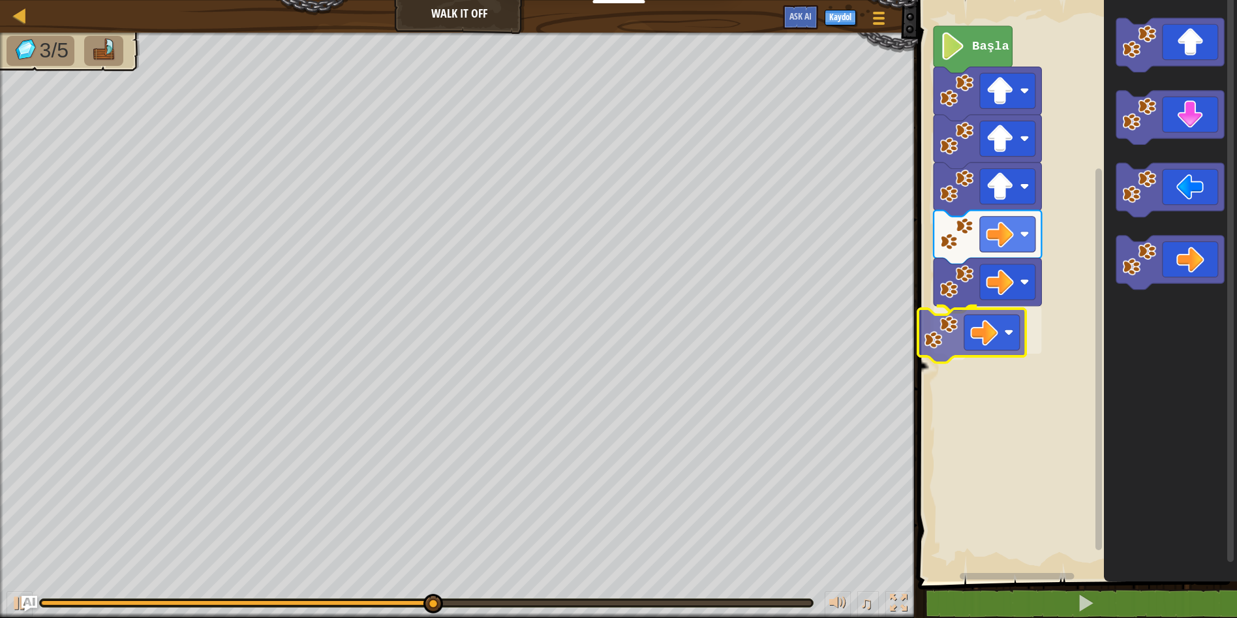
click at [964, 356] on div "Başla" at bounding box center [1075, 287] width 323 height 588
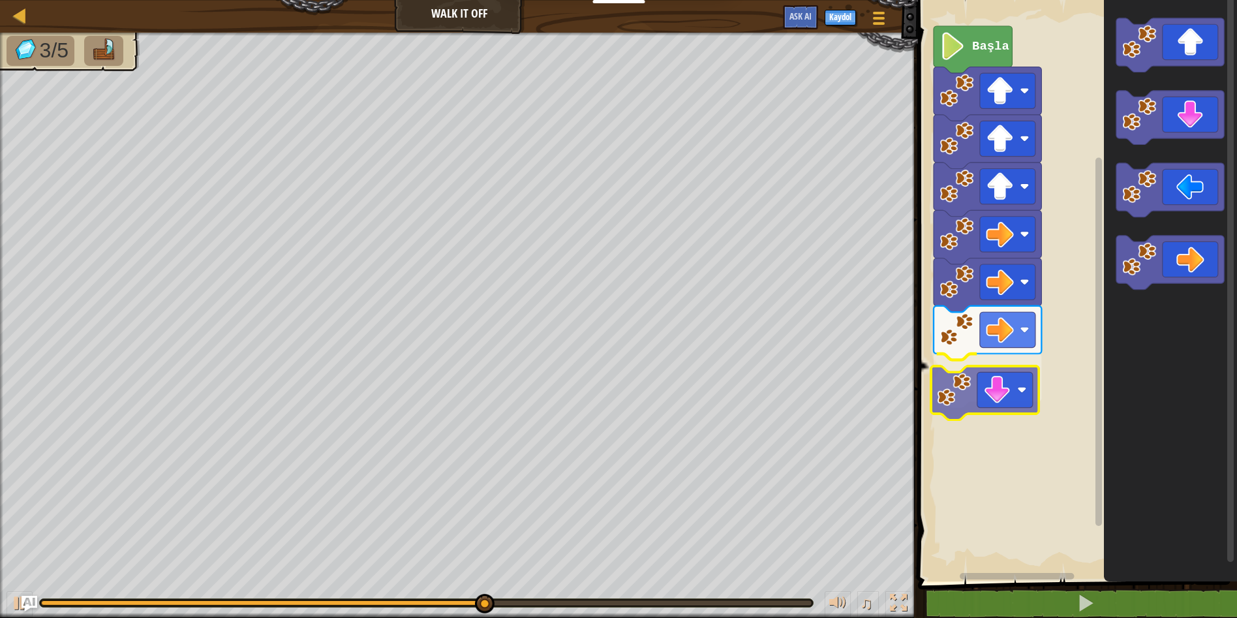
click at [1020, 394] on div "Başla" at bounding box center [1075, 287] width 323 height 588
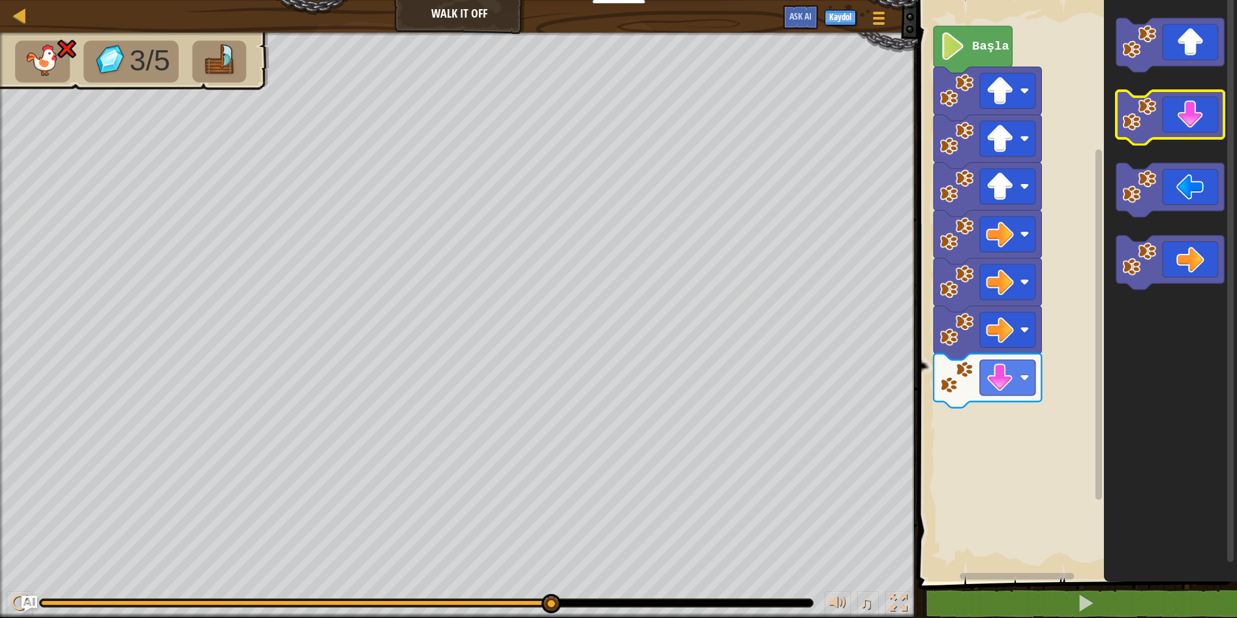
click at [1200, 119] on icon "Blockly Çalışma Alanı" at bounding box center [1170, 118] width 108 height 54
